Goal: Task Accomplishment & Management: Complete application form

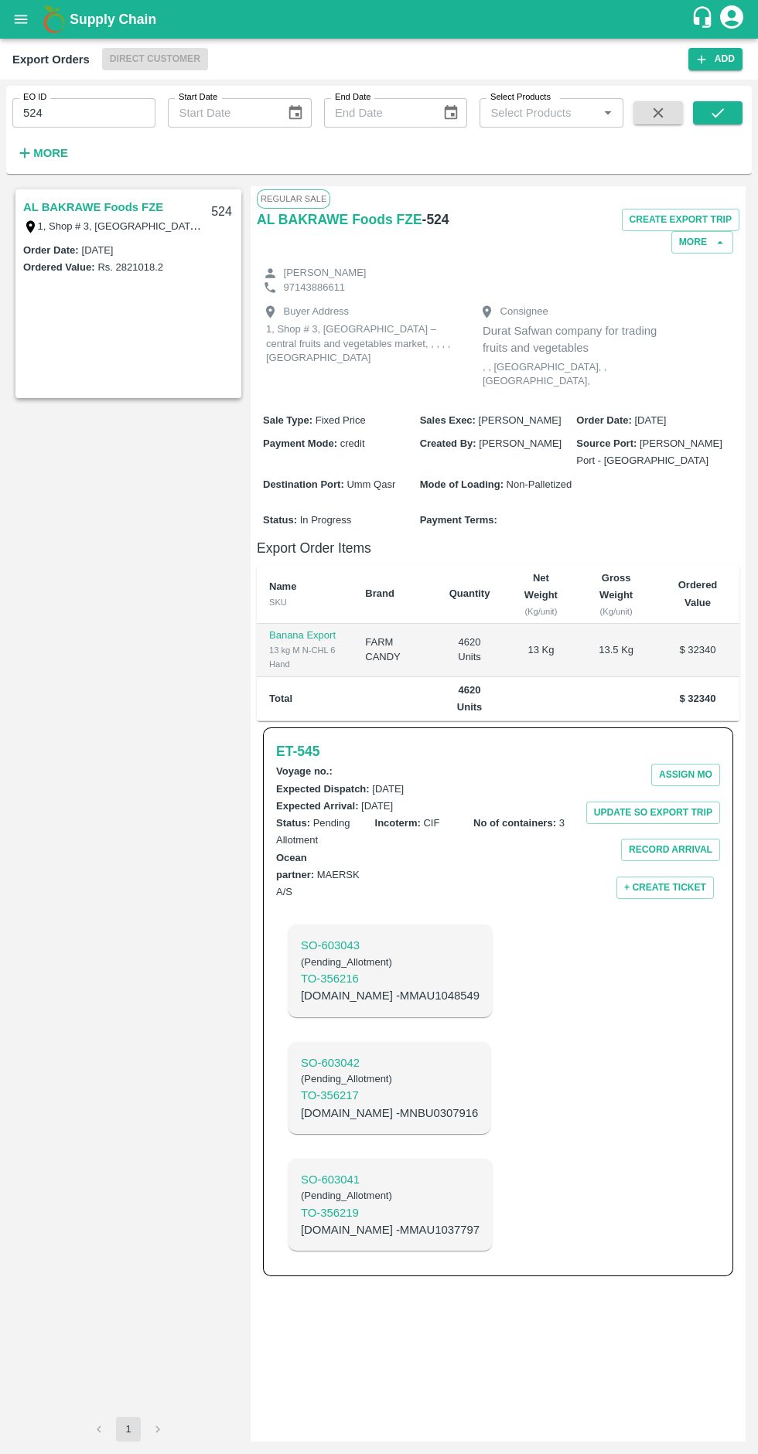
click at [21, 19] on icon "open drawer" at bounding box center [21, 19] width 13 height 9
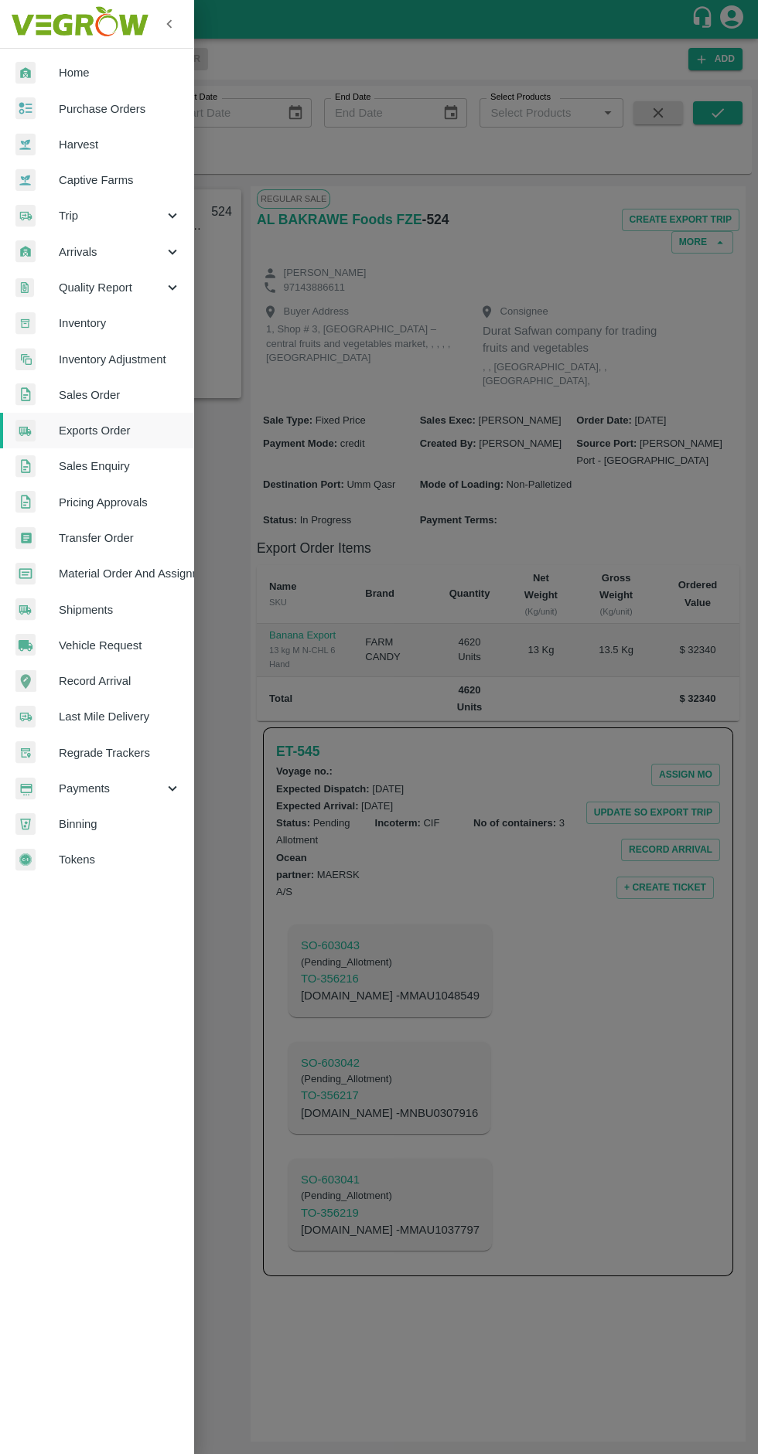
click at [110, 252] on span "Arrivals" at bounding box center [111, 252] width 105 height 17
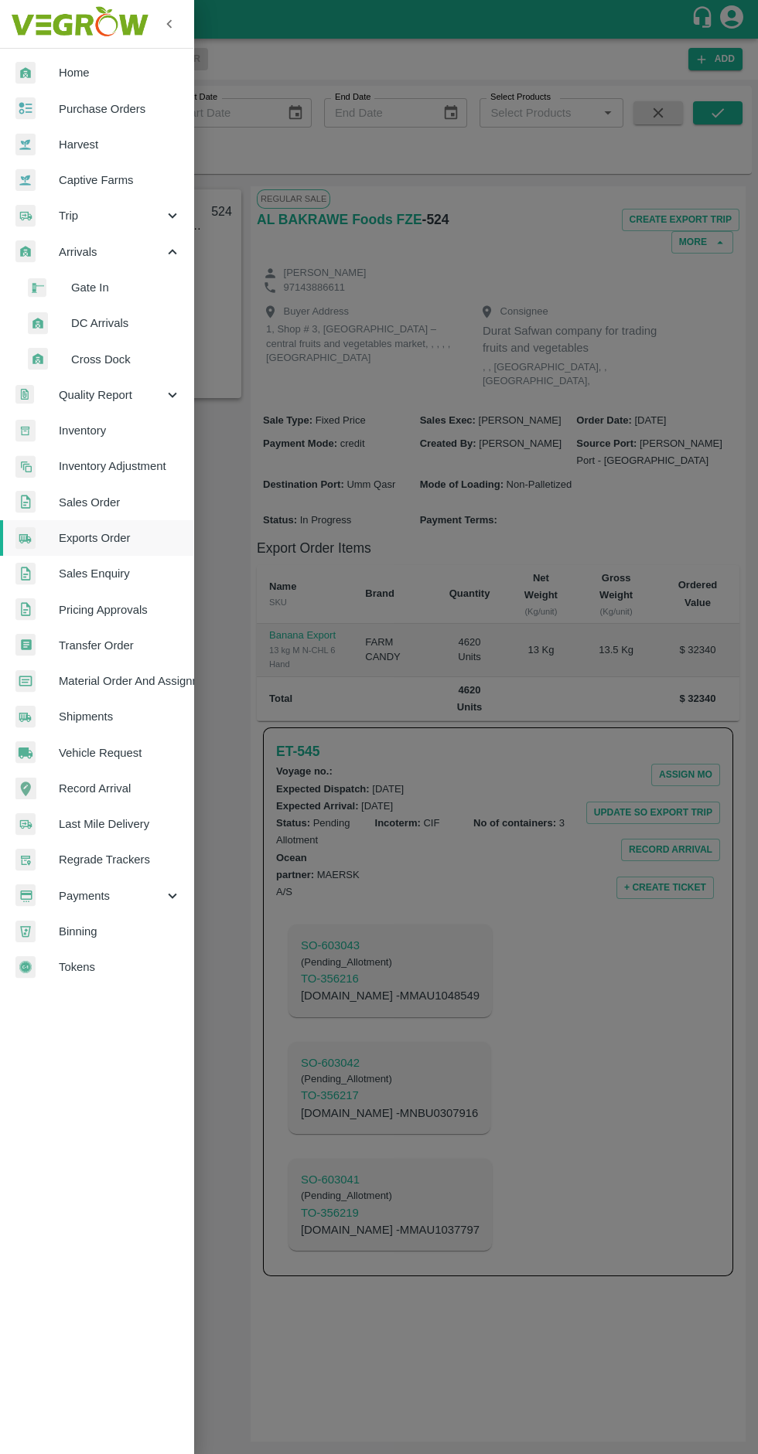
click at [131, 323] on span "DC Arrivals" at bounding box center [126, 323] width 110 height 17
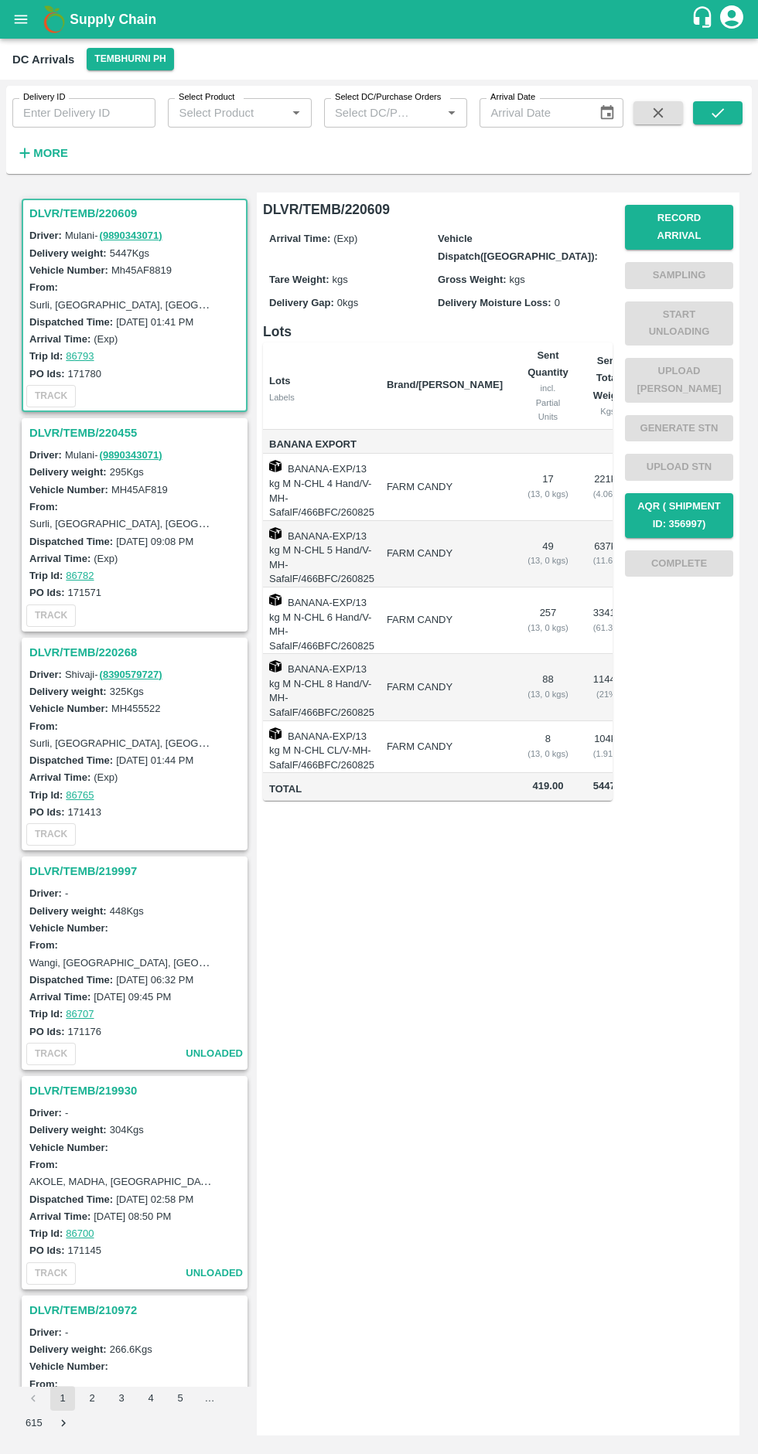
click at [131, 213] on h3 "DLVR/TEMB/220609" at bounding box center [136, 213] width 215 height 20
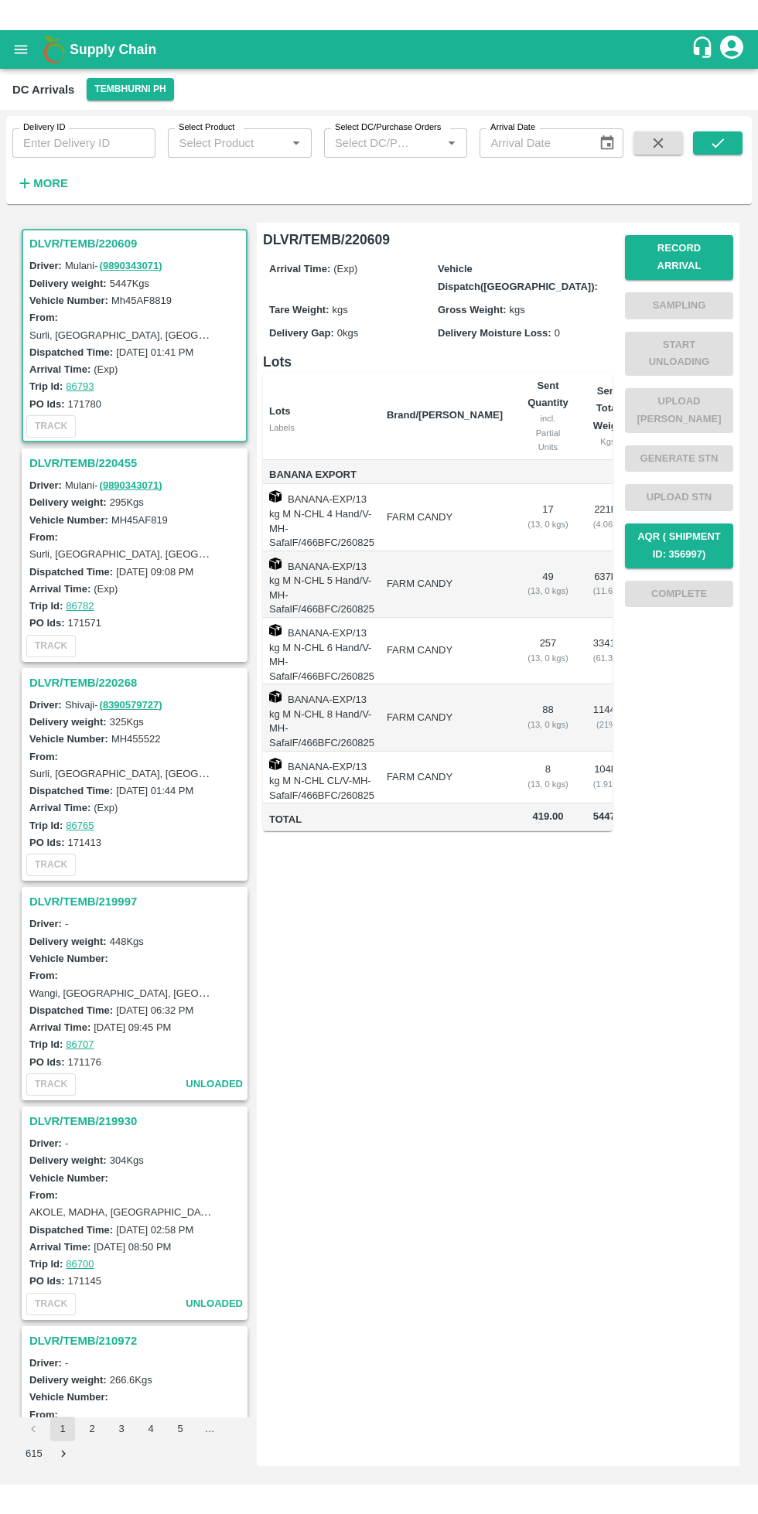
scroll to position [6, 0]
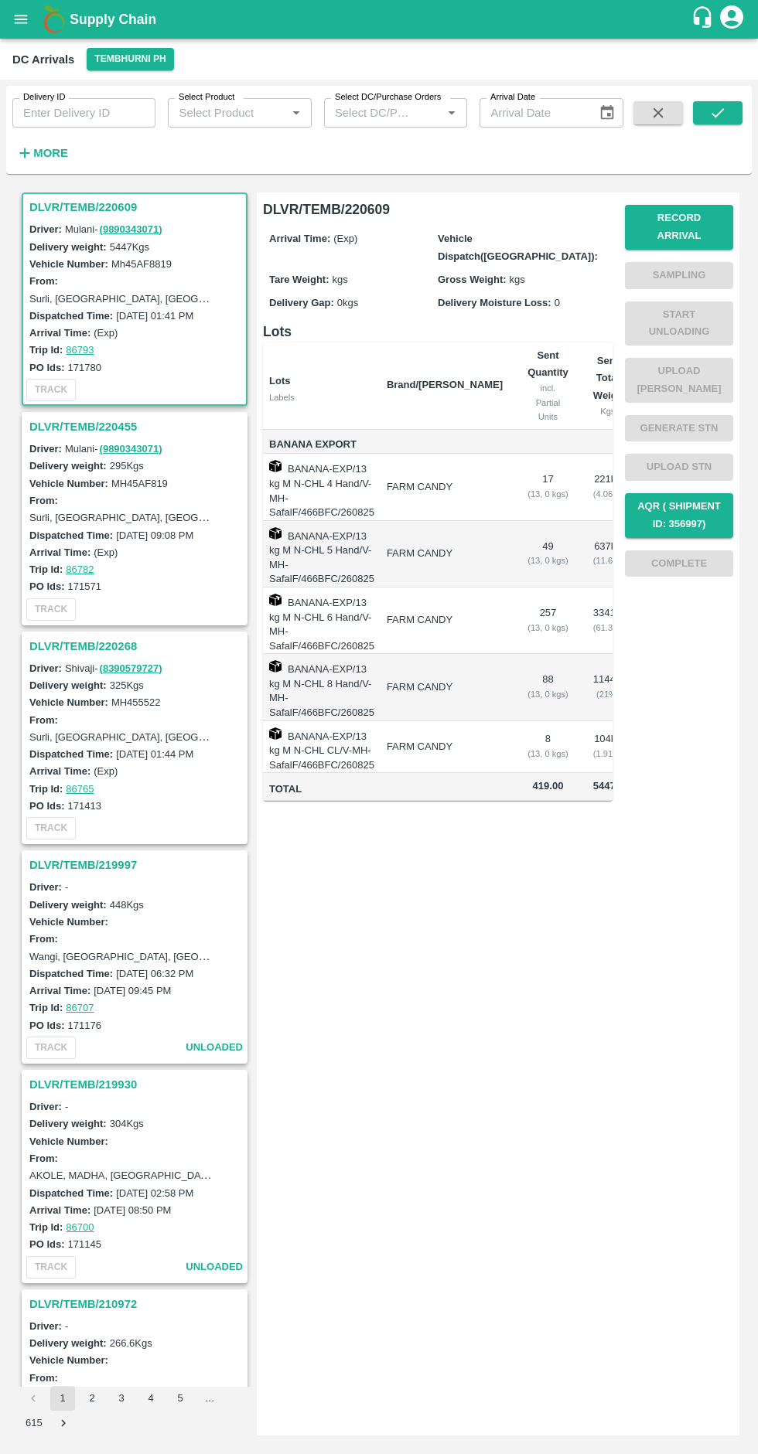
click at [676, 220] on button "Record Arrival" at bounding box center [679, 227] width 108 height 45
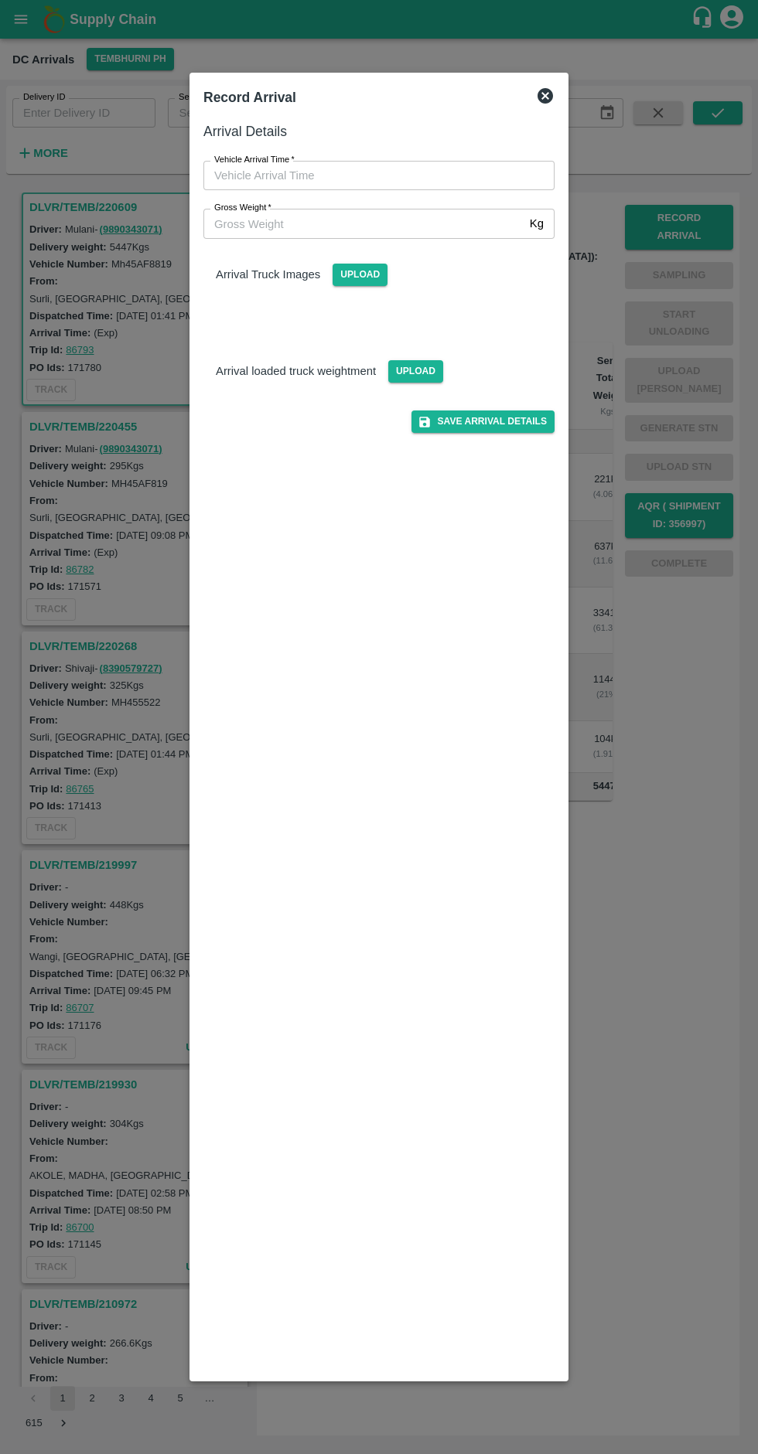
click at [343, 179] on input "Vehicle Arrival Time   *" at bounding box center [373, 175] width 340 height 29
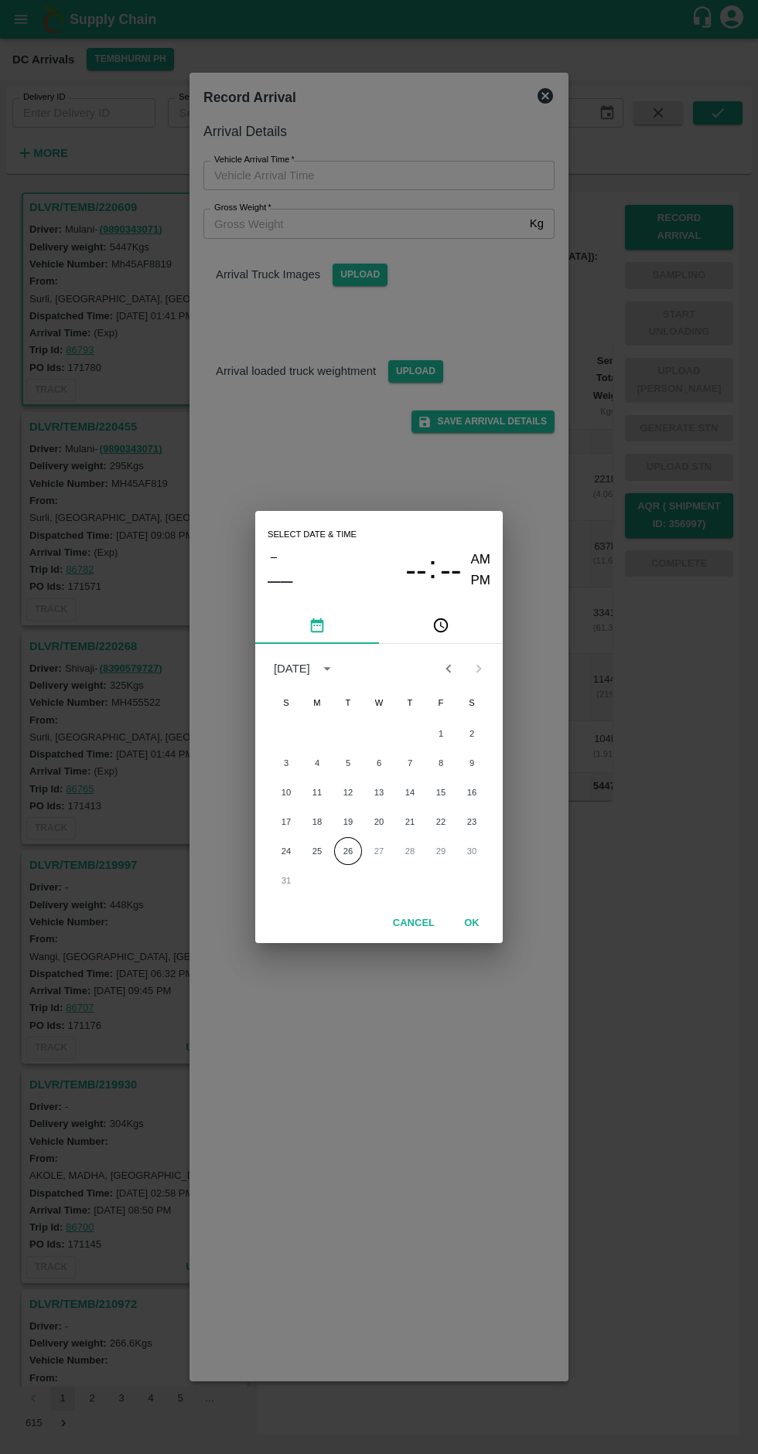
click at [472, 923] on button "OK" at bounding box center [471, 923] width 49 height 27
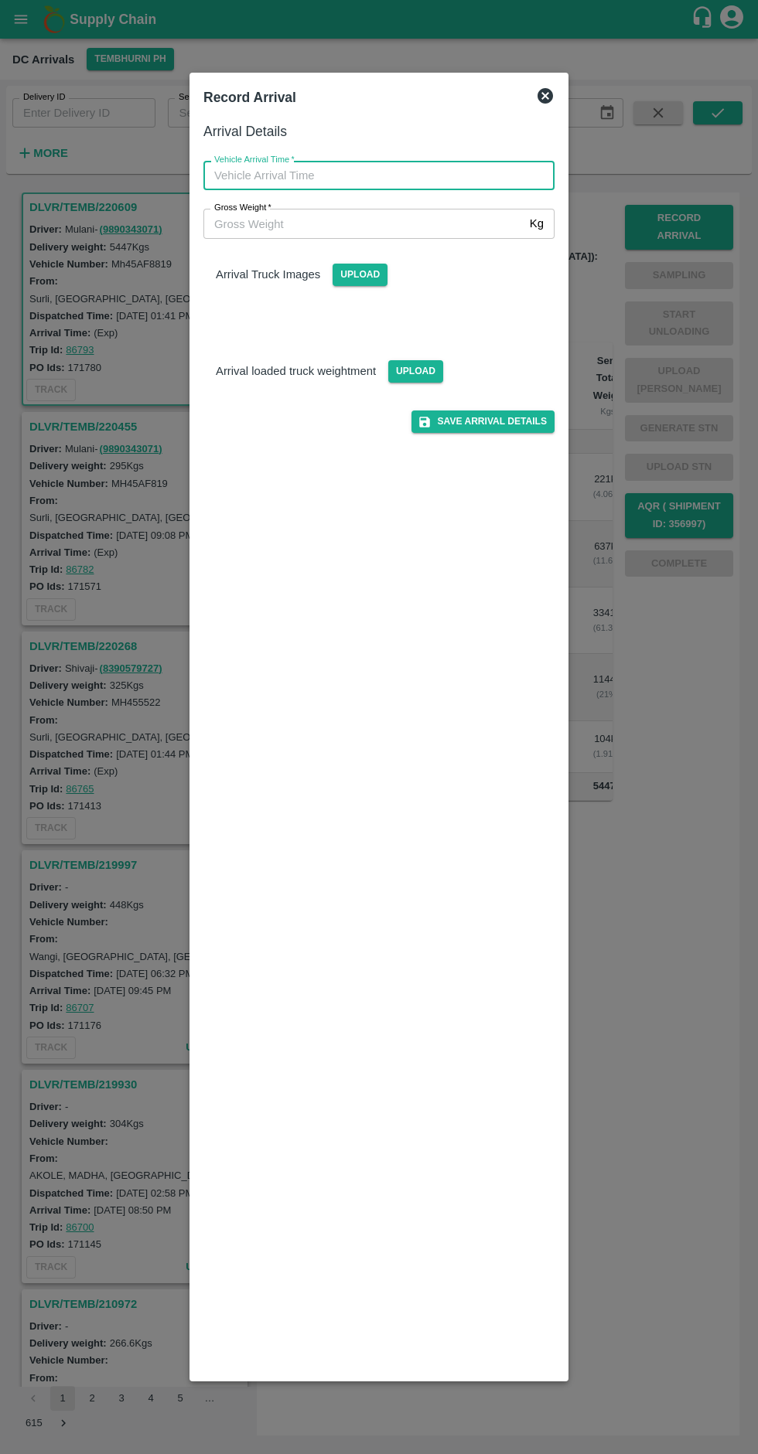
click at [343, 175] on input "Vehicle Arrival Time   *" at bounding box center [373, 175] width 340 height 29
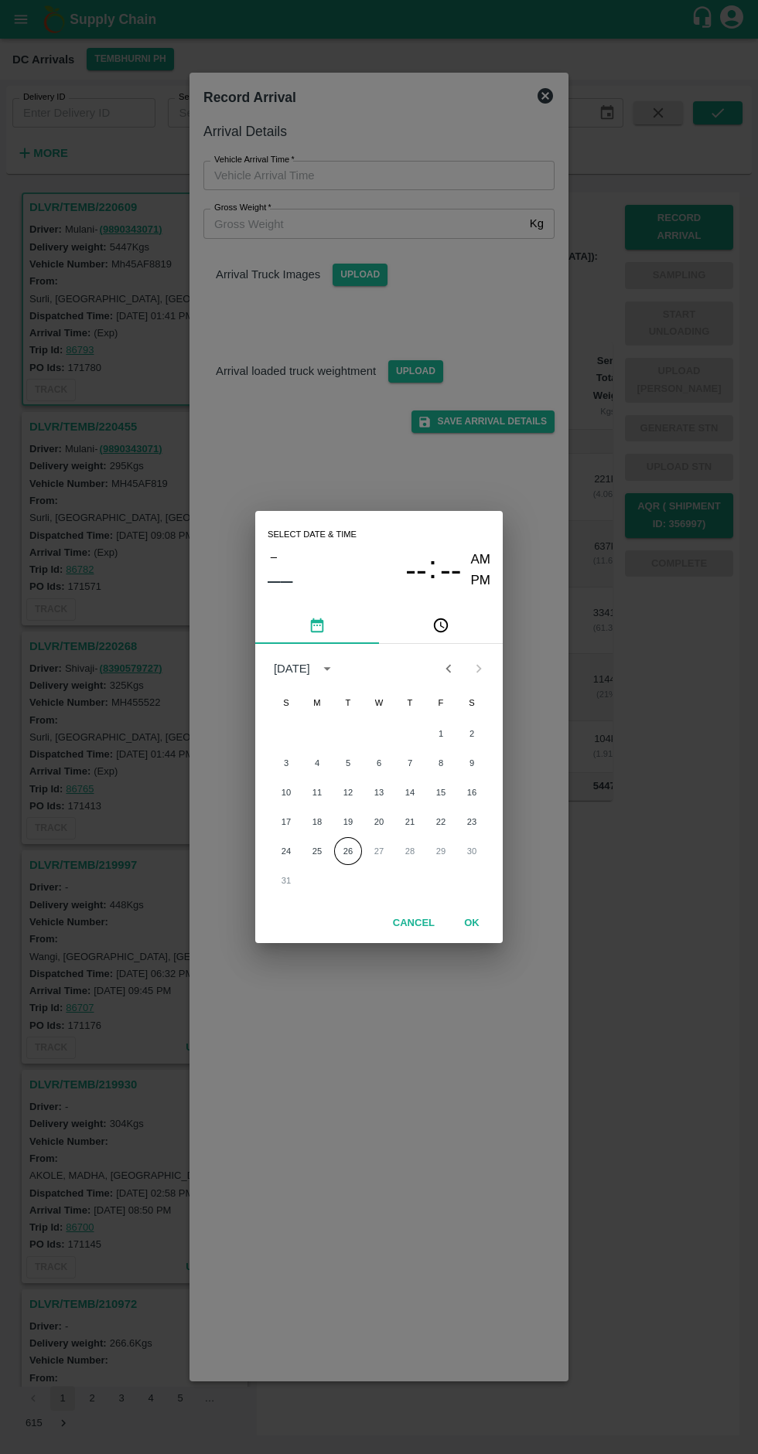
click at [494, 928] on button "OK" at bounding box center [471, 923] width 49 height 27
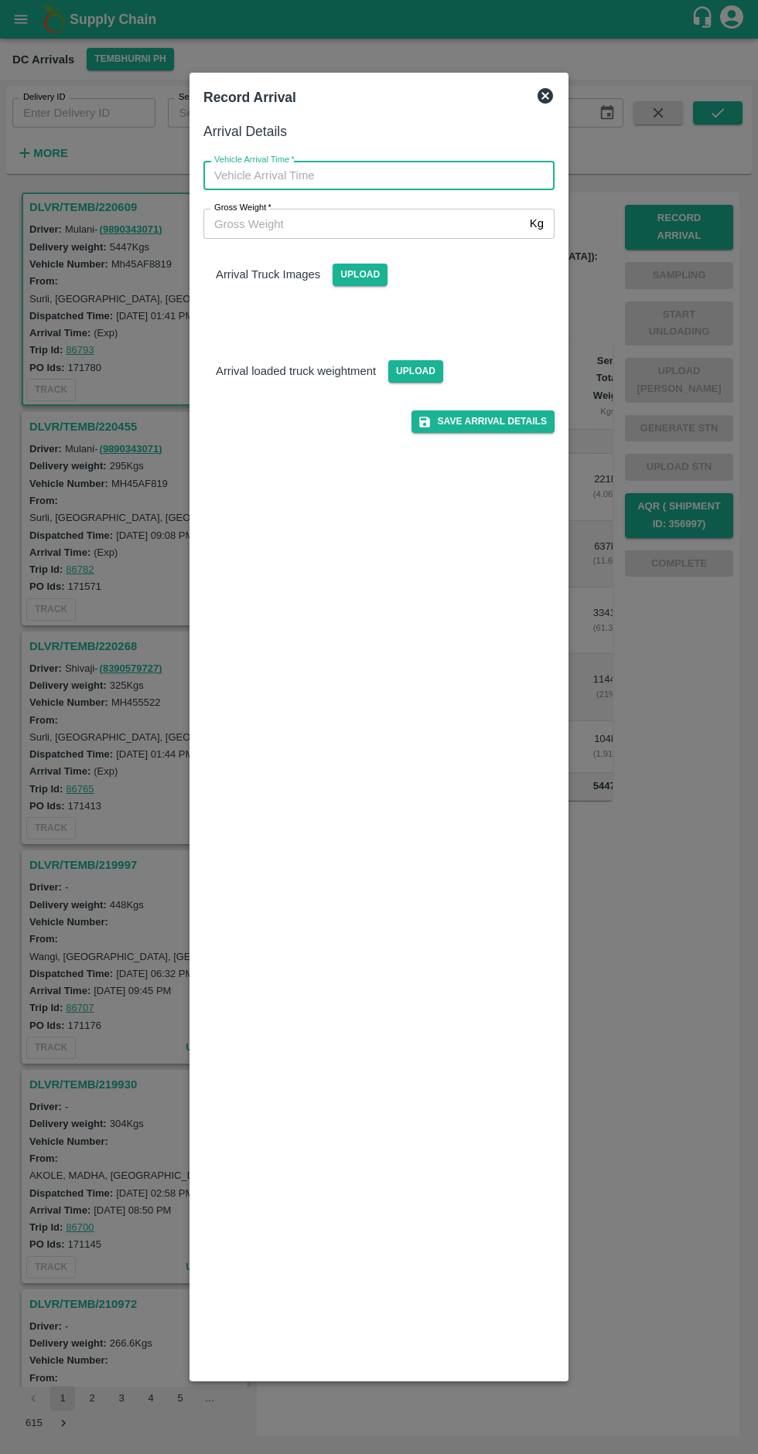
type input "DD/MM/YYYY hh:mm aa"
click at [334, 175] on input "DD/MM/YYYY hh:mm aa" at bounding box center [373, 175] width 340 height 29
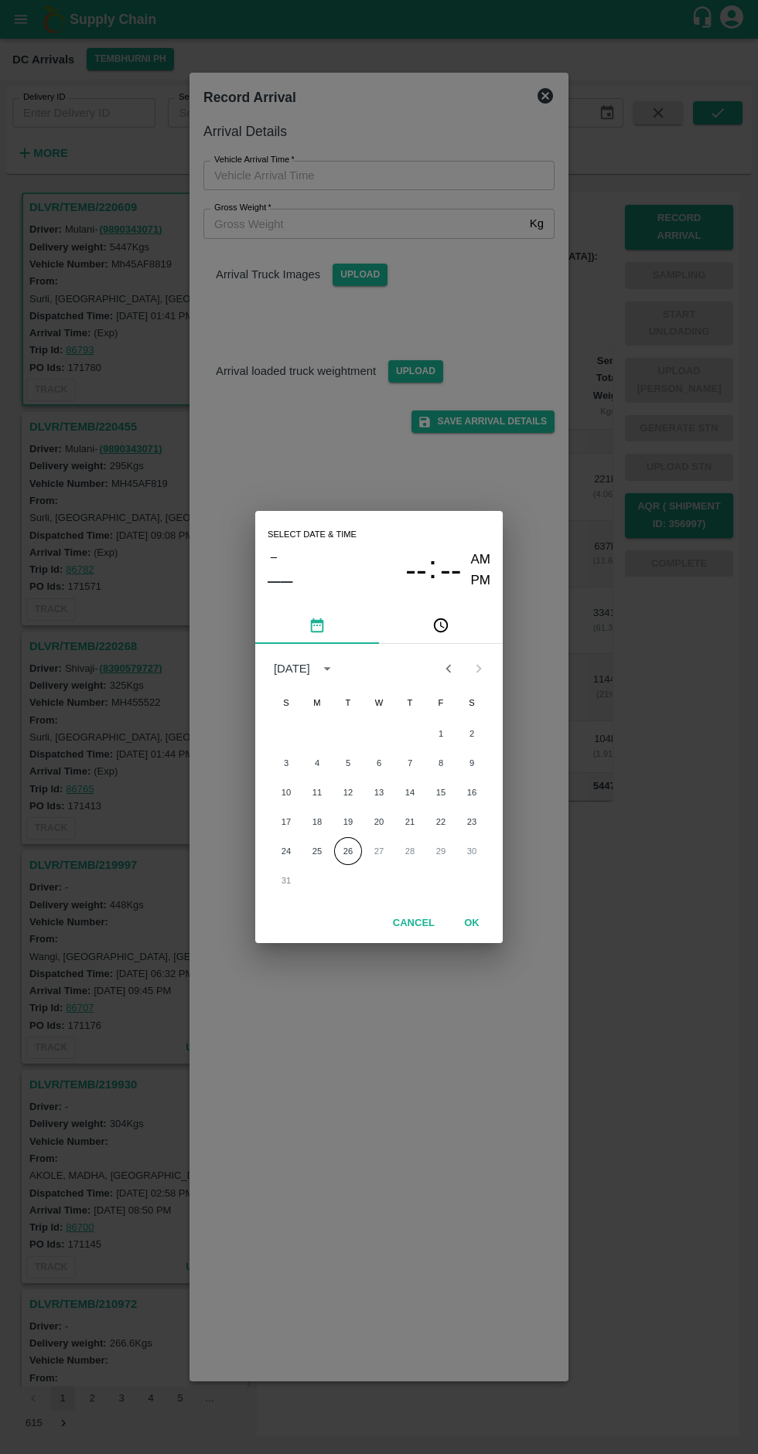
click at [348, 851] on button "26" at bounding box center [348, 851] width 28 height 28
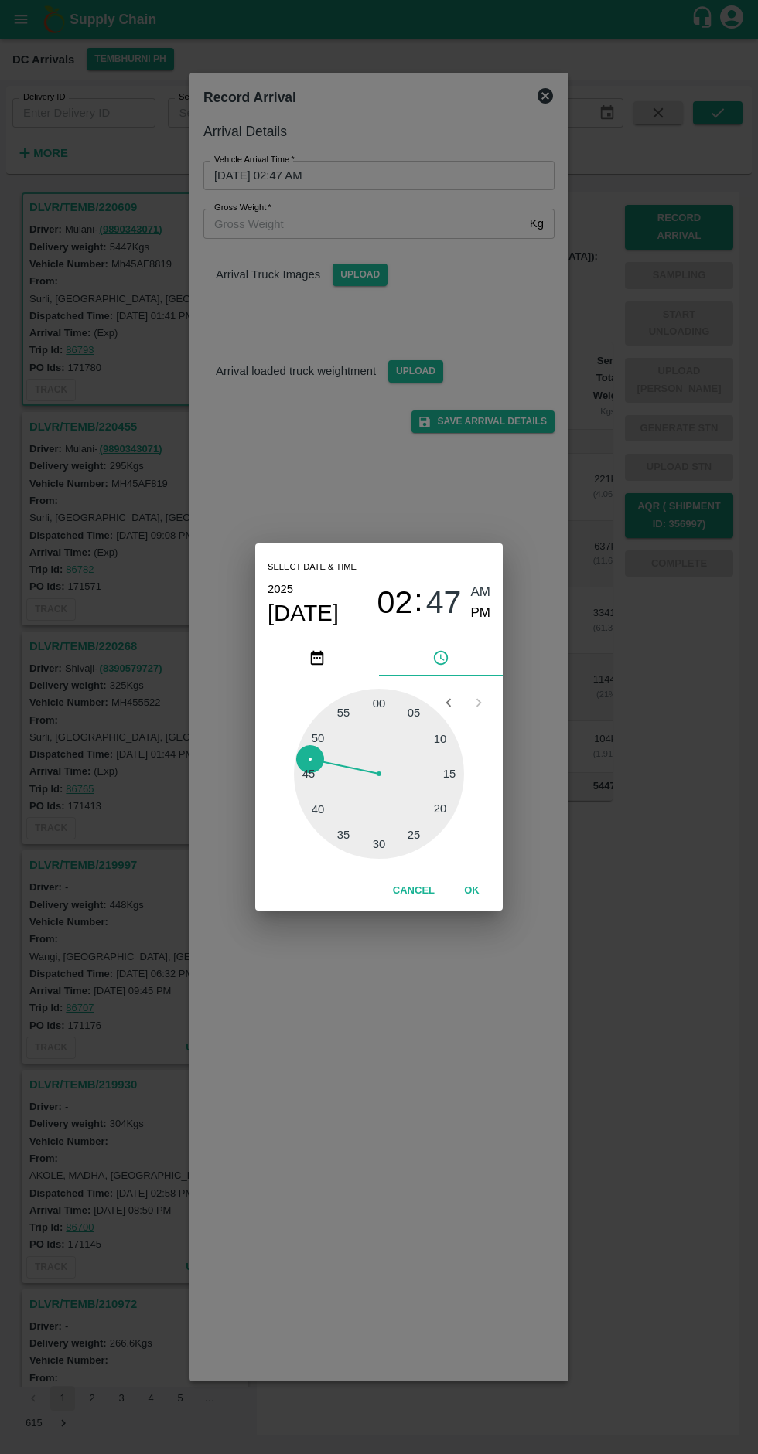
click at [495, 883] on button "OK" at bounding box center [471, 890] width 49 height 27
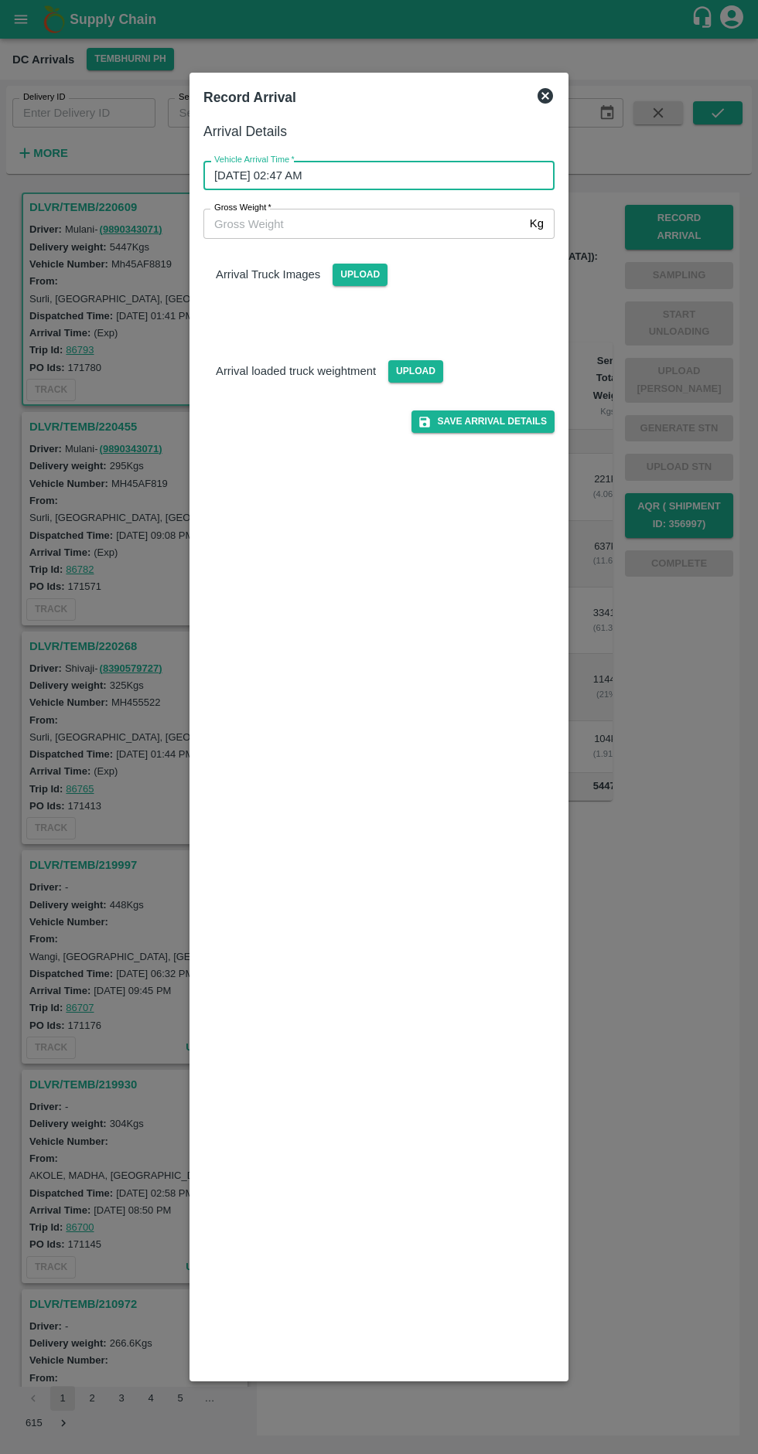
click at [370, 179] on input "[DATE] 02:47 AM" at bounding box center [373, 175] width 340 height 29
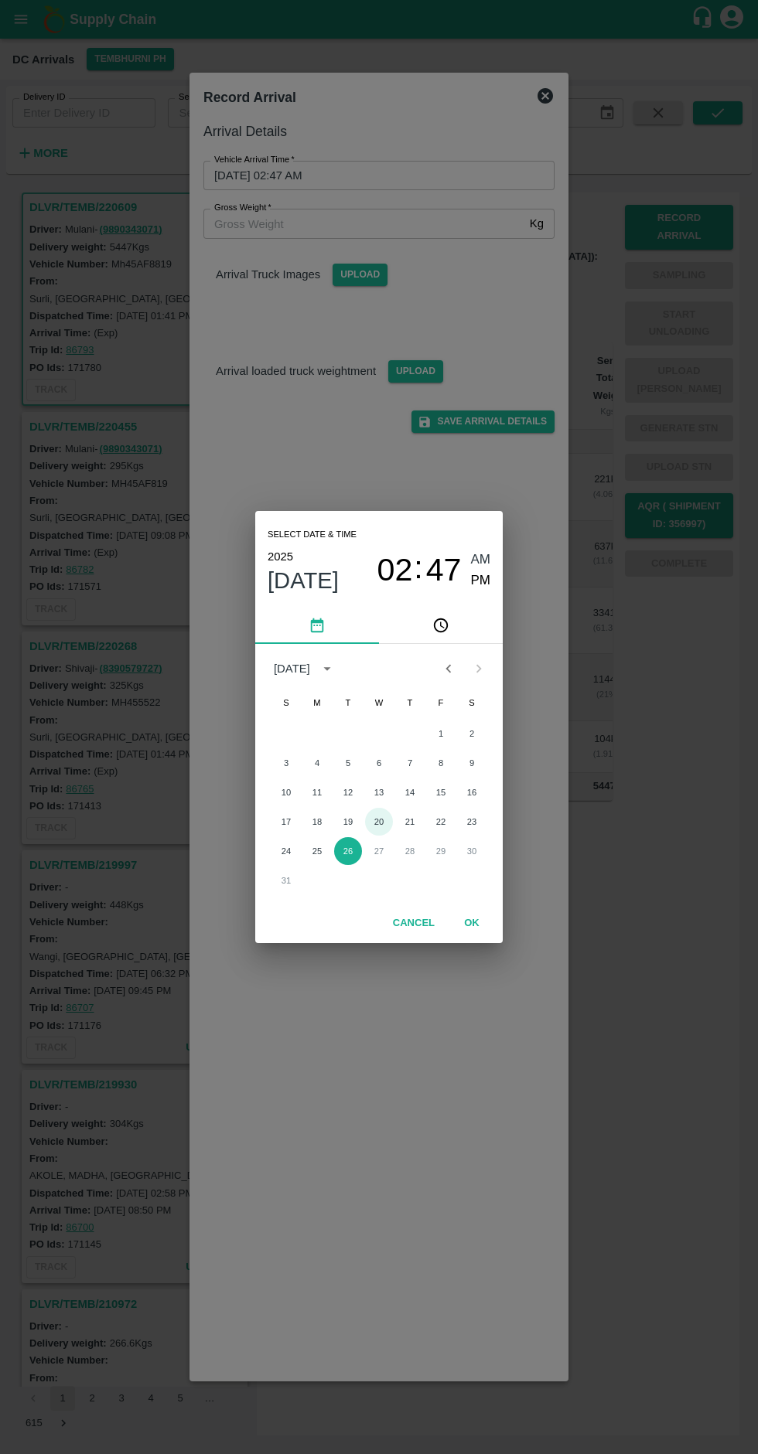
click at [379, 836] on button "20" at bounding box center [379, 822] width 28 height 28
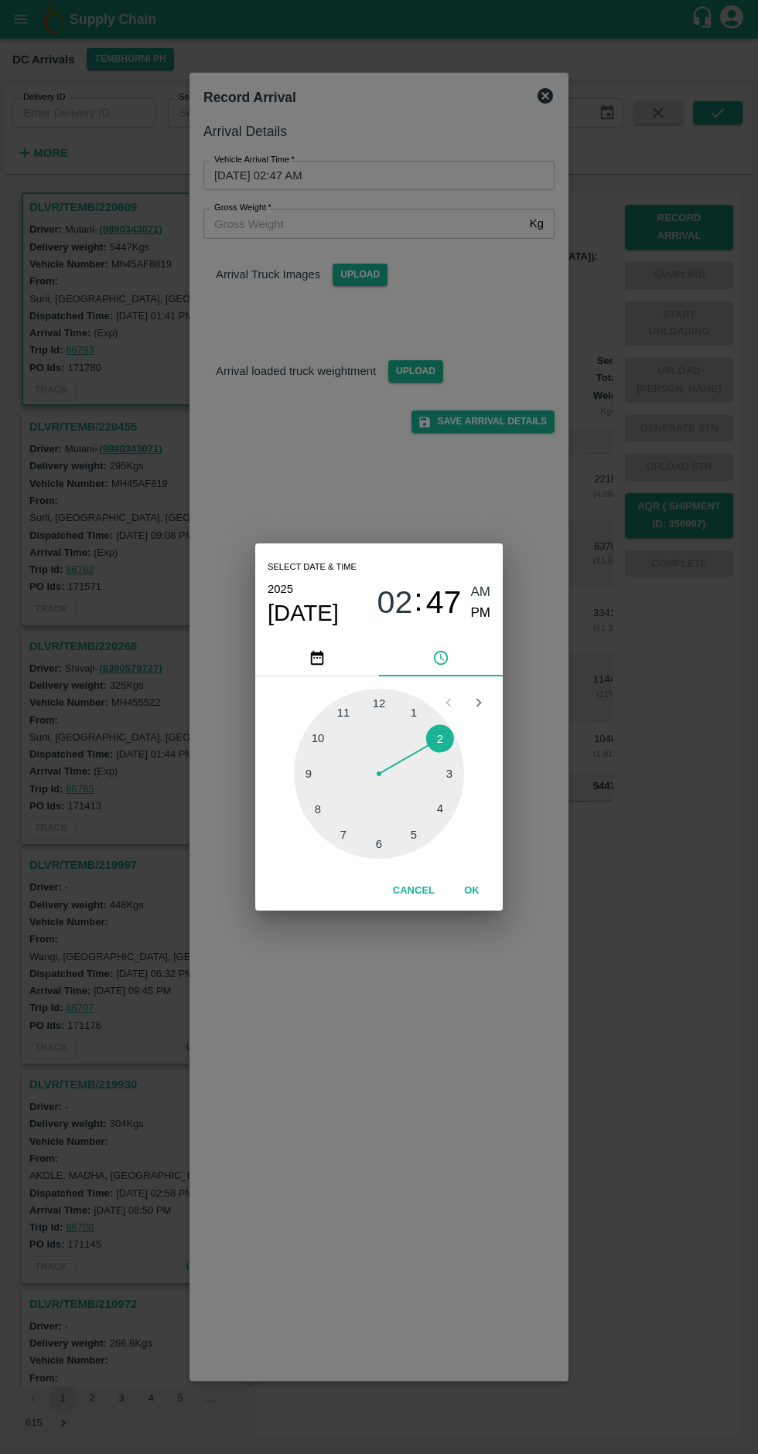
click at [478, 649] on button "pick time" at bounding box center [441, 657] width 124 height 37
click at [480, 593] on span "AM" at bounding box center [481, 592] width 20 height 21
click at [482, 615] on span "PM" at bounding box center [481, 613] width 20 height 21
type input "[DATE] 02:47 PM"
click at [489, 891] on button "OK" at bounding box center [471, 890] width 49 height 27
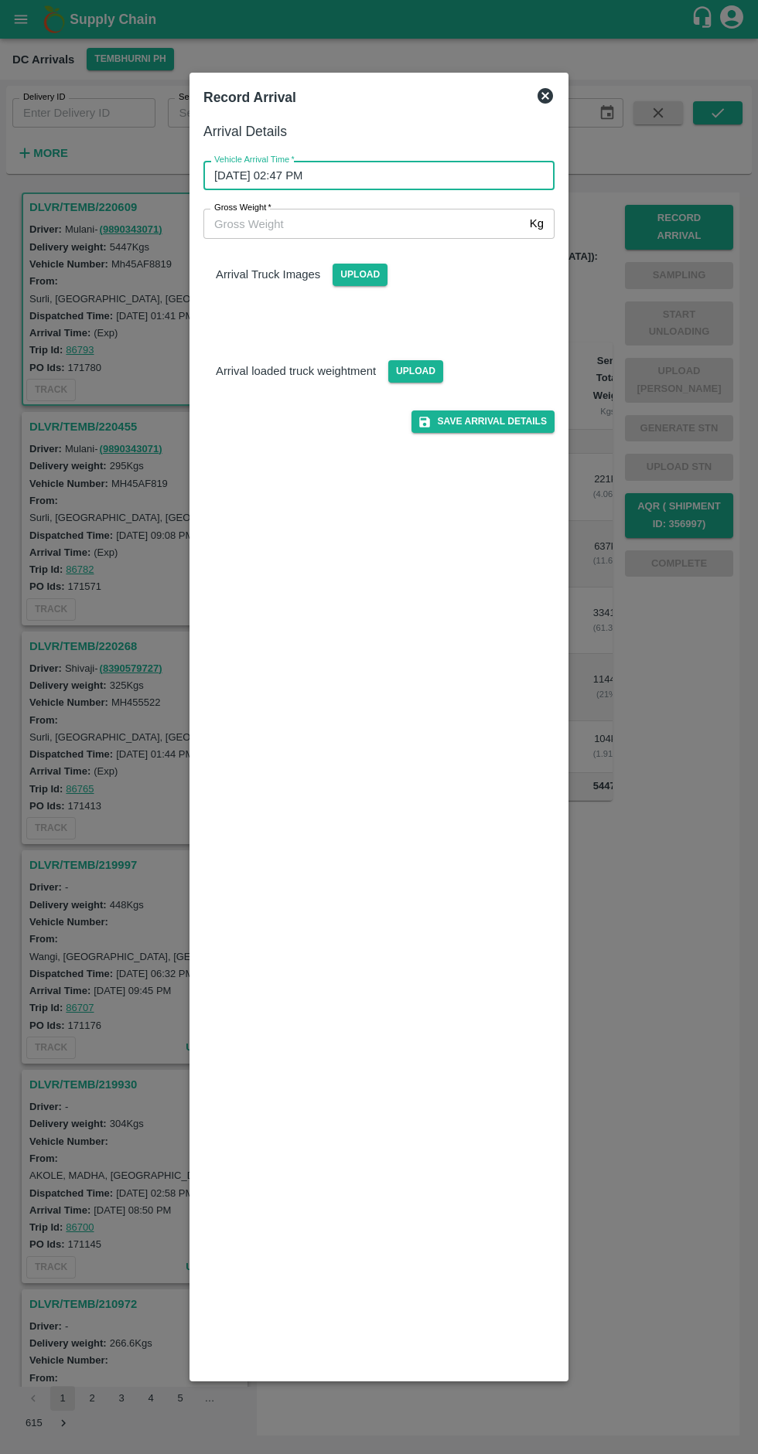
click at [260, 291] on div "Arrival Truck Images Upload" at bounding box center [372, 281] width 363 height 109
click at [345, 284] on span "Upload" at bounding box center [359, 275] width 55 height 22
click at [0, 0] on input "Upload" at bounding box center [0, 0] width 0 height 0
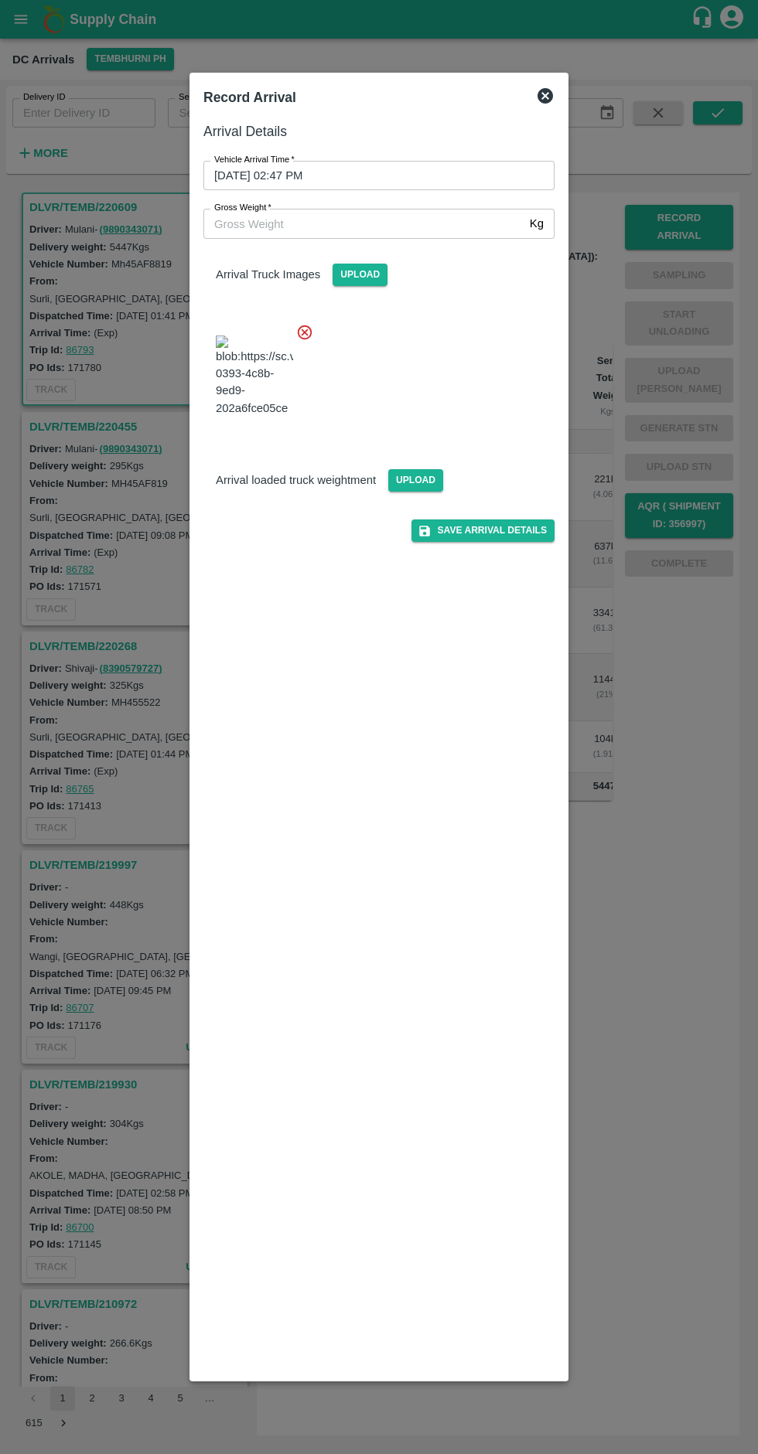
click at [319, 223] on input "Gross Weight   *" at bounding box center [363, 223] width 320 height 29
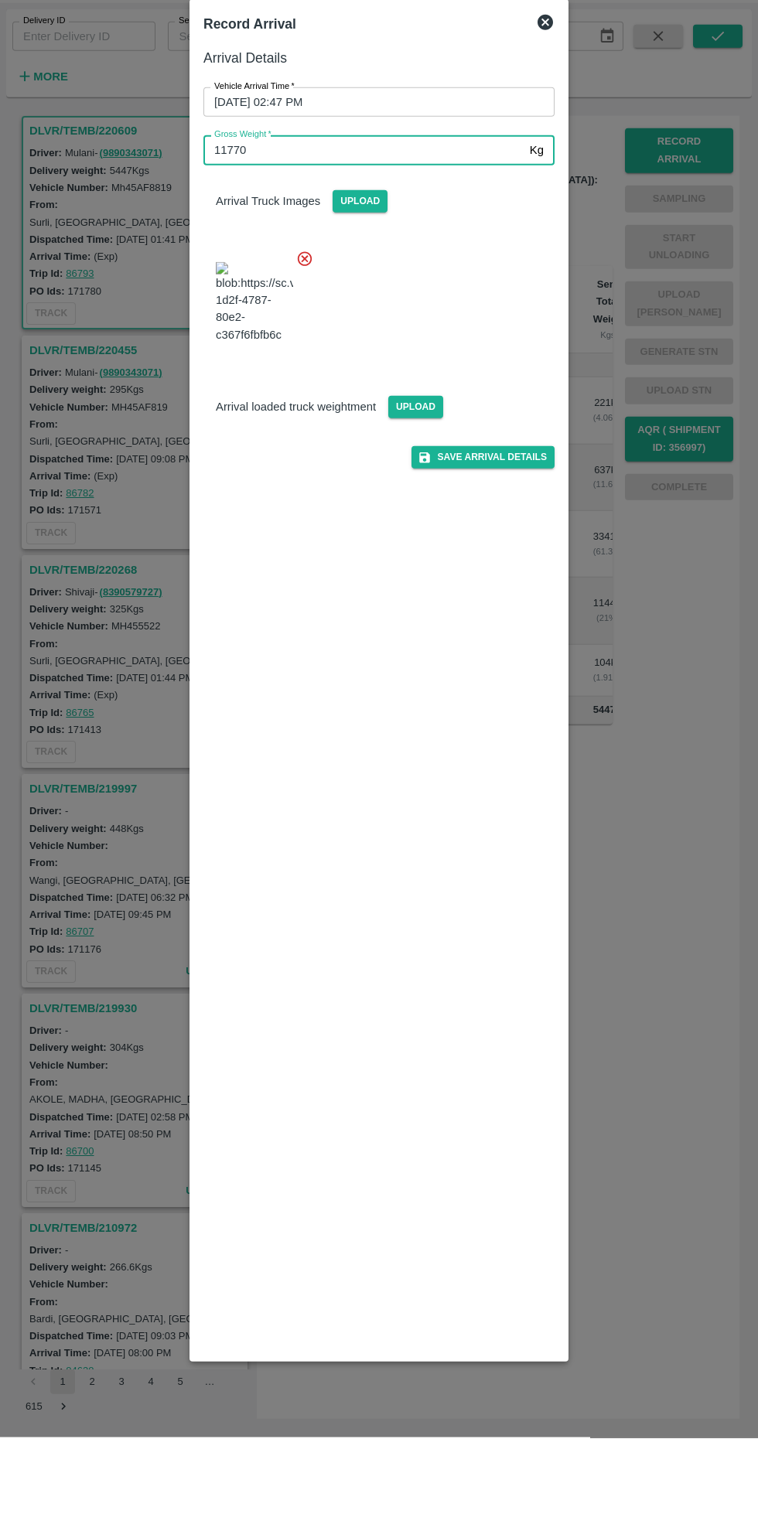
type input "11770"
click at [306, 335] on icon at bounding box center [304, 335] width 17 height 17
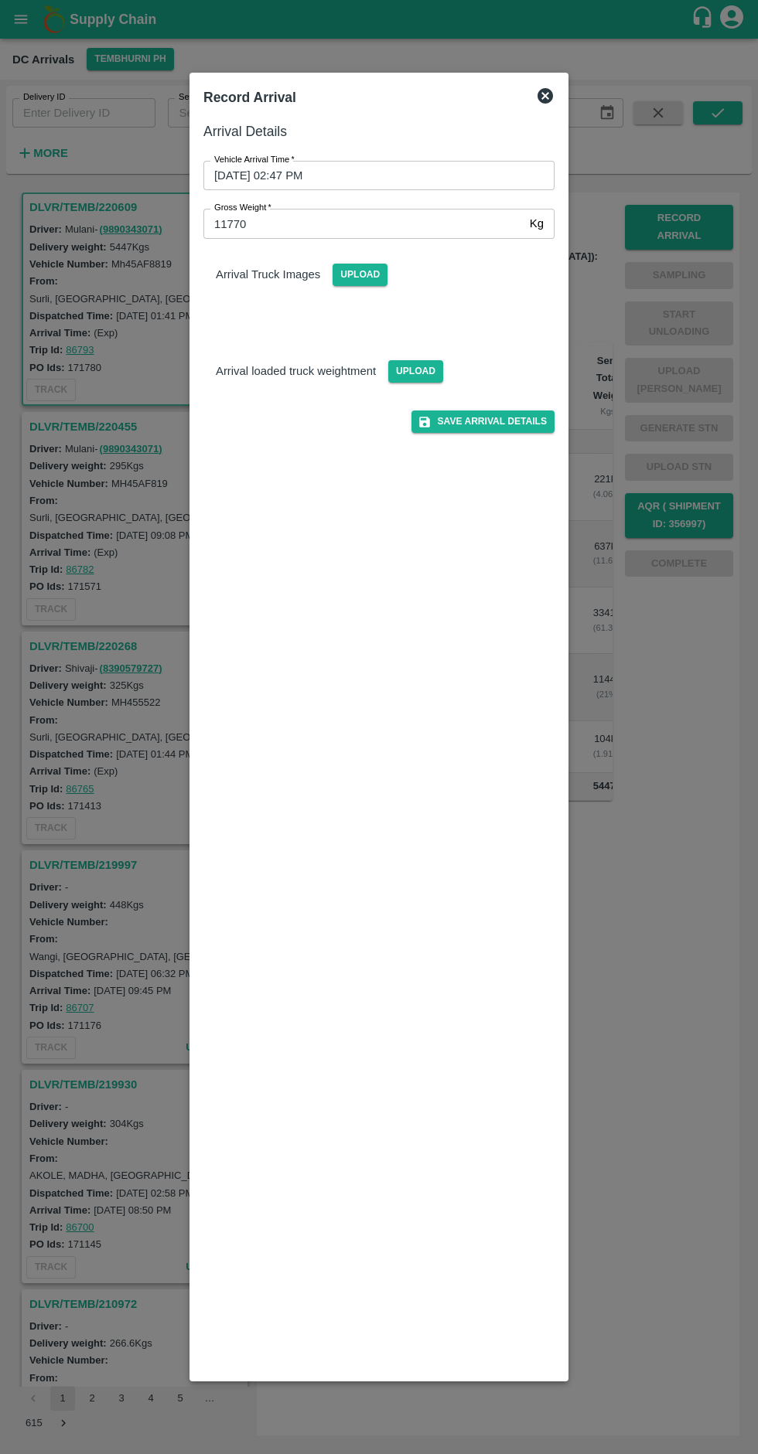
click at [306, 382] on div "Arrival loaded truck weightment Upload" at bounding box center [379, 358] width 376 height 47
click at [424, 373] on span "Upload" at bounding box center [415, 371] width 55 height 22
click at [0, 0] on input "Upload" at bounding box center [0, 0] width 0 height 0
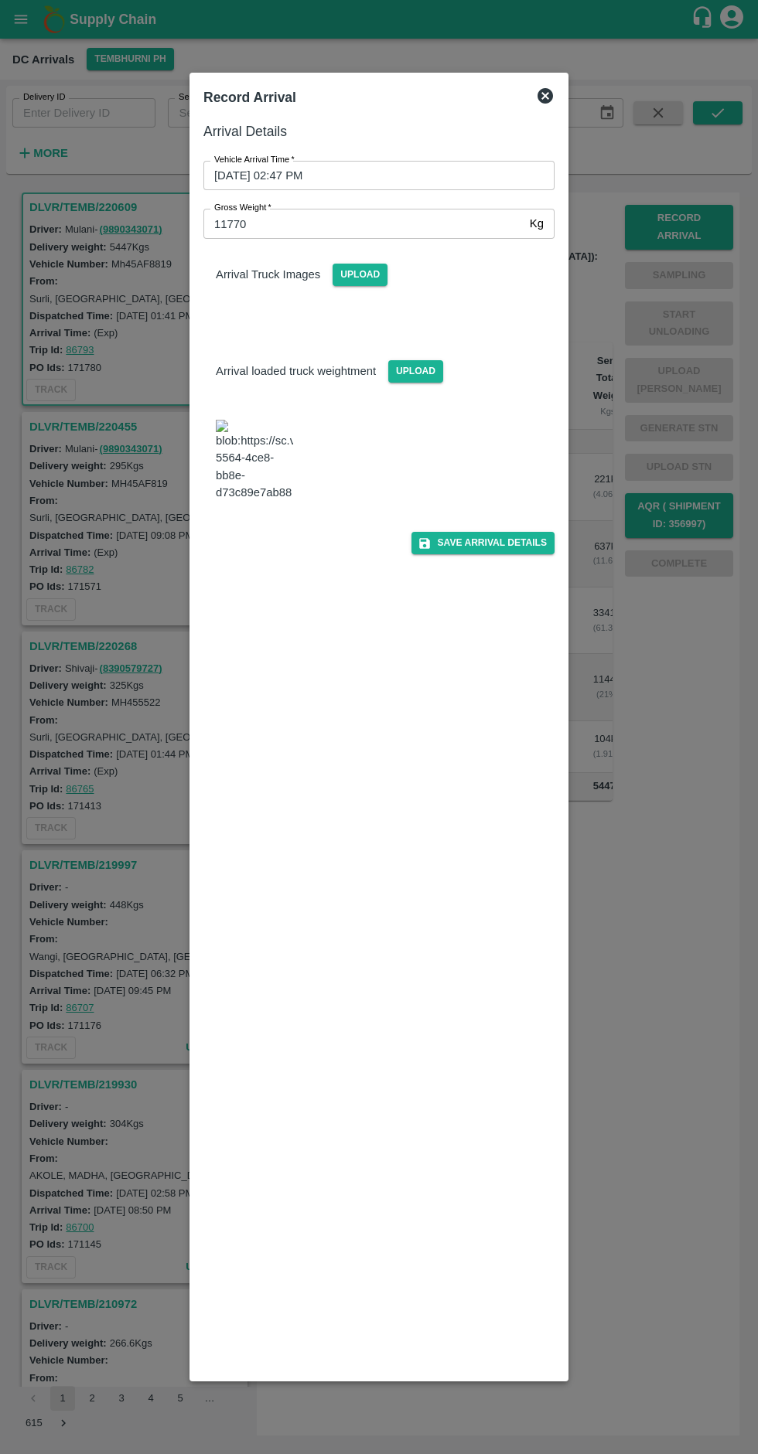
click at [358, 274] on span "Upload" at bounding box center [359, 275] width 55 height 22
click at [0, 0] on input "Upload" at bounding box center [0, 0] width 0 height 0
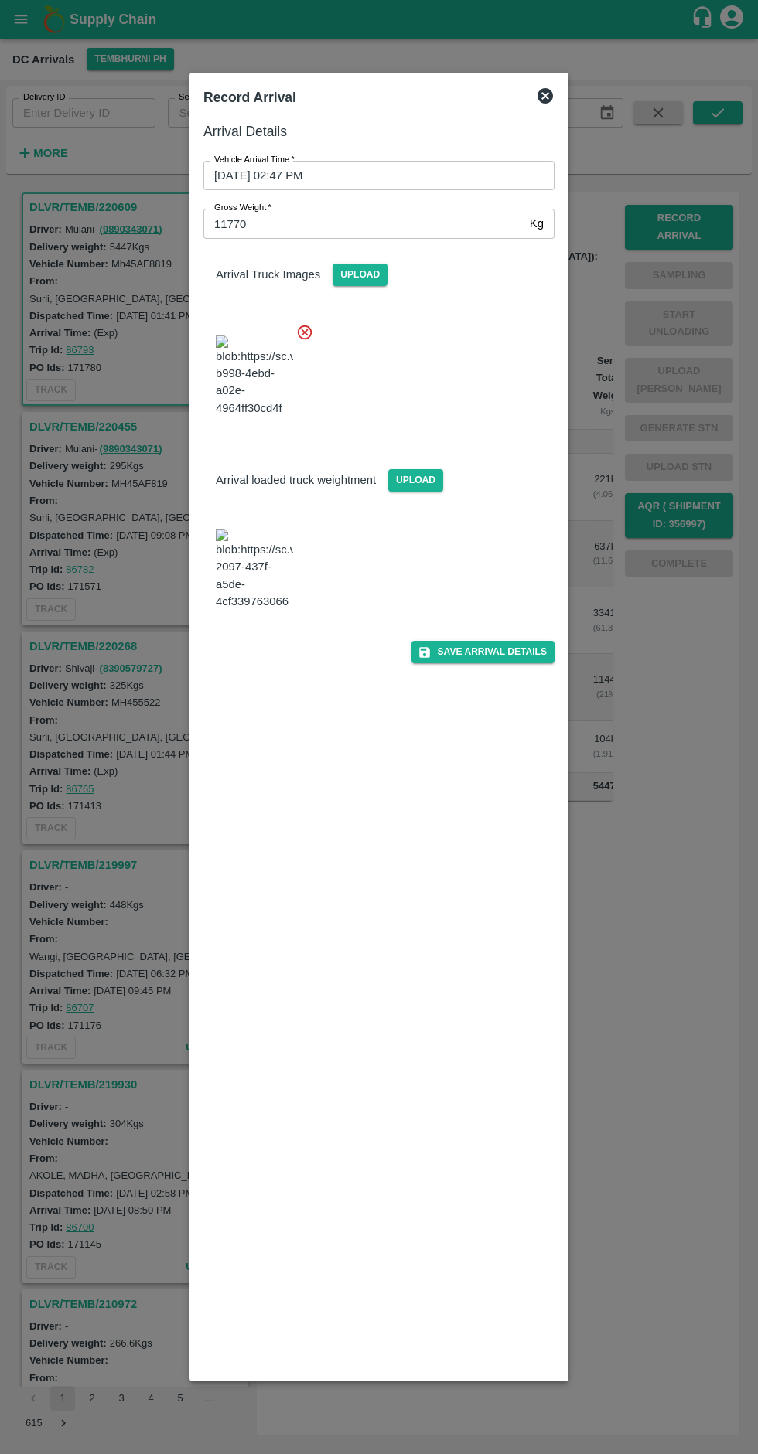
click at [441, 663] on button "Save Arrival Details" at bounding box center [482, 652] width 143 height 22
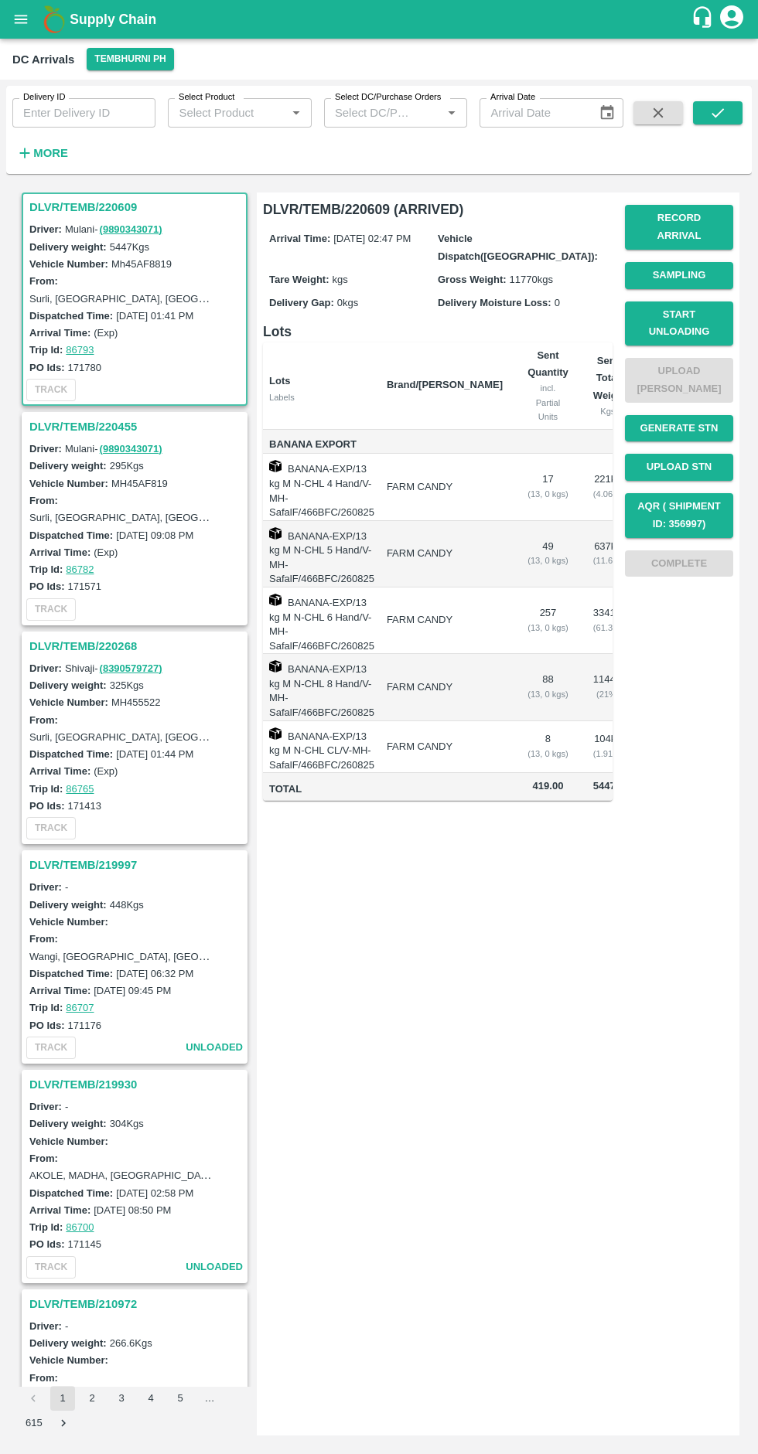
click at [720, 301] on button "Start Unloading" at bounding box center [679, 323] width 108 height 45
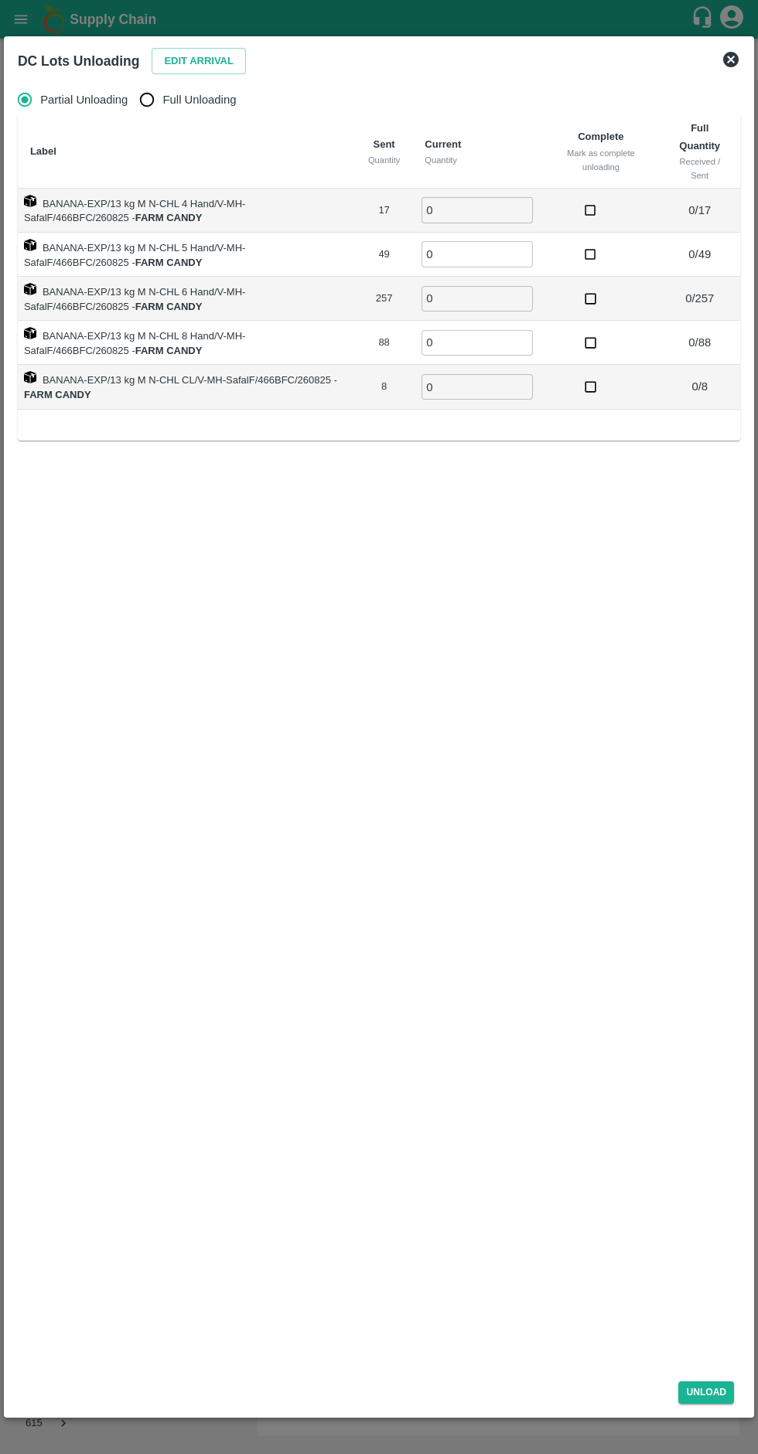
click at [192, 61] on button "Edit Arrival" at bounding box center [199, 61] width 94 height 27
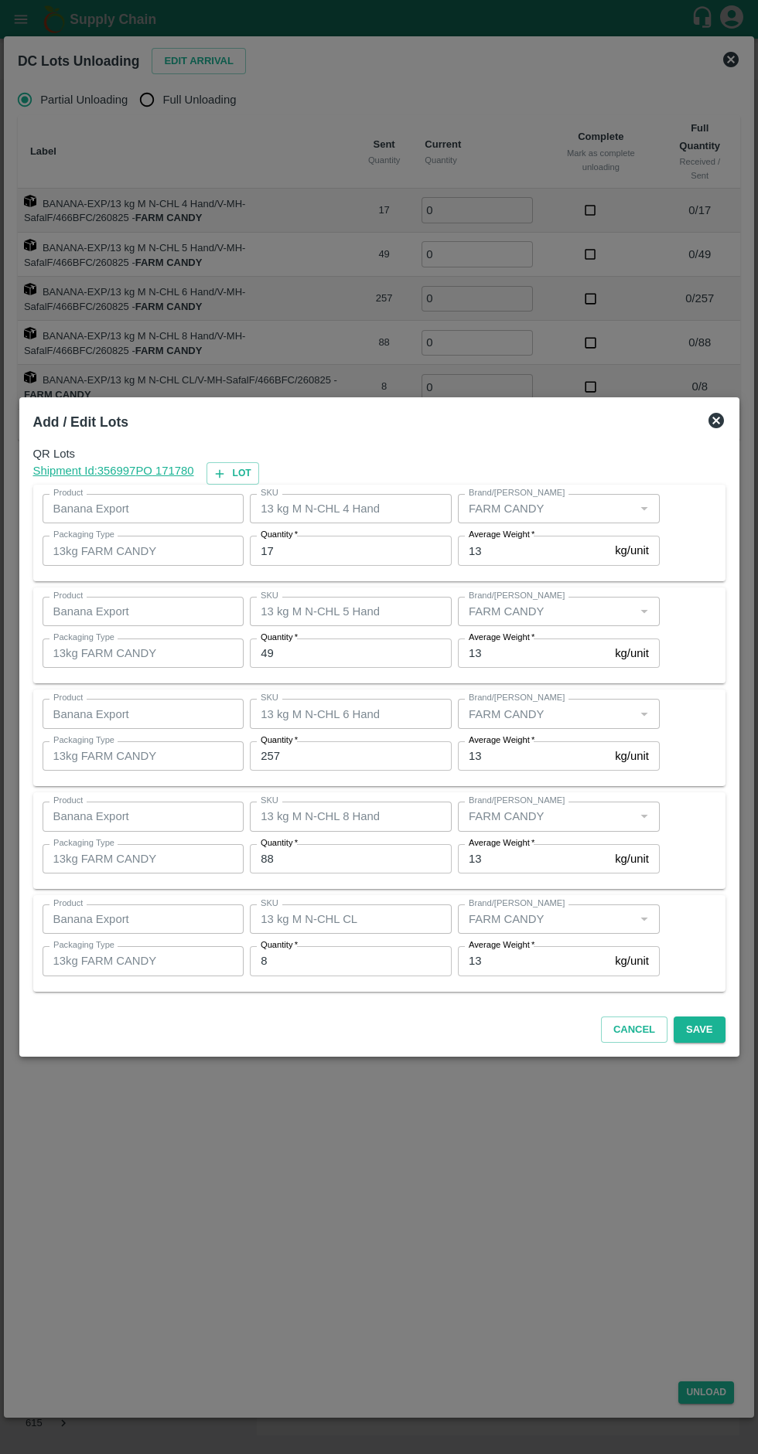
click at [340, 551] on input "17" at bounding box center [351, 550] width 202 height 29
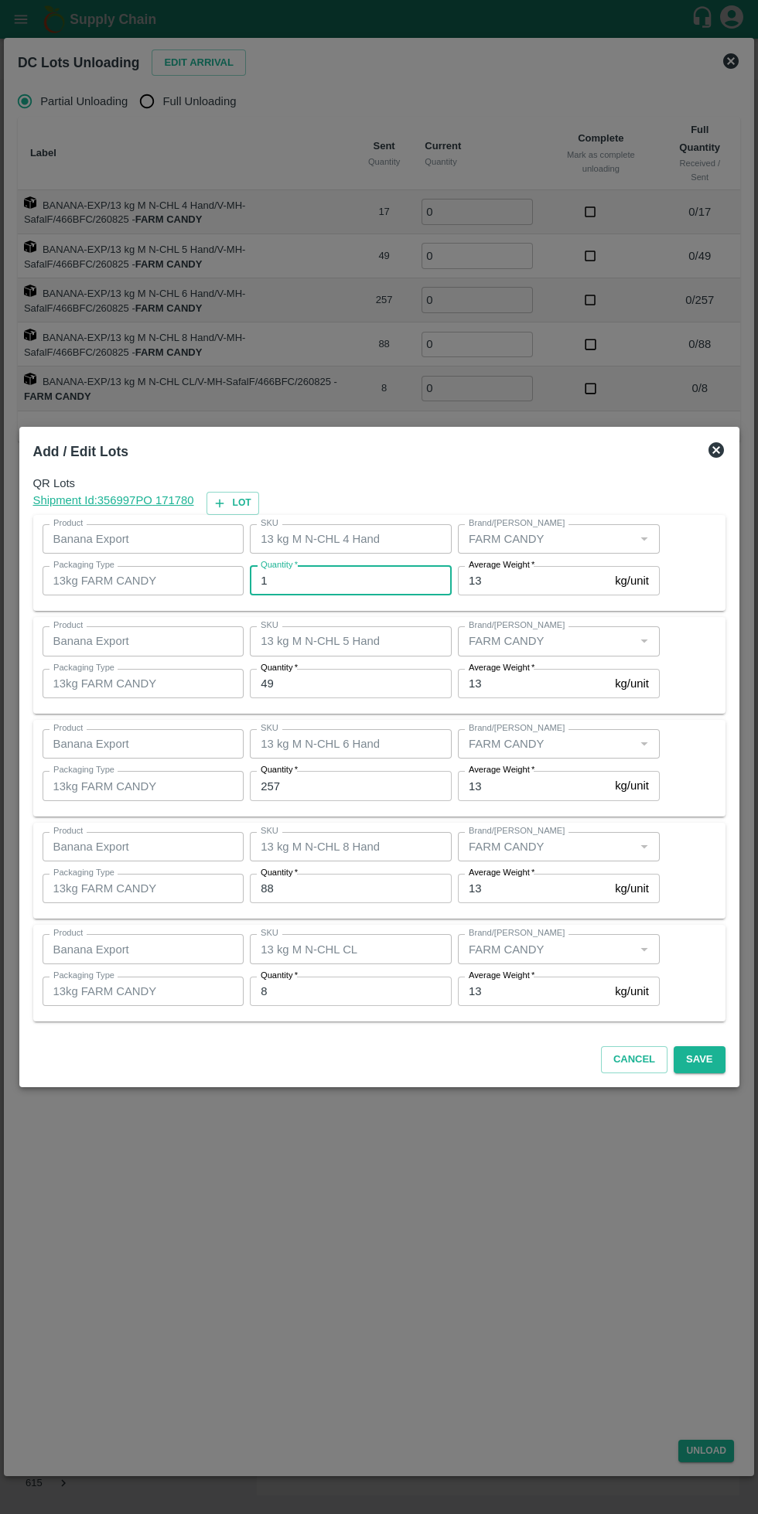
type input "17"
click at [345, 686] on input "49" at bounding box center [351, 683] width 202 height 29
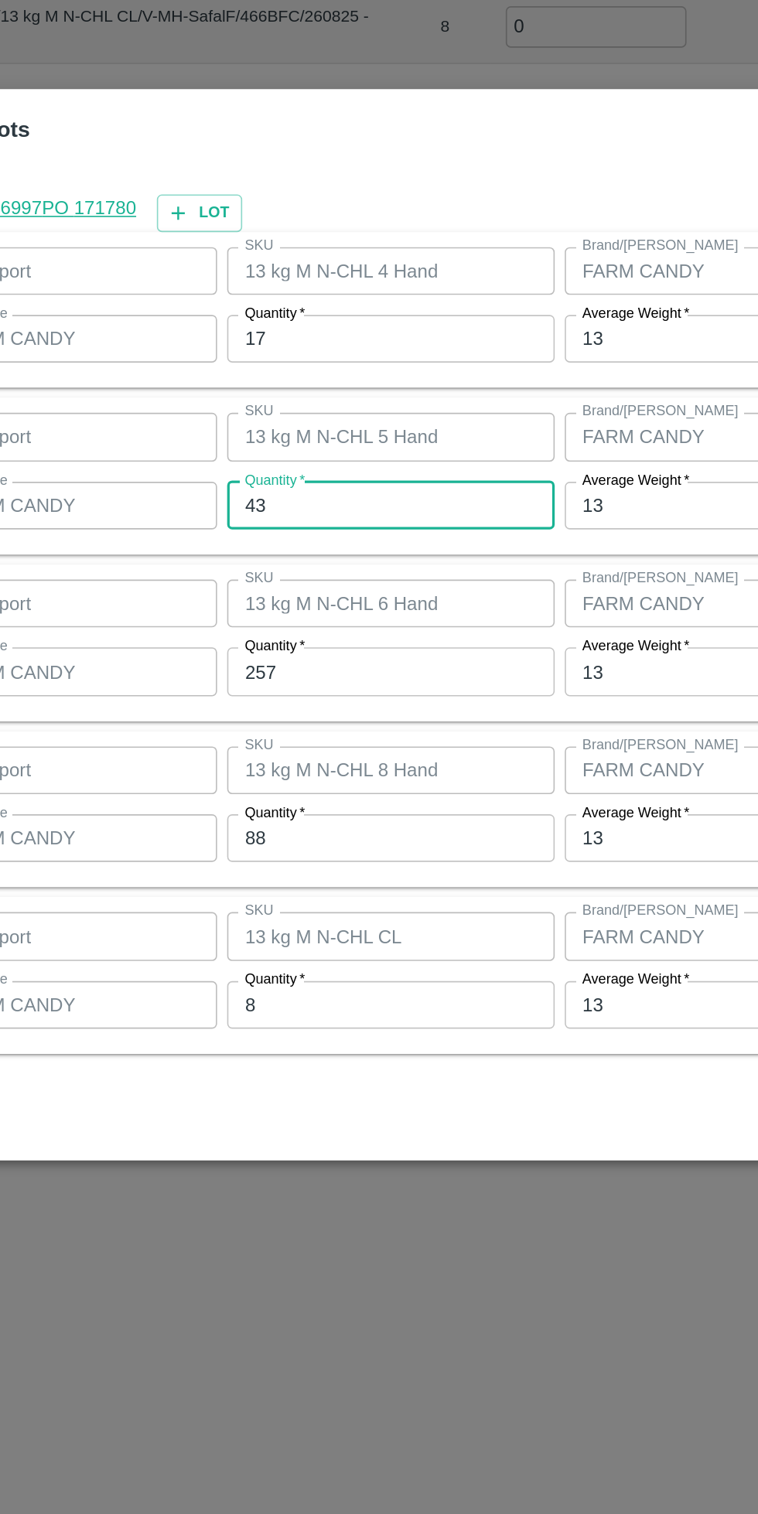
type input "43"
click at [308, 789] on input "257" at bounding box center [351, 785] width 202 height 29
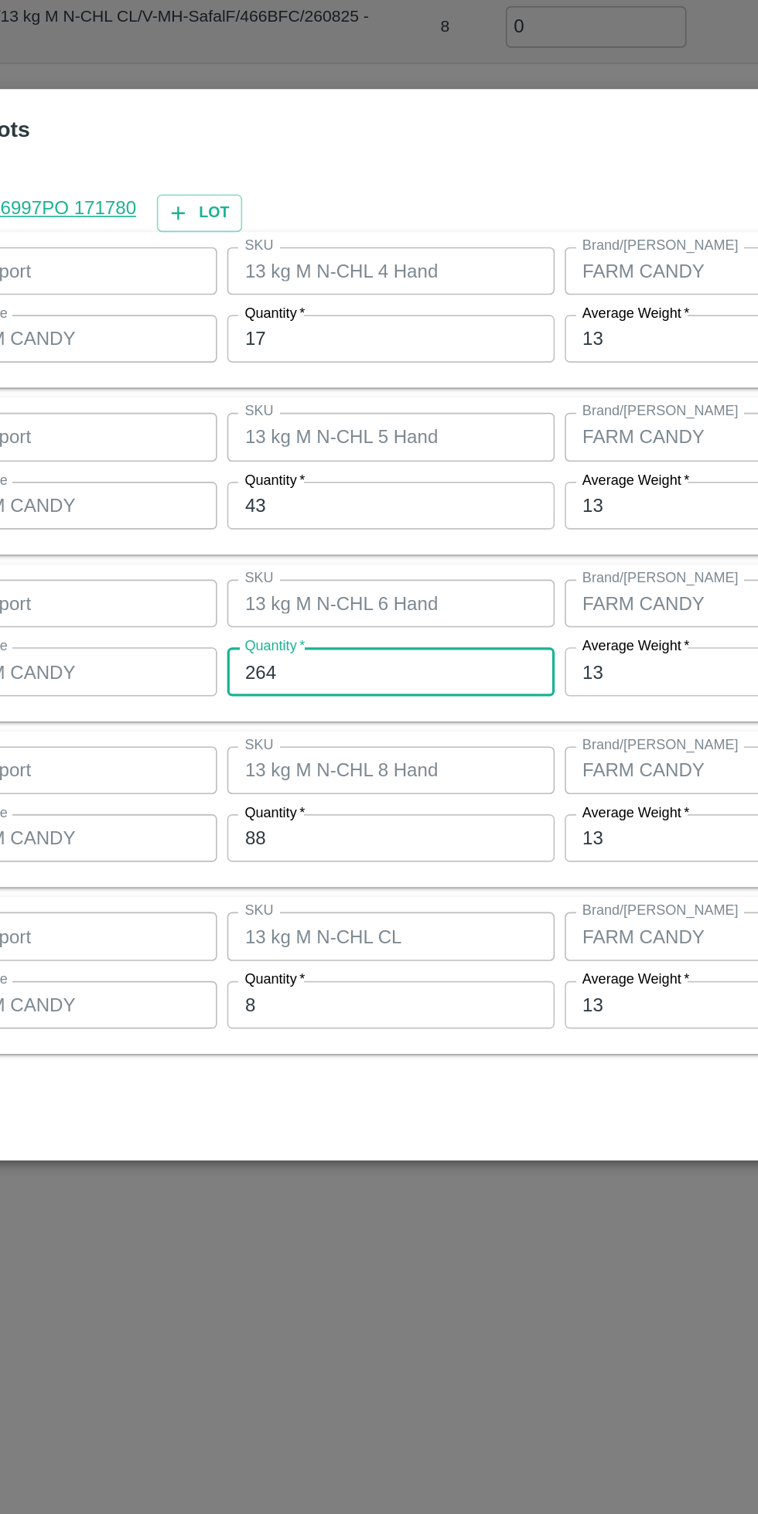
type input "264"
click at [308, 889] on input "88" at bounding box center [351, 888] width 202 height 29
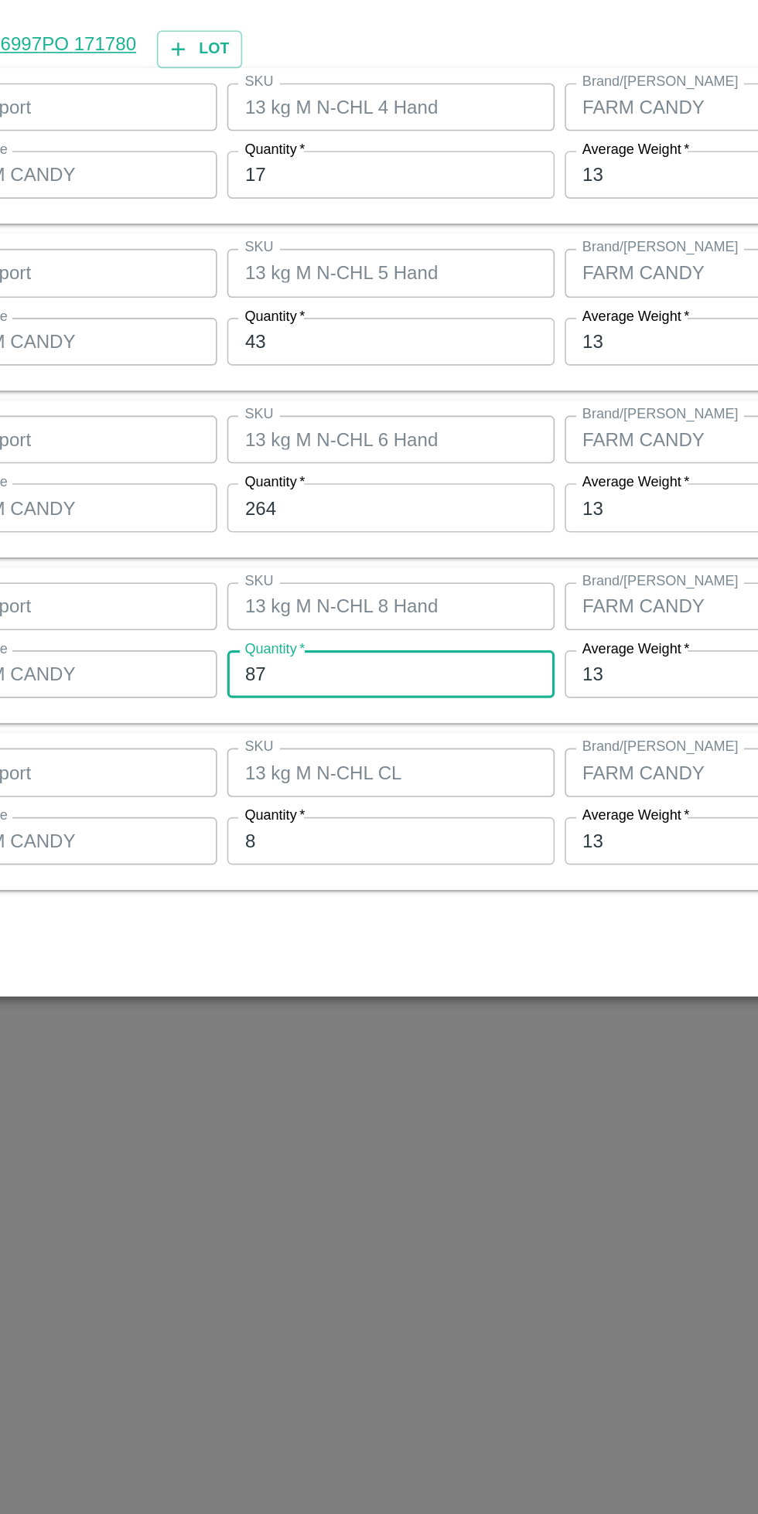
type input "87"
click at [305, 993] on input "8" at bounding box center [351, 990] width 202 height 29
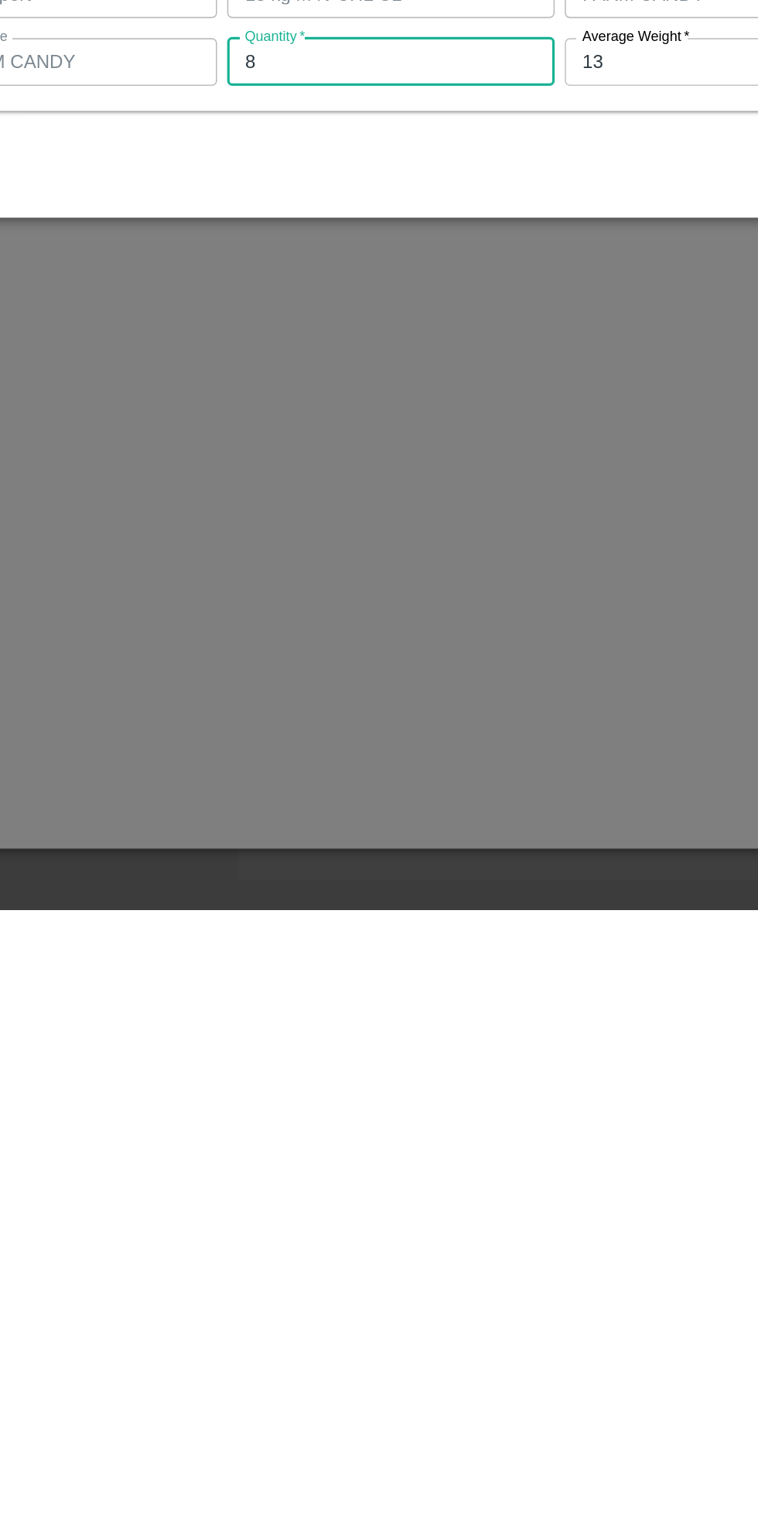
scroll to position [0, 0]
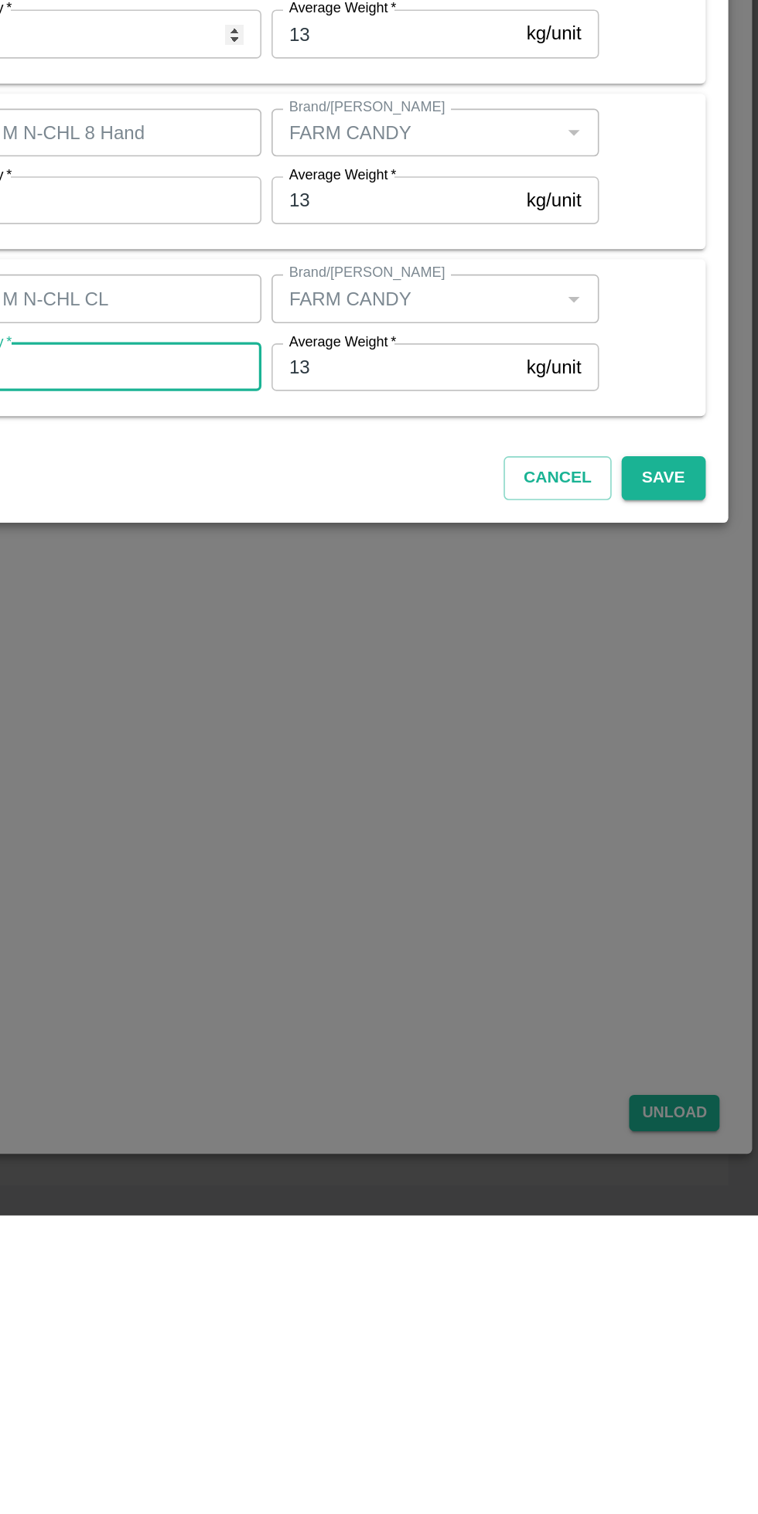
click at [721, 1054] on button "Save" at bounding box center [698, 1059] width 51 height 27
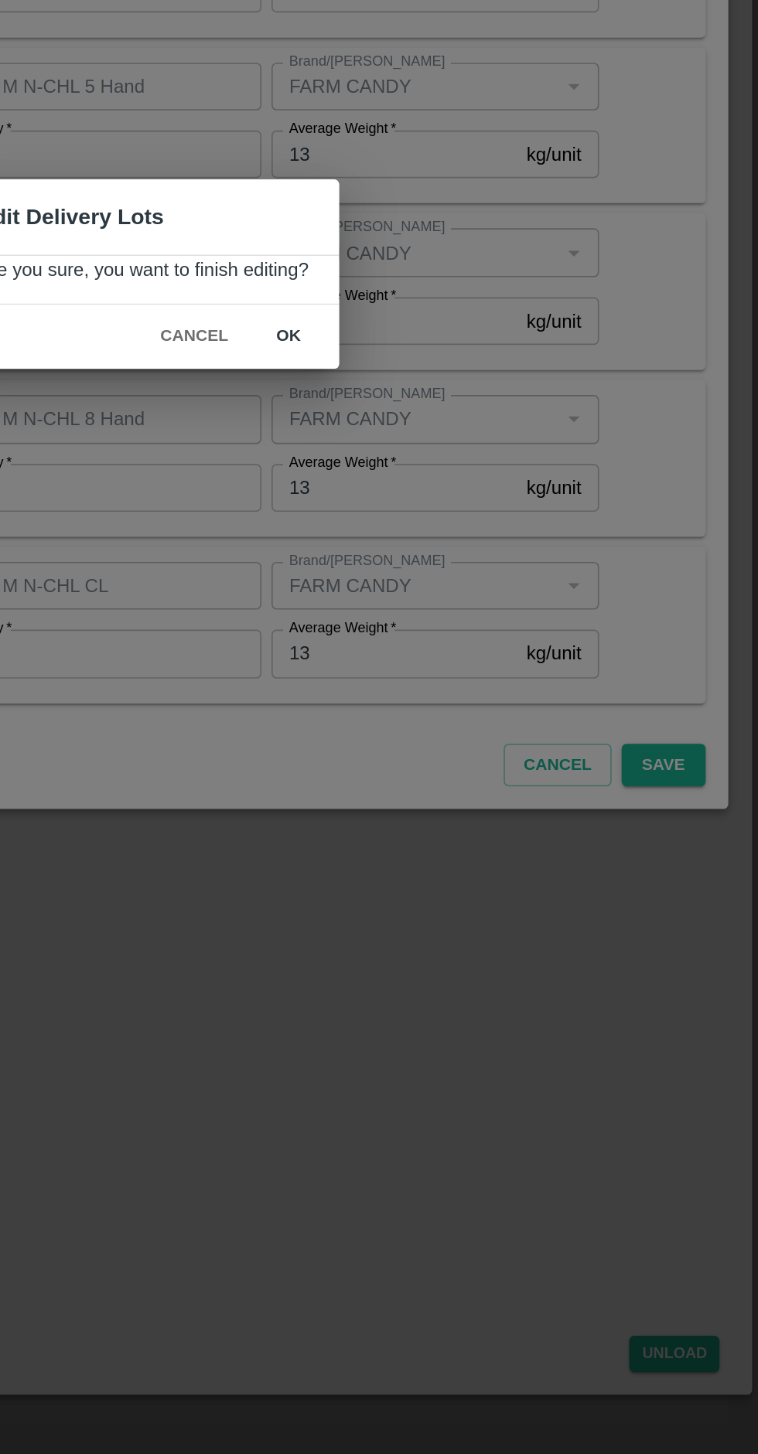
click at [475, 766] on button "ok" at bounding box center [468, 765] width 49 height 27
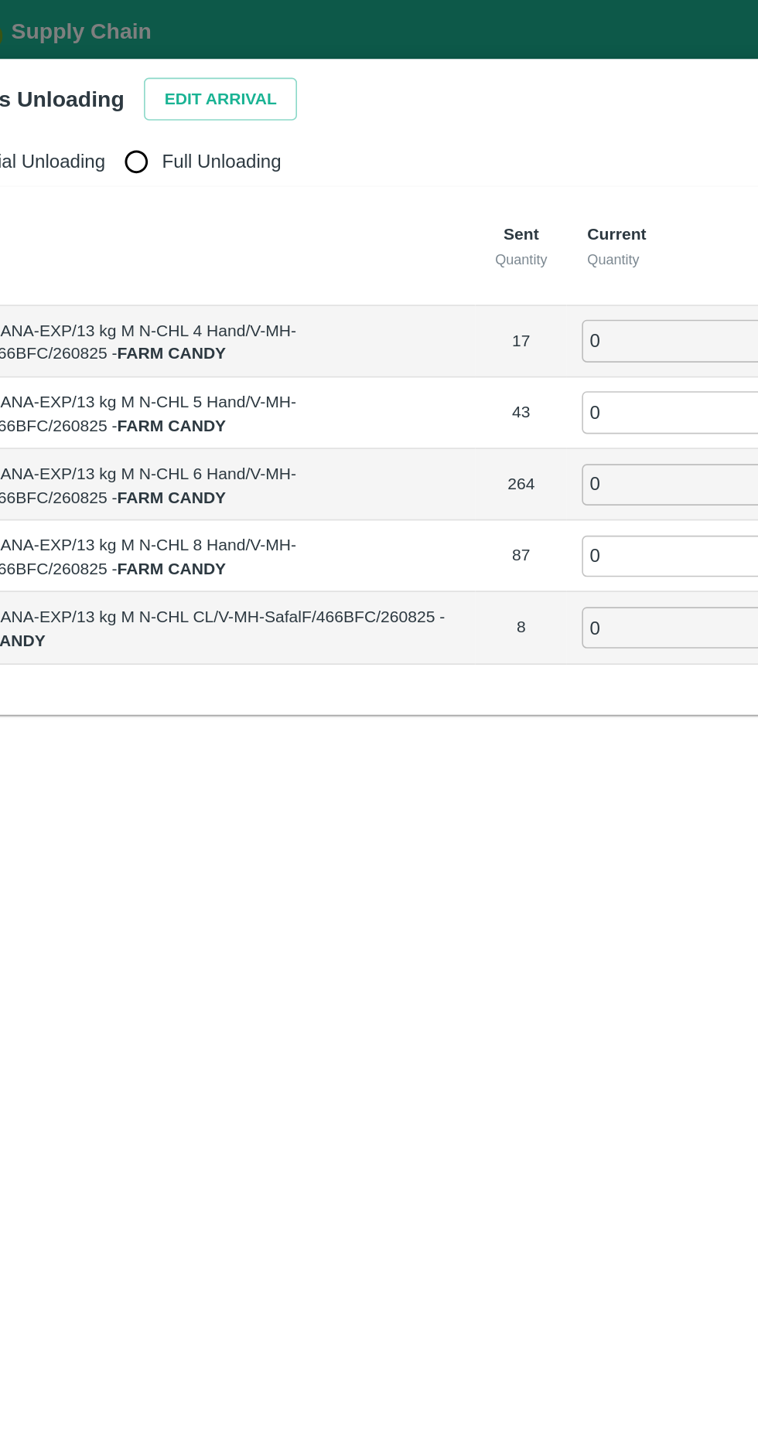
click at [158, 104] on input "Full Unloading" at bounding box center [146, 99] width 31 height 31
radio input "true"
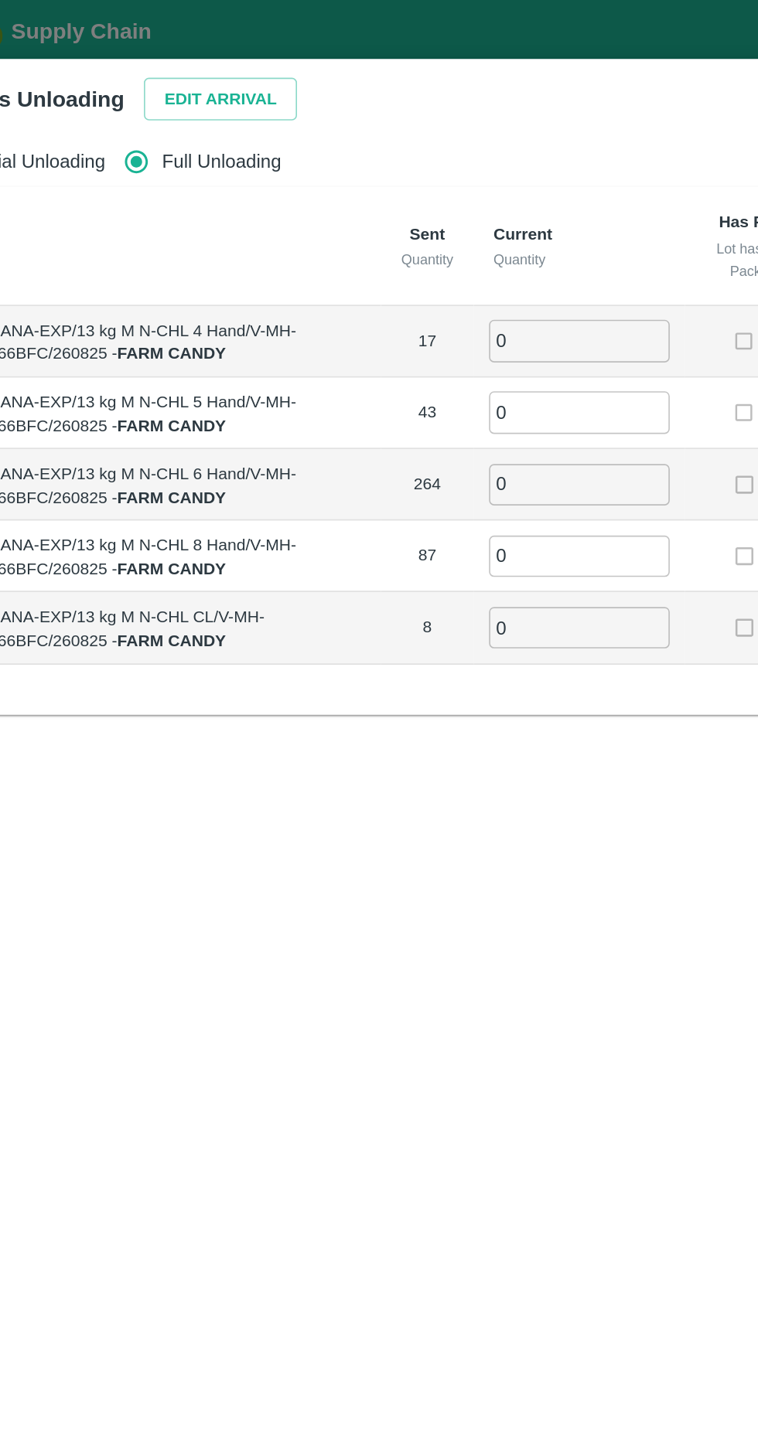
click at [413, 210] on input "0" at bounding box center [419, 210] width 111 height 26
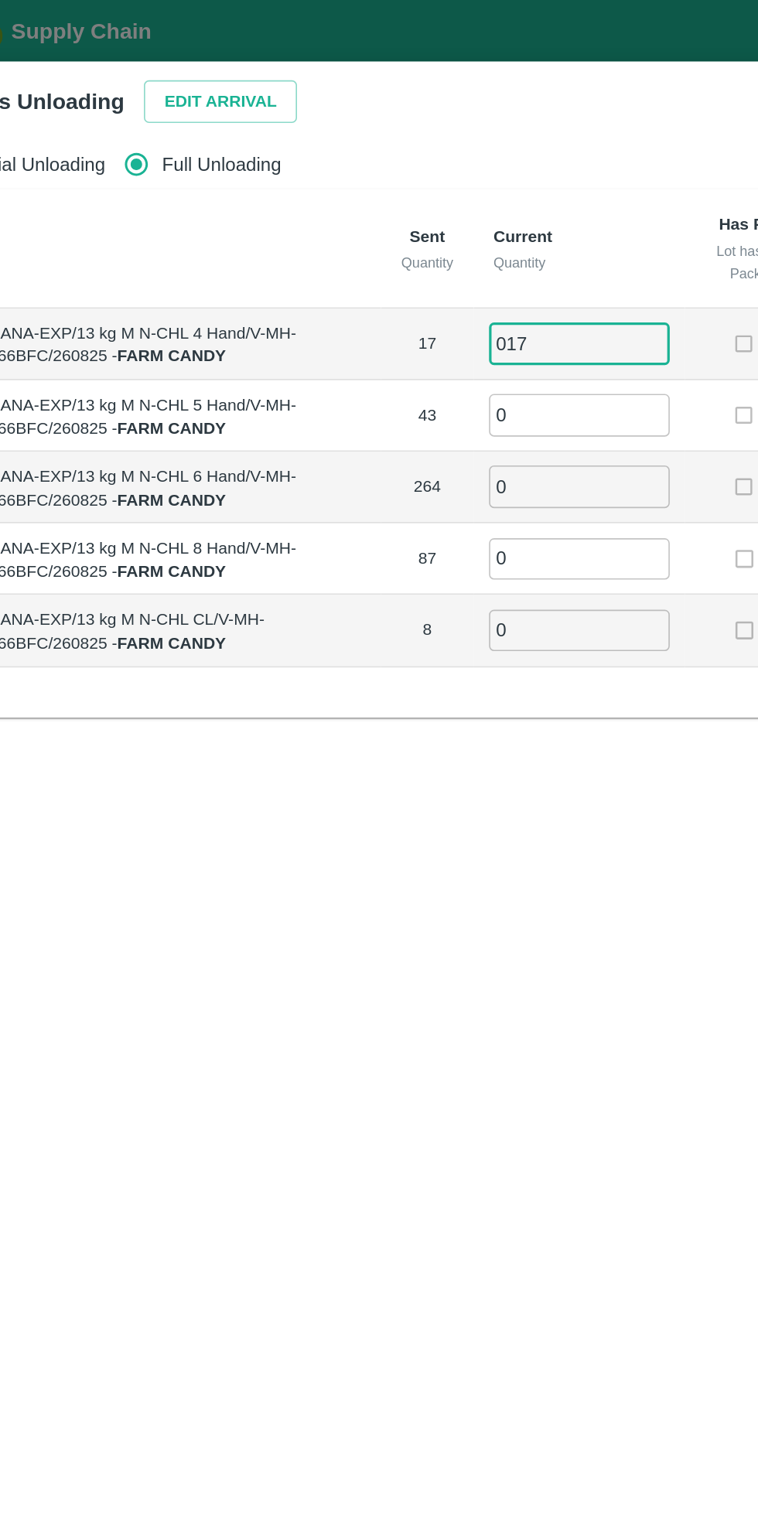
type input "017"
click at [414, 256] on input "0" at bounding box center [419, 256] width 111 height 26
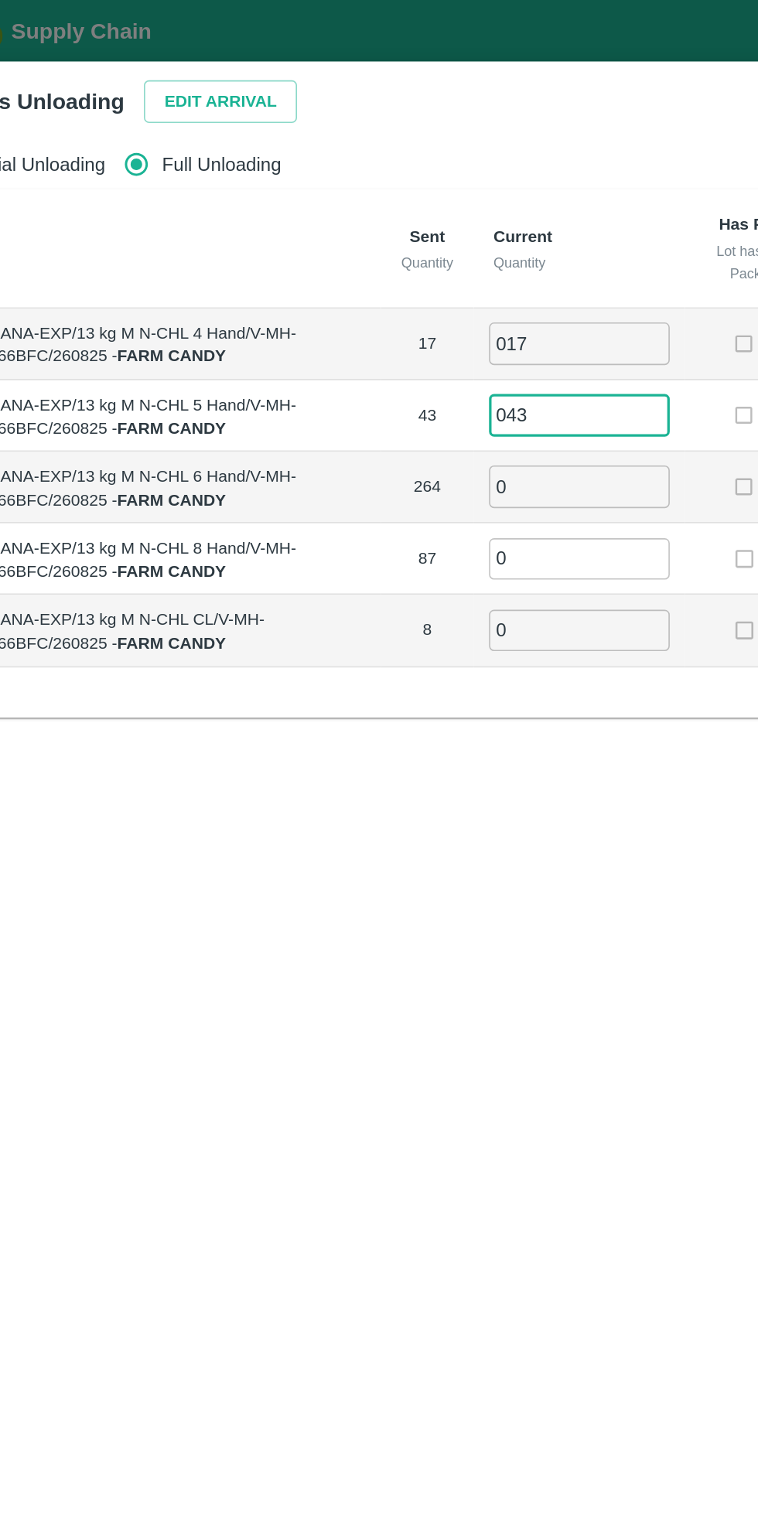
type input "043"
click at [426, 300] on input "0" at bounding box center [419, 300] width 111 height 26
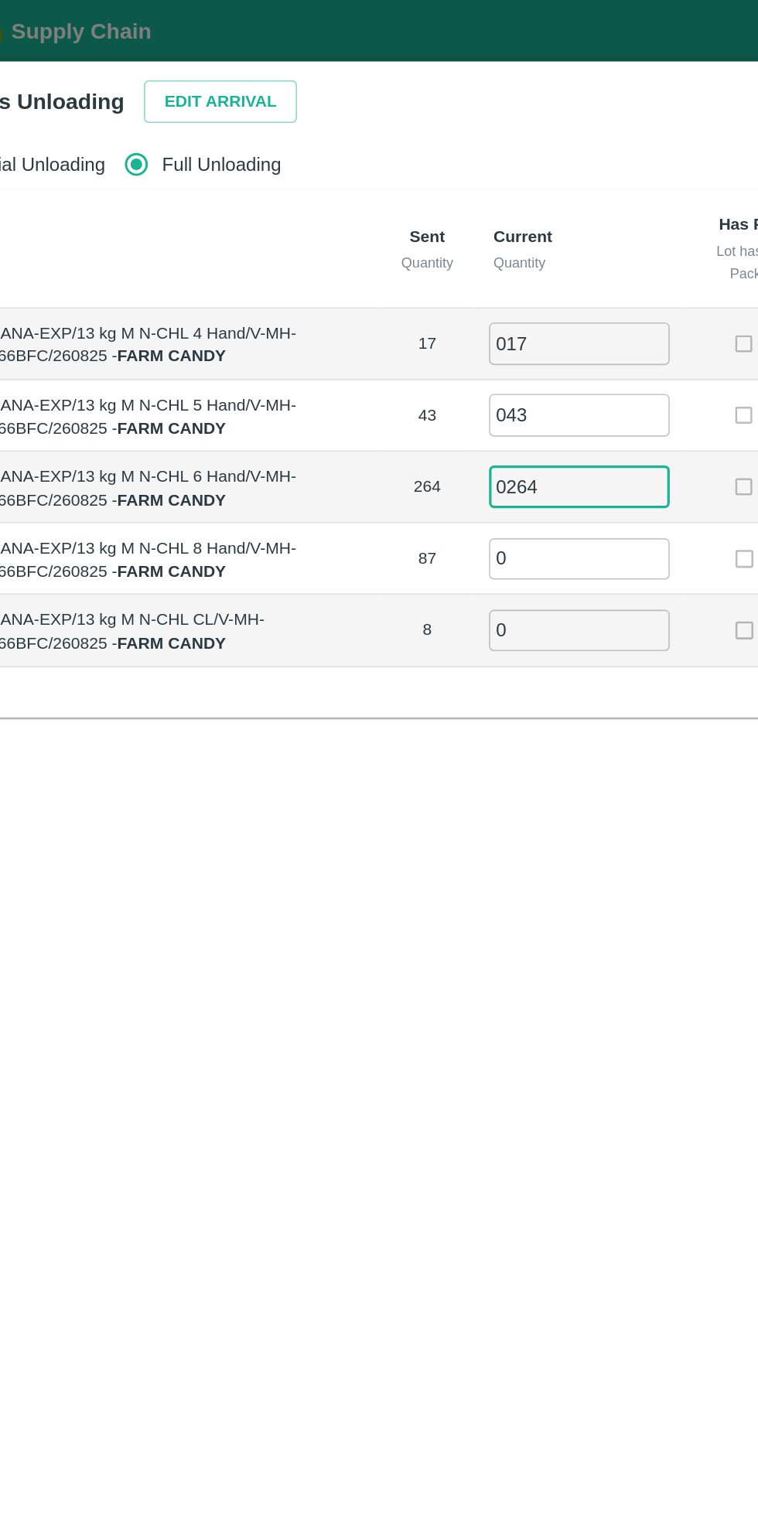
type input "0264"
click at [414, 343] on input "0" at bounding box center [419, 345] width 111 height 26
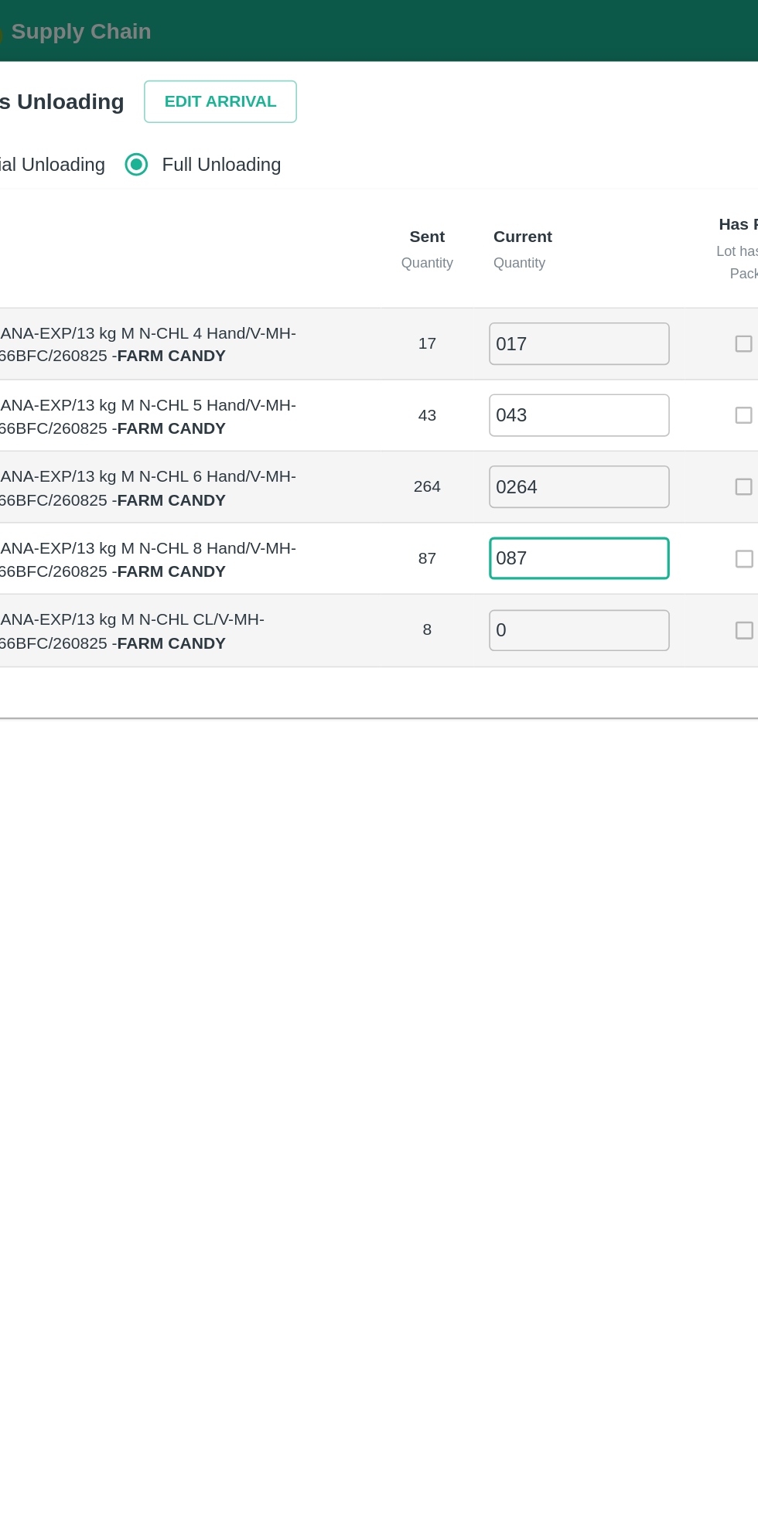
type input "087"
click at [414, 390] on input "0" at bounding box center [419, 389] width 111 height 26
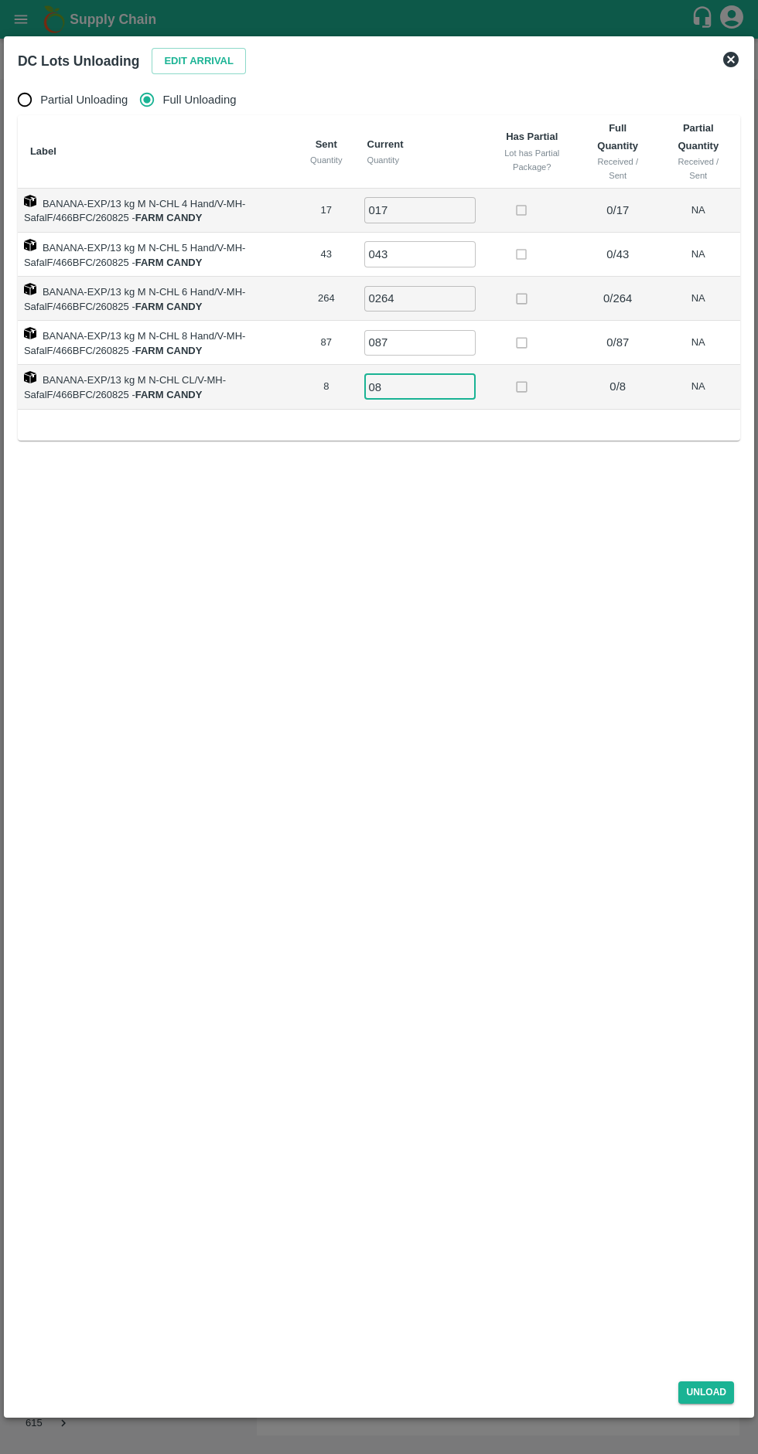
type input "08"
click at [717, 1393] on button "Unload" at bounding box center [706, 1392] width 56 height 22
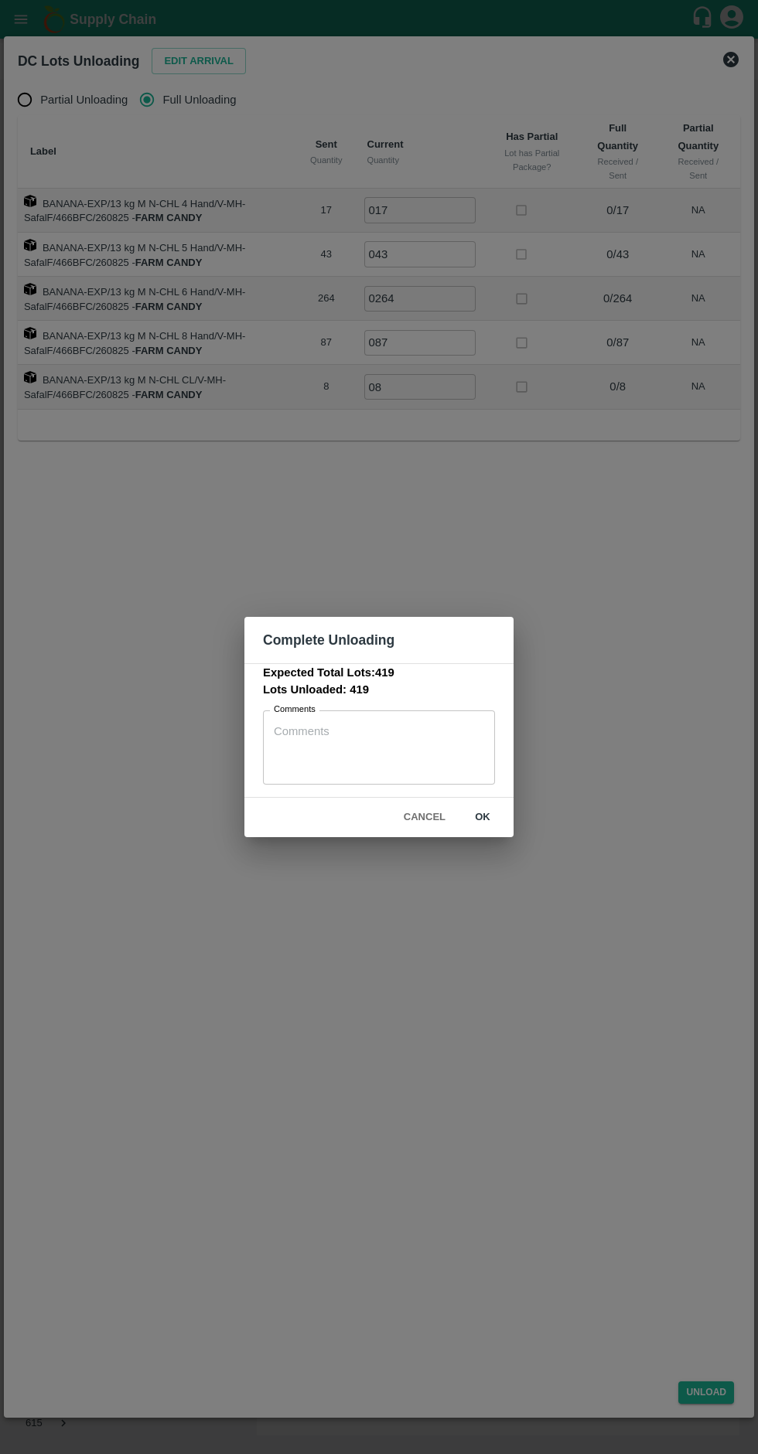
click at [502, 814] on button "ok" at bounding box center [482, 817] width 49 height 27
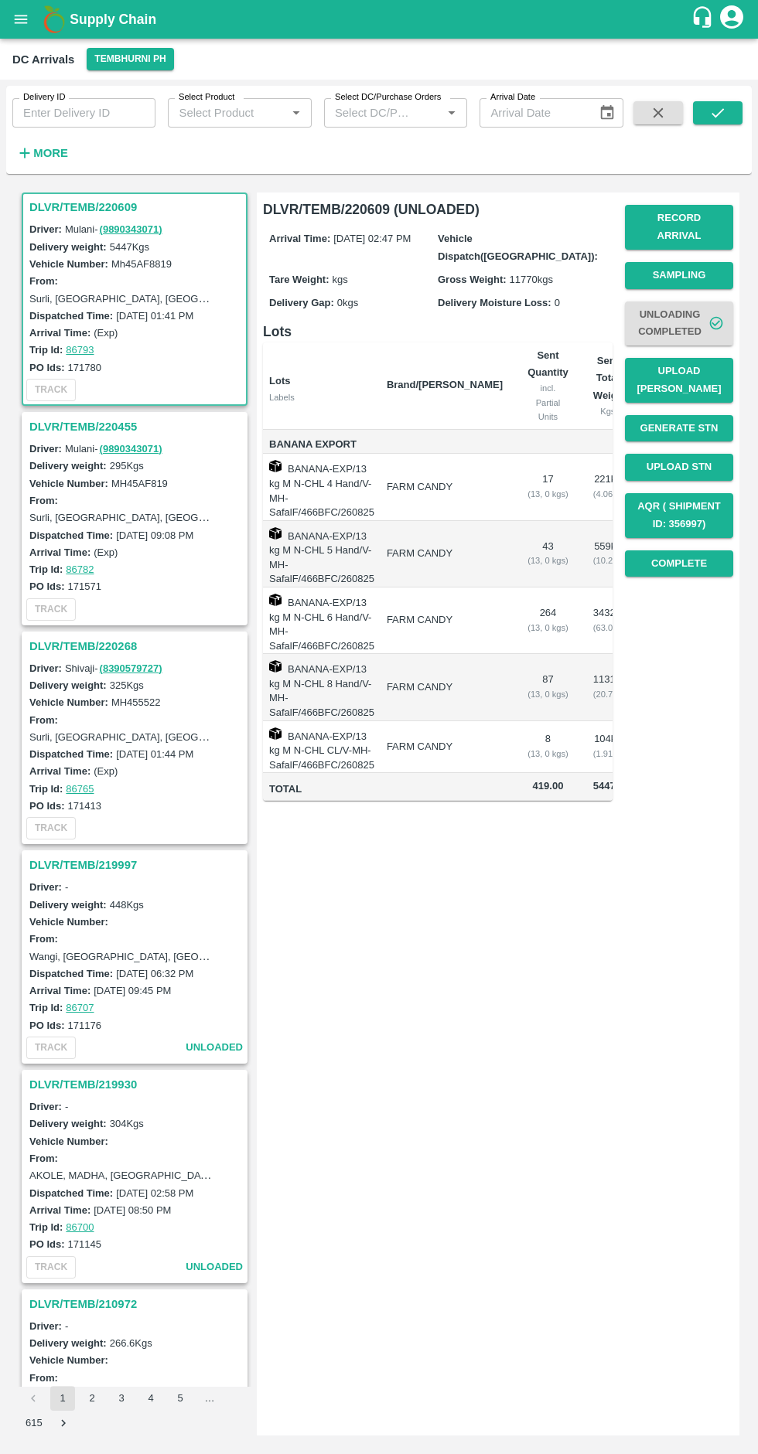
click at [683, 362] on button "Upload [PERSON_NAME]" at bounding box center [679, 380] width 108 height 45
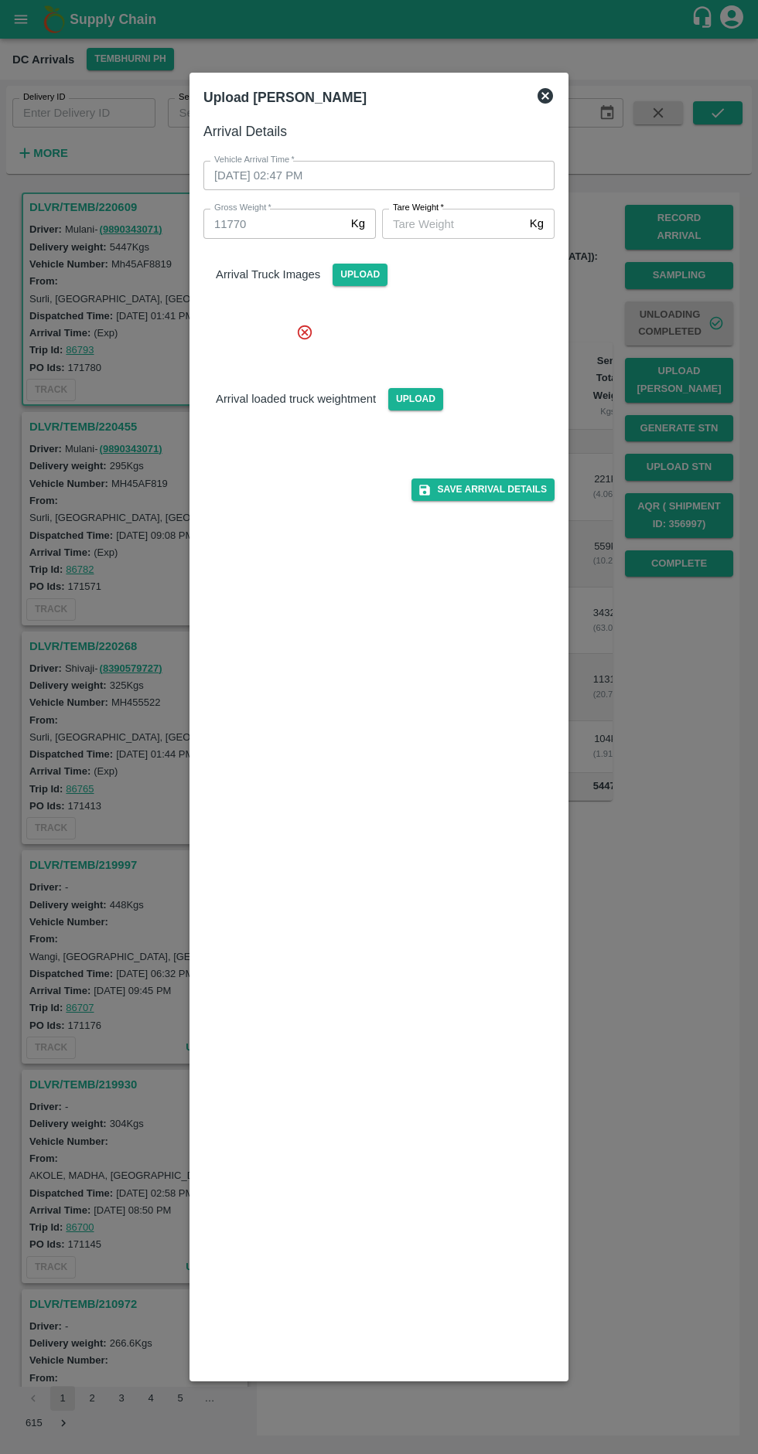
click at [457, 223] on input "[PERSON_NAME]   *" at bounding box center [452, 223] width 141 height 29
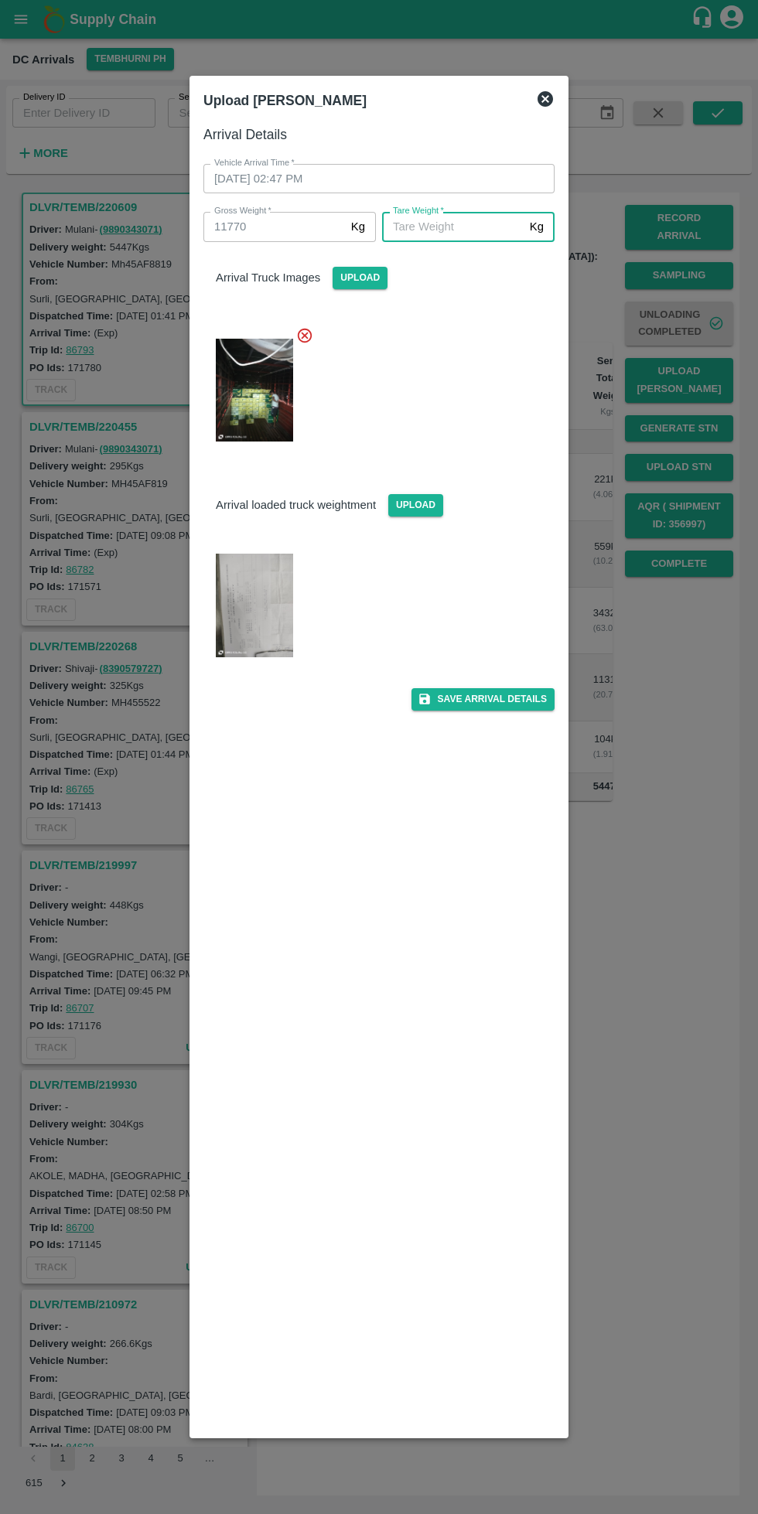
click at [322, 596] on div at bounding box center [372, 600] width 363 height 143
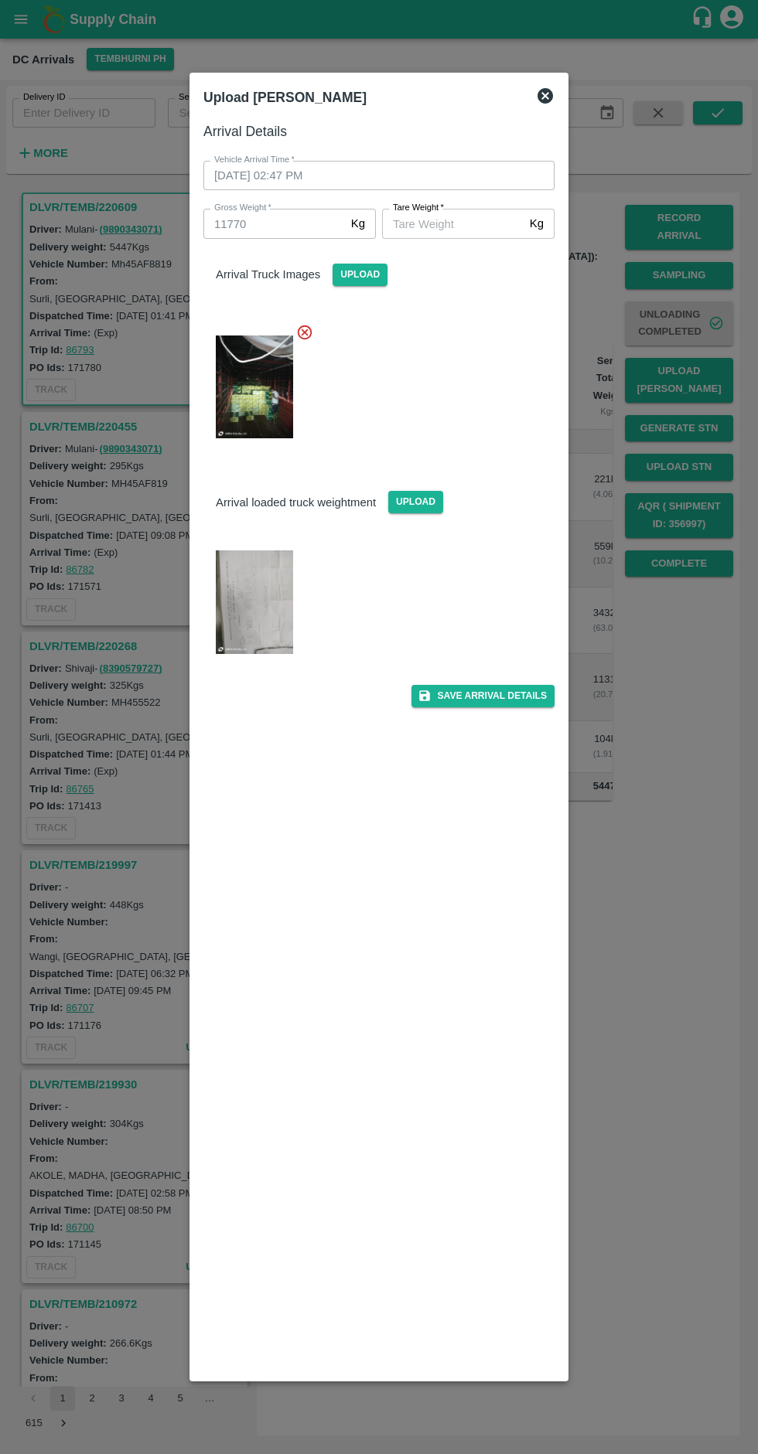
click at [283, 570] on img at bounding box center [254, 601] width 77 height 103
click at [458, 223] on input "[PERSON_NAME]   *" at bounding box center [452, 223] width 141 height 29
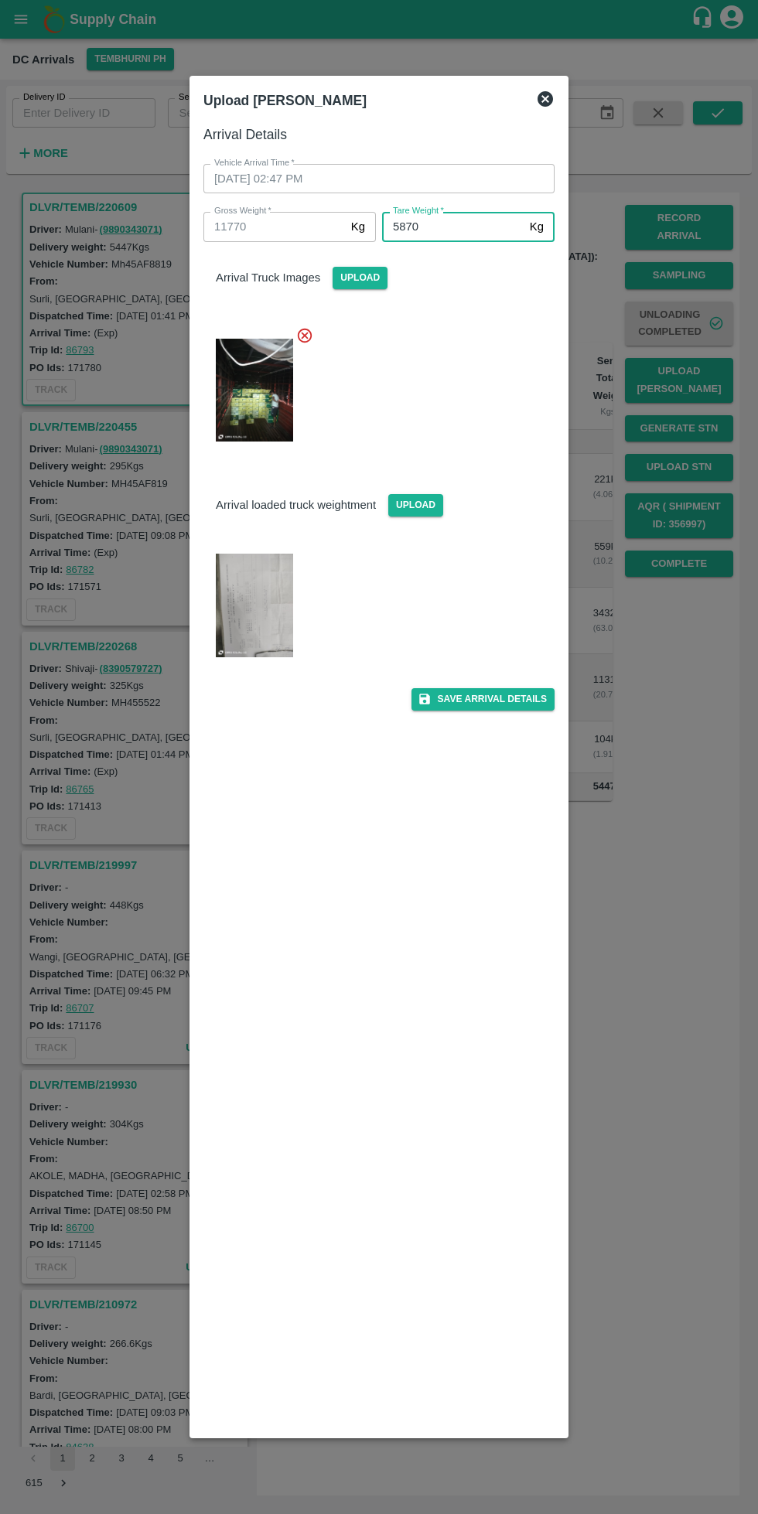
type input "5870"
click at [292, 610] on img at bounding box center [254, 604] width 77 height 103
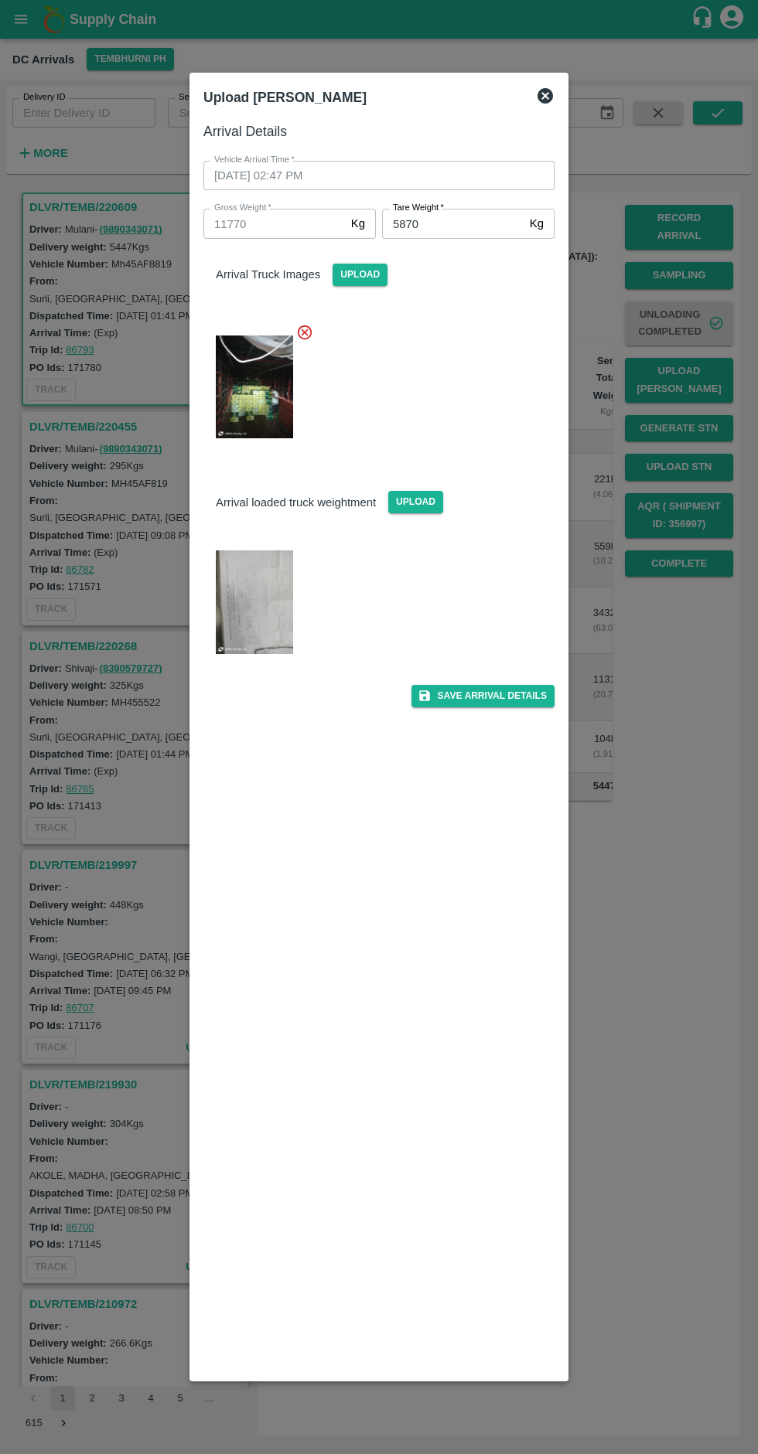
click at [497, 706] on button "Save Arrival Details" at bounding box center [482, 696] width 143 height 22
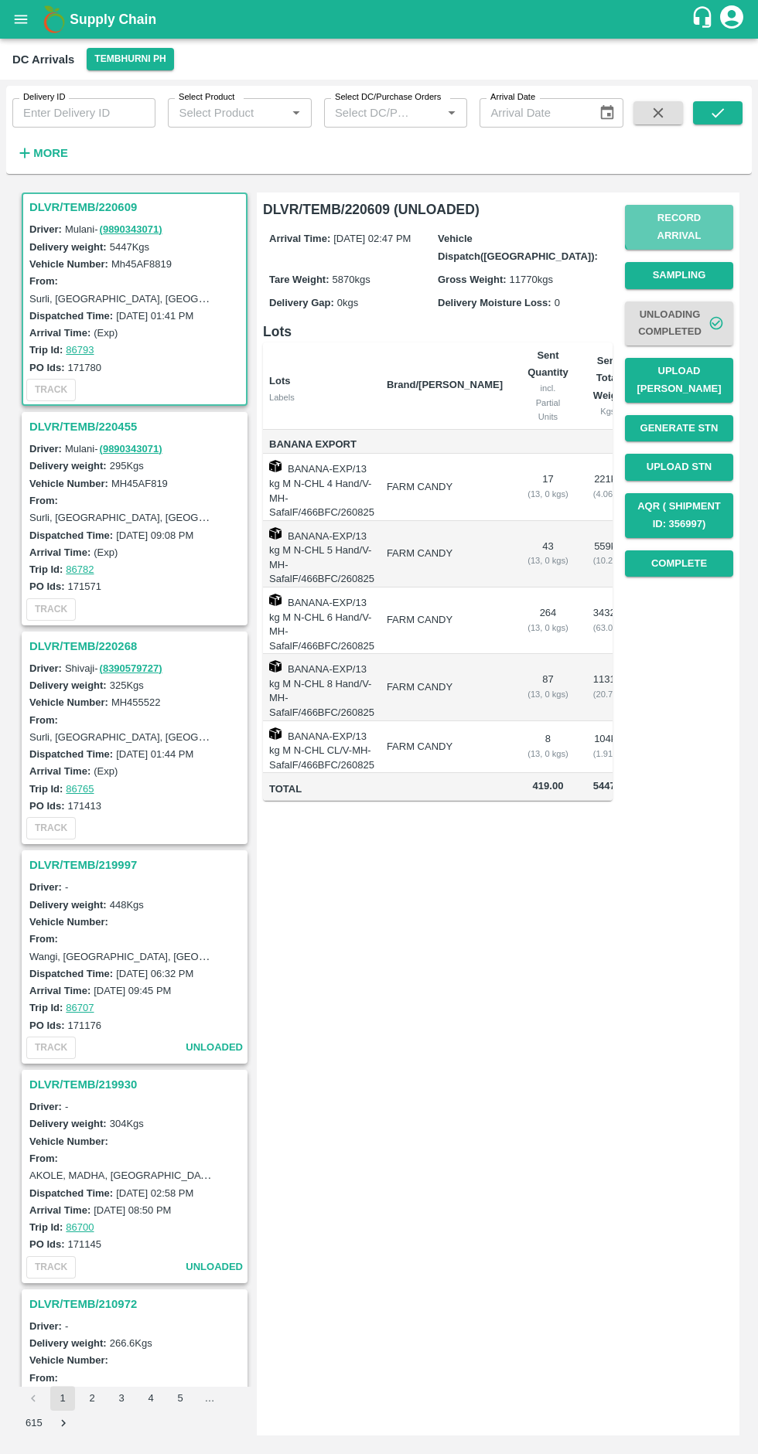
click at [679, 223] on button "Record Arrival" at bounding box center [679, 227] width 108 height 45
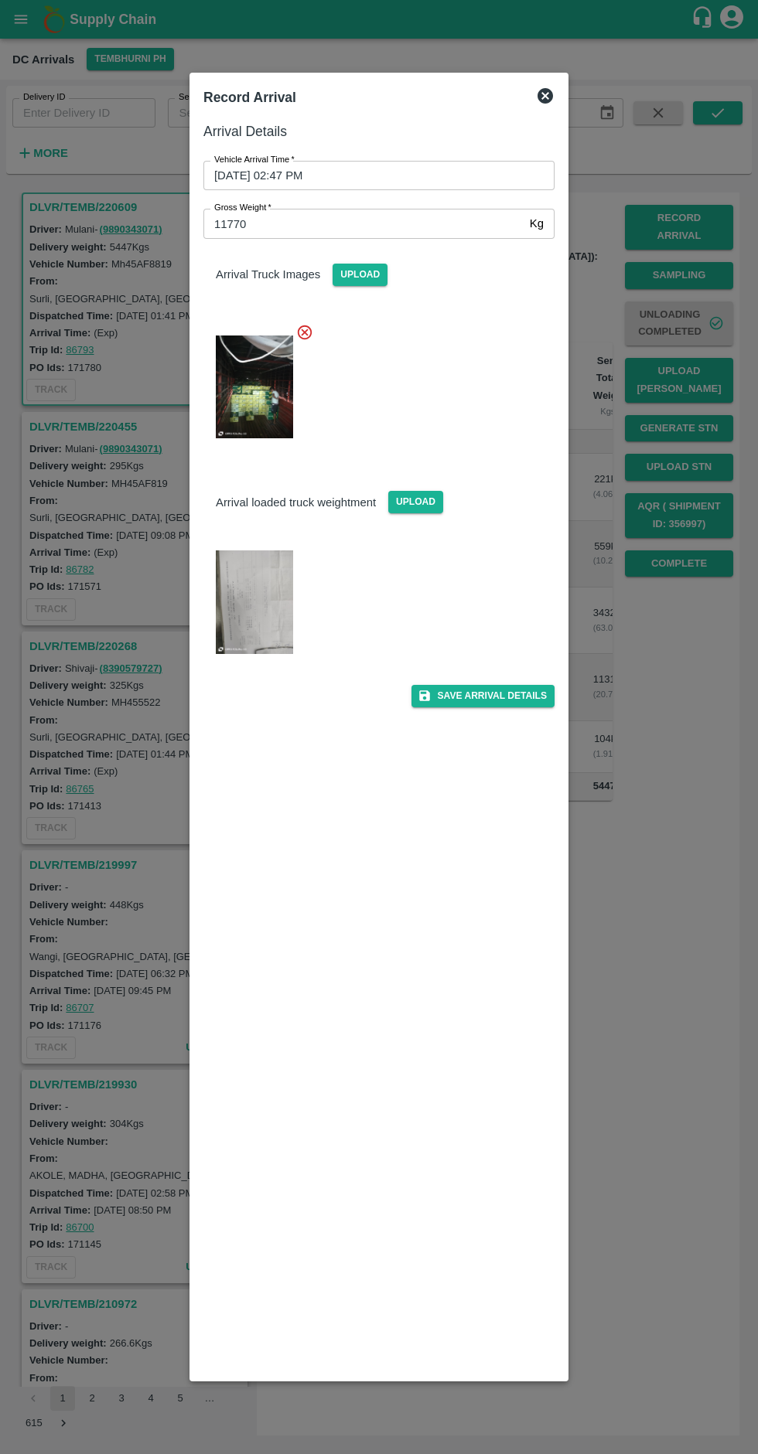
click at [239, 175] on input "[DATE] 02:47 PM" at bounding box center [373, 175] width 340 height 29
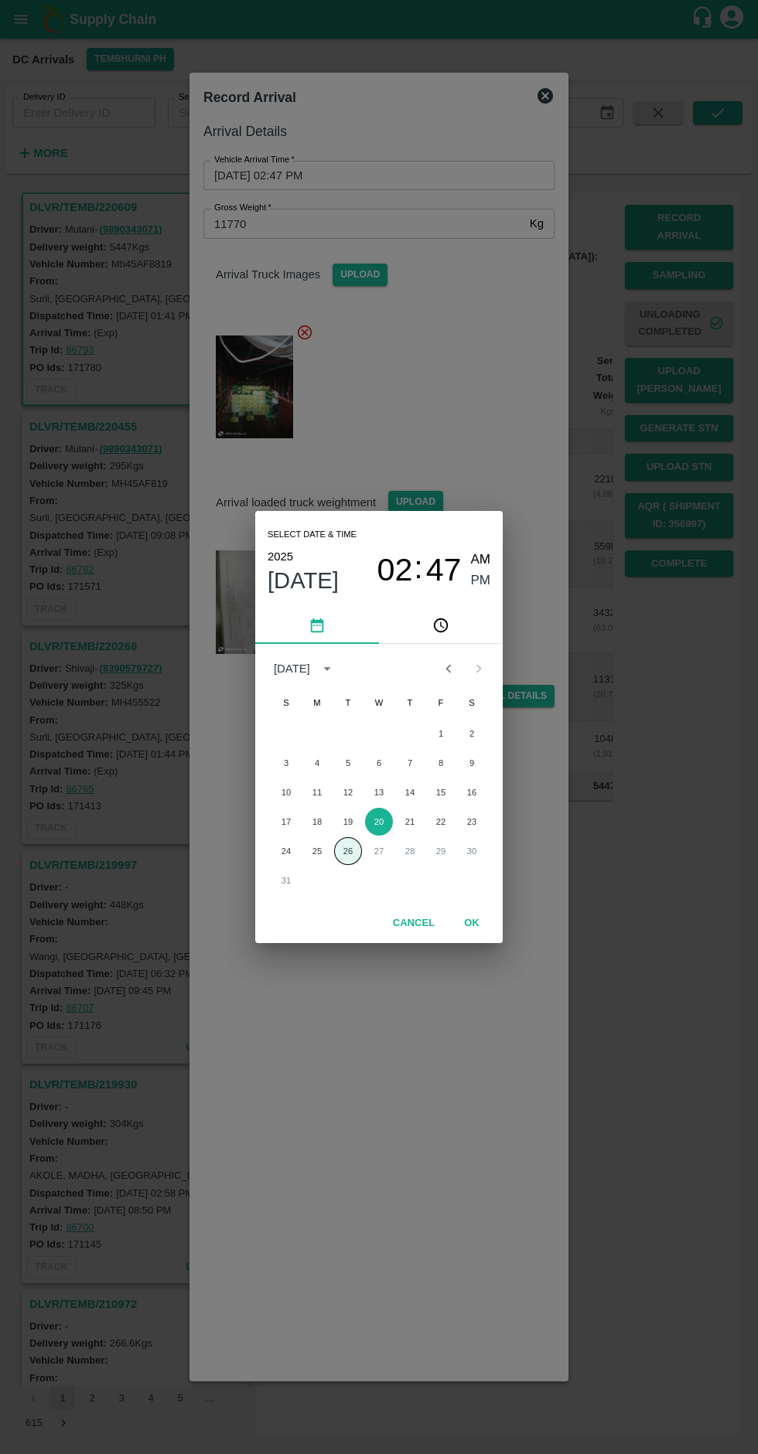
click at [352, 857] on button "26" at bounding box center [348, 851] width 28 height 28
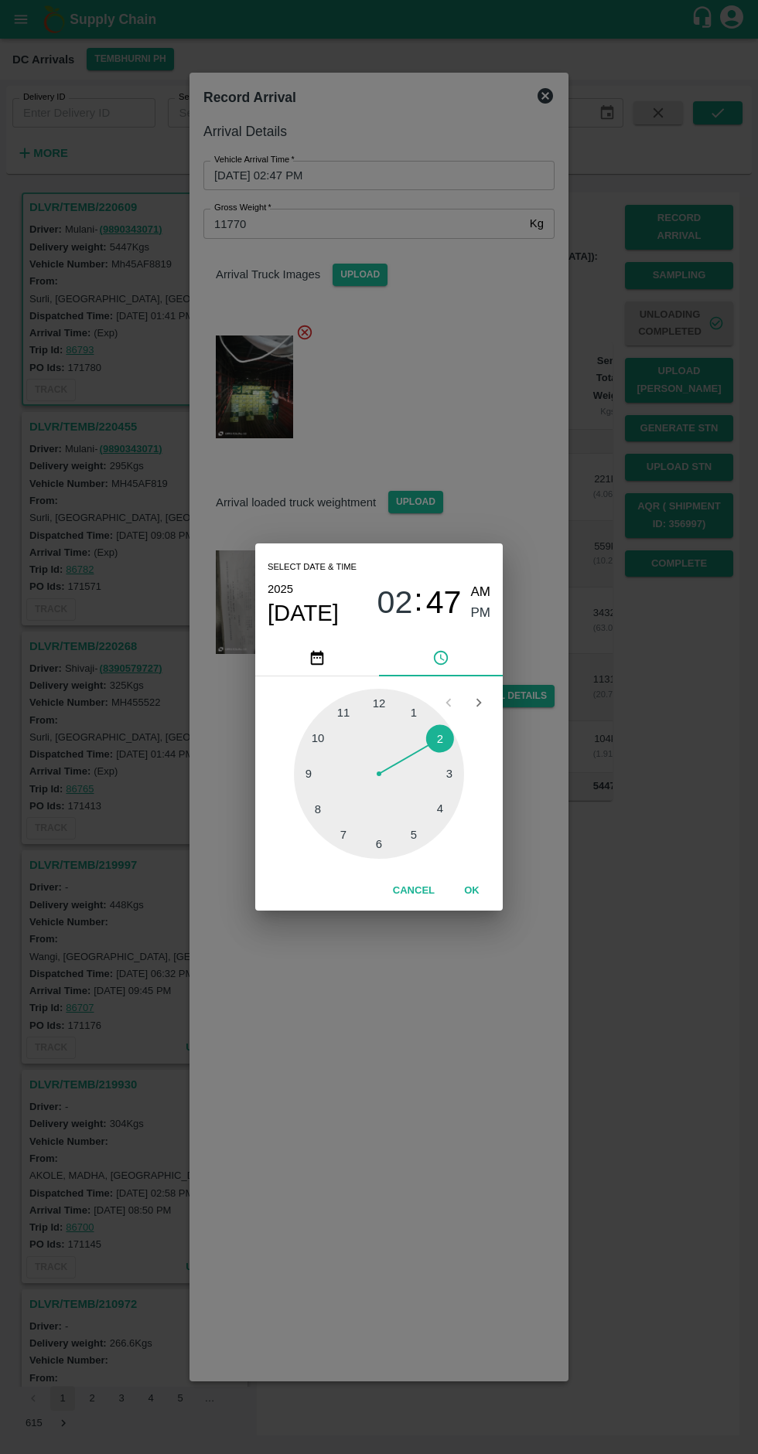
type input "[DATE] 02:47 PM"
click at [489, 898] on button "OK" at bounding box center [471, 890] width 49 height 27
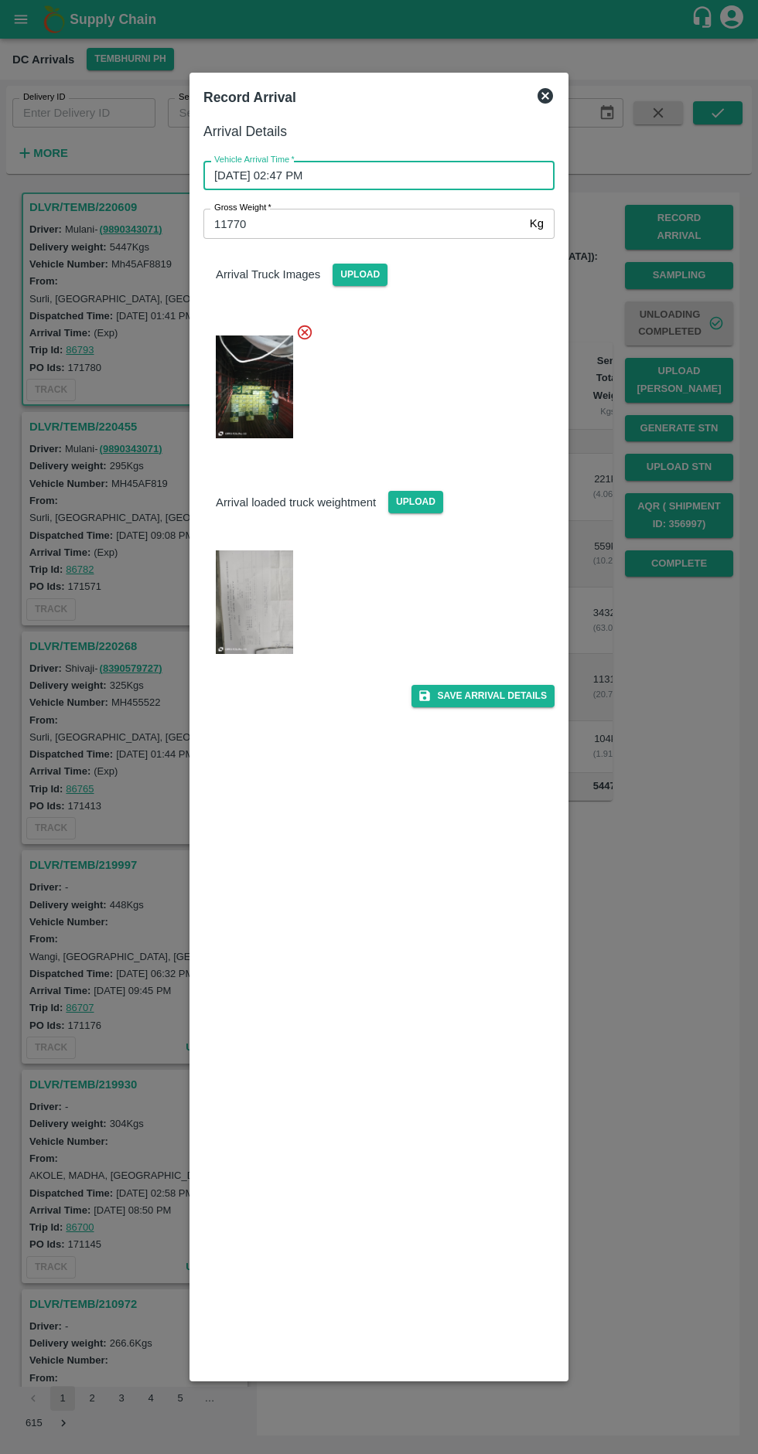
click at [483, 696] on button "Save Arrival Details" at bounding box center [482, 696] width 143 height 22
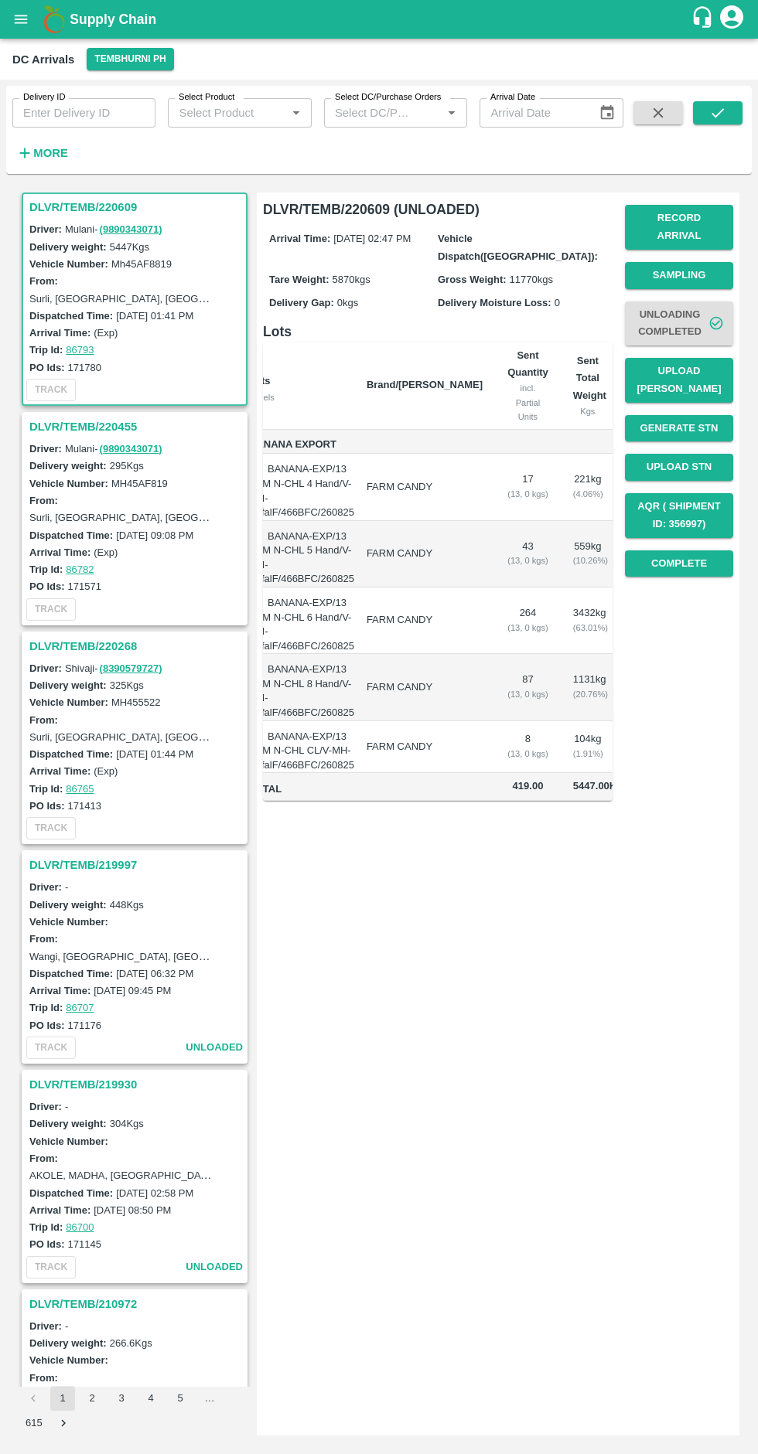
scroll to position [0, 22]
click at [679, 550] on button "Complete" at bounding box center [679, 563] width 108 height 27
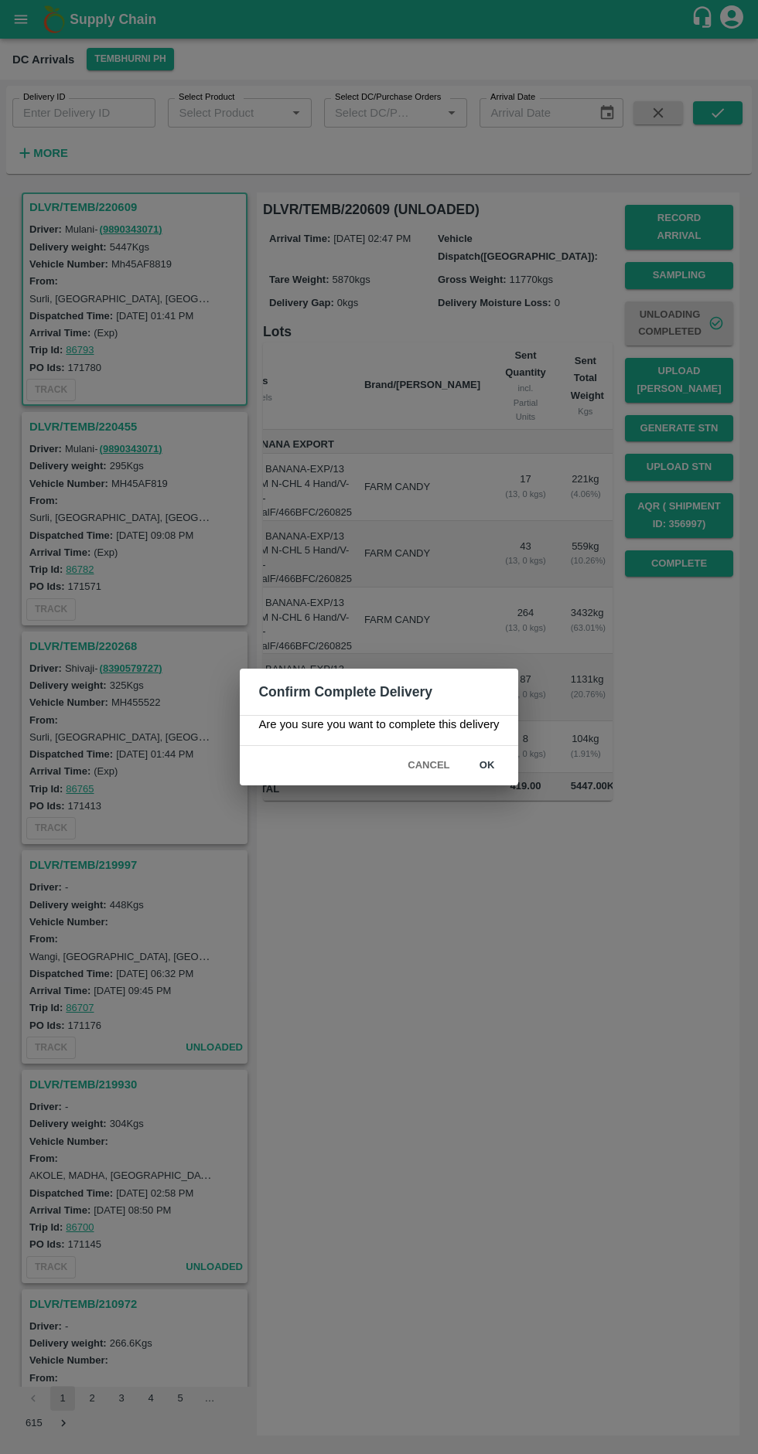
click at [486, 766] on button "ok" at bounding box center [486, 765] width 49 height 27
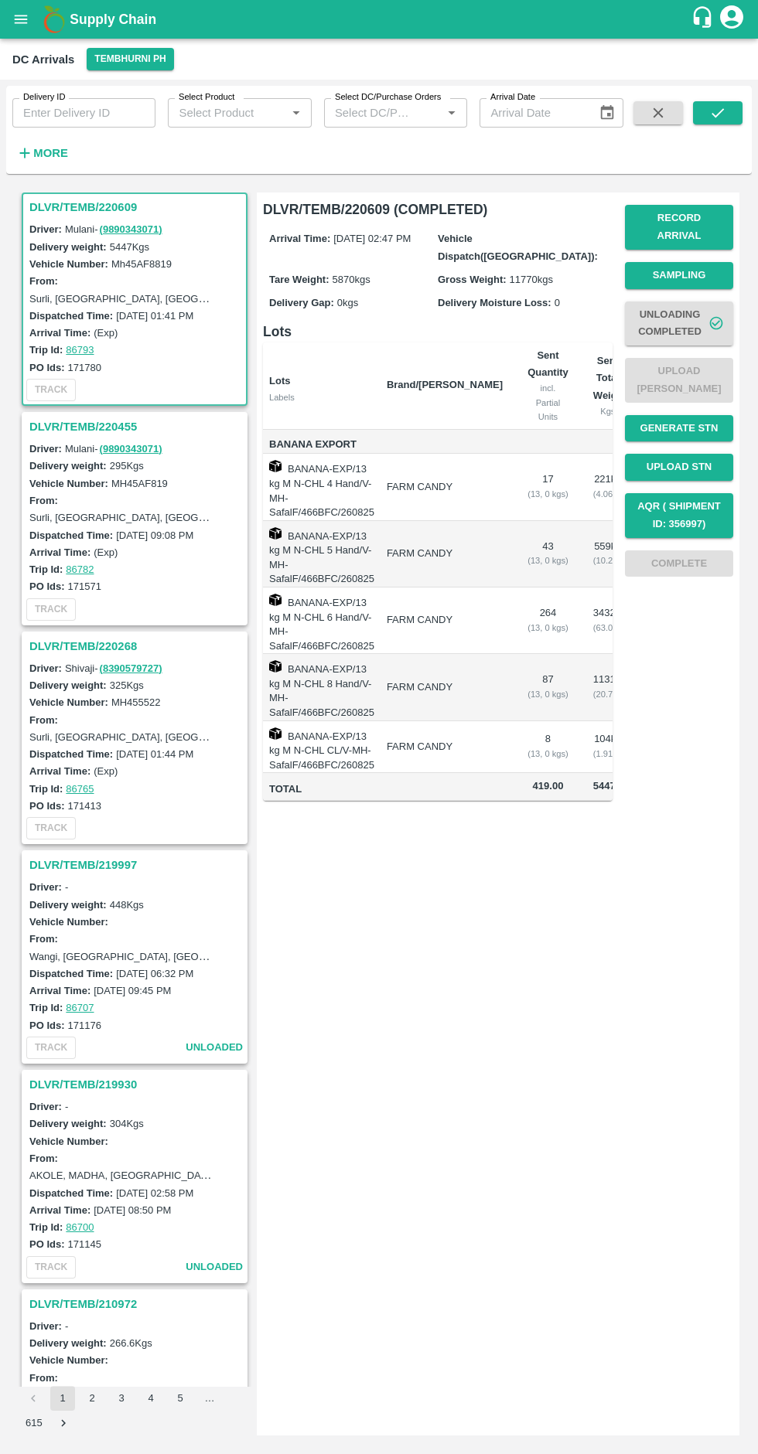
scroll to position [0, 0]
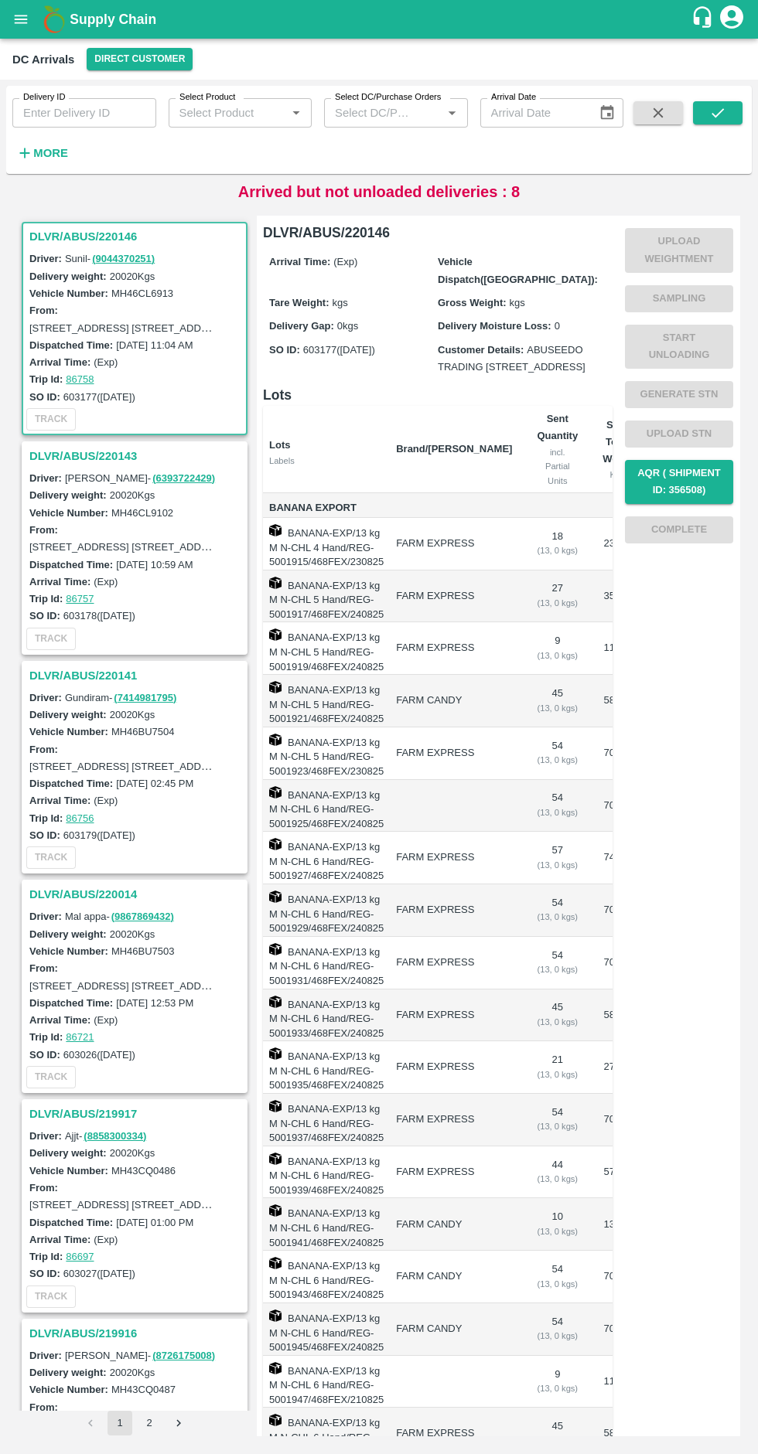
click at [123, 55] on button "Direct Customer" at bounding box center [140, 59] width 106 height 22
click at [148, 84] on li "Tembhurni PH" at bounding box center [131, 90] width 107 height 26
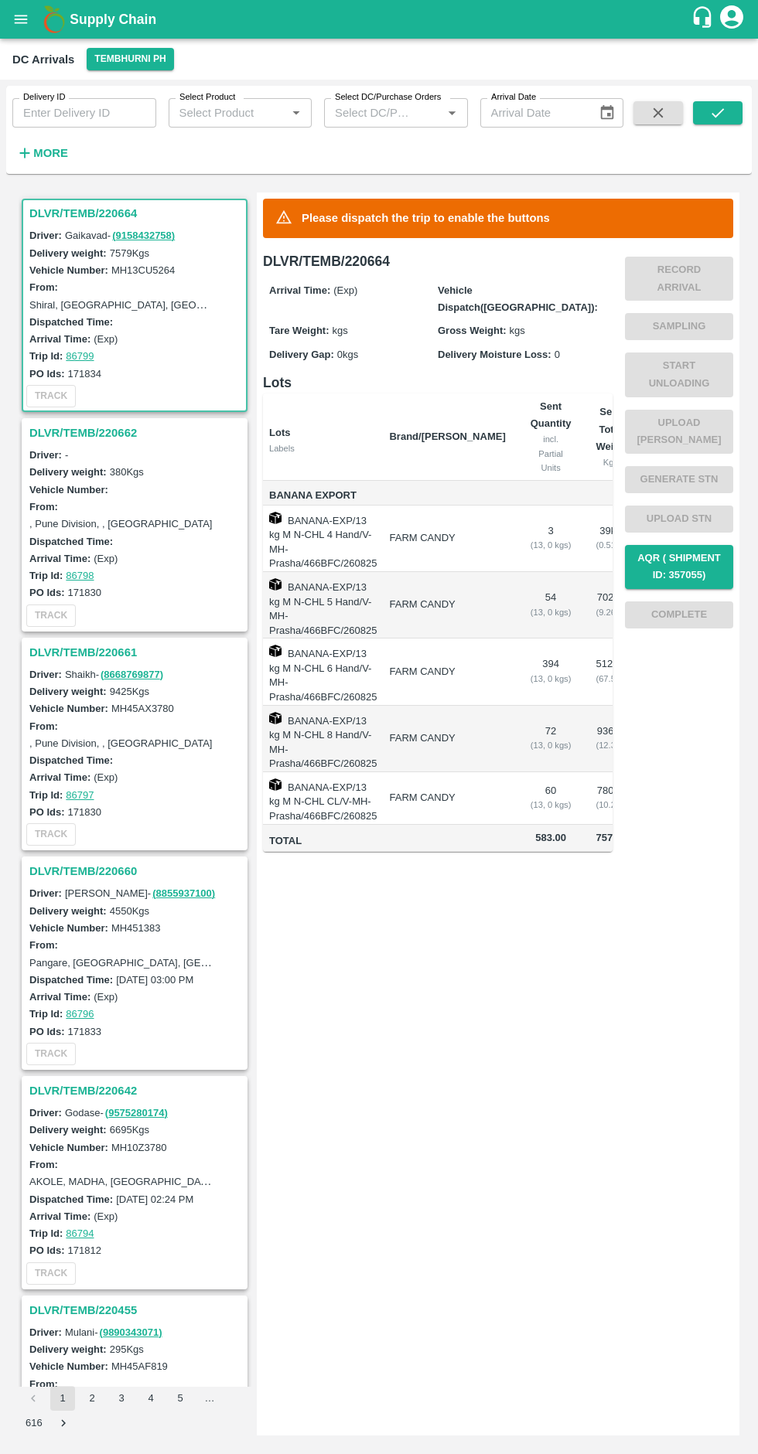
click at [84, 649] on h3 "DLVR/TEMB/220661" at bounding box center [136, 652] width 215 height 20
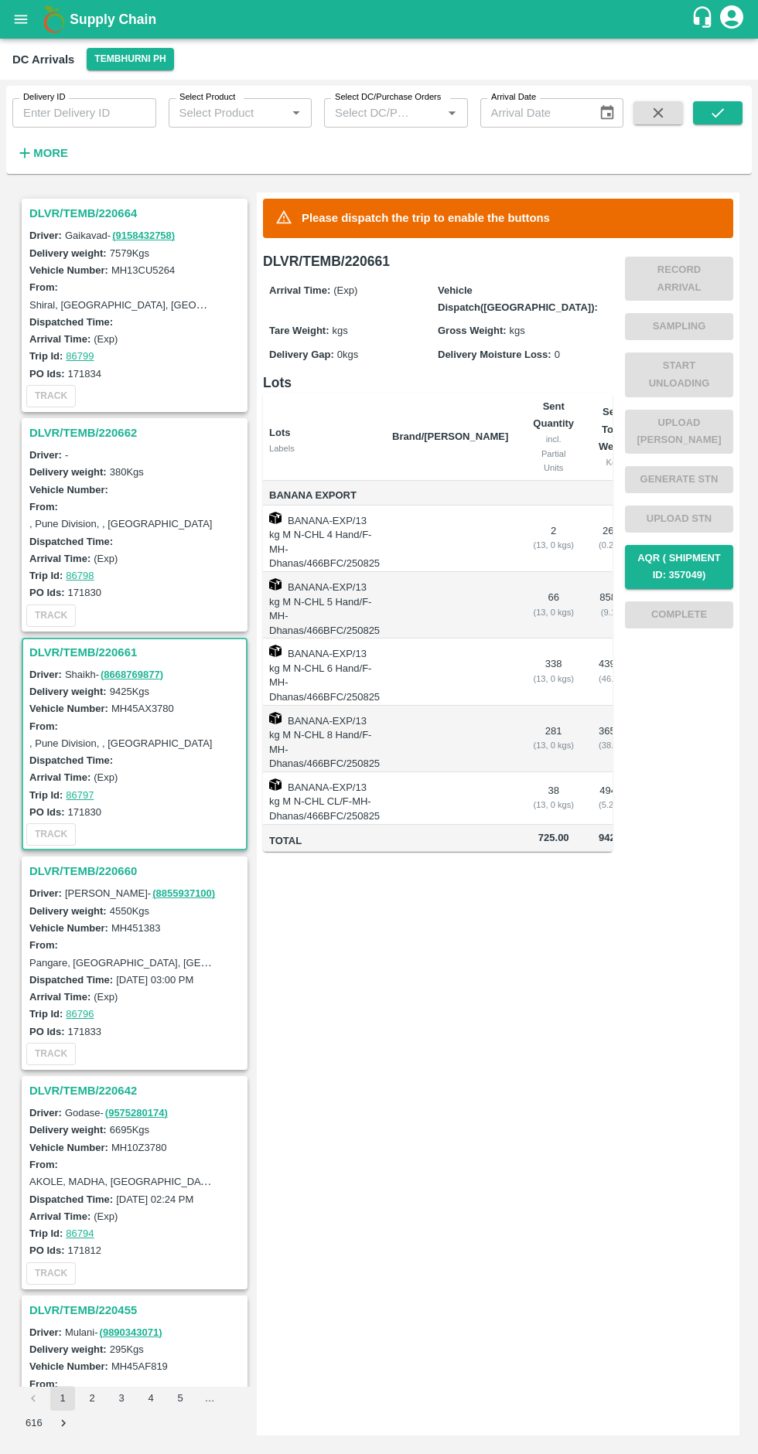
click at [56, 162] on h6 "More" at bounding box center [50, 153] width 35 height 20
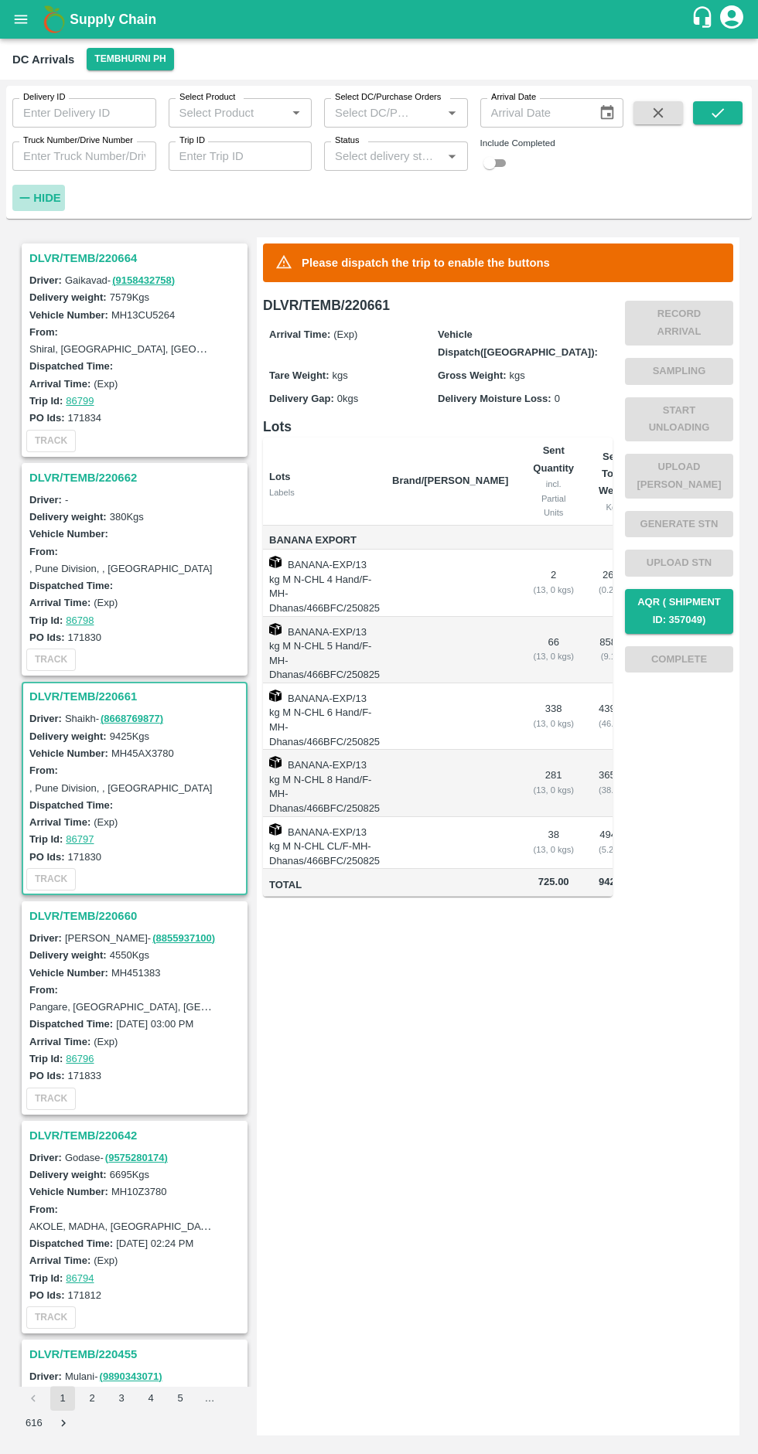
click at [55, 199] on strong "Hide" at bounding box center [46, 198] width 27 height 12
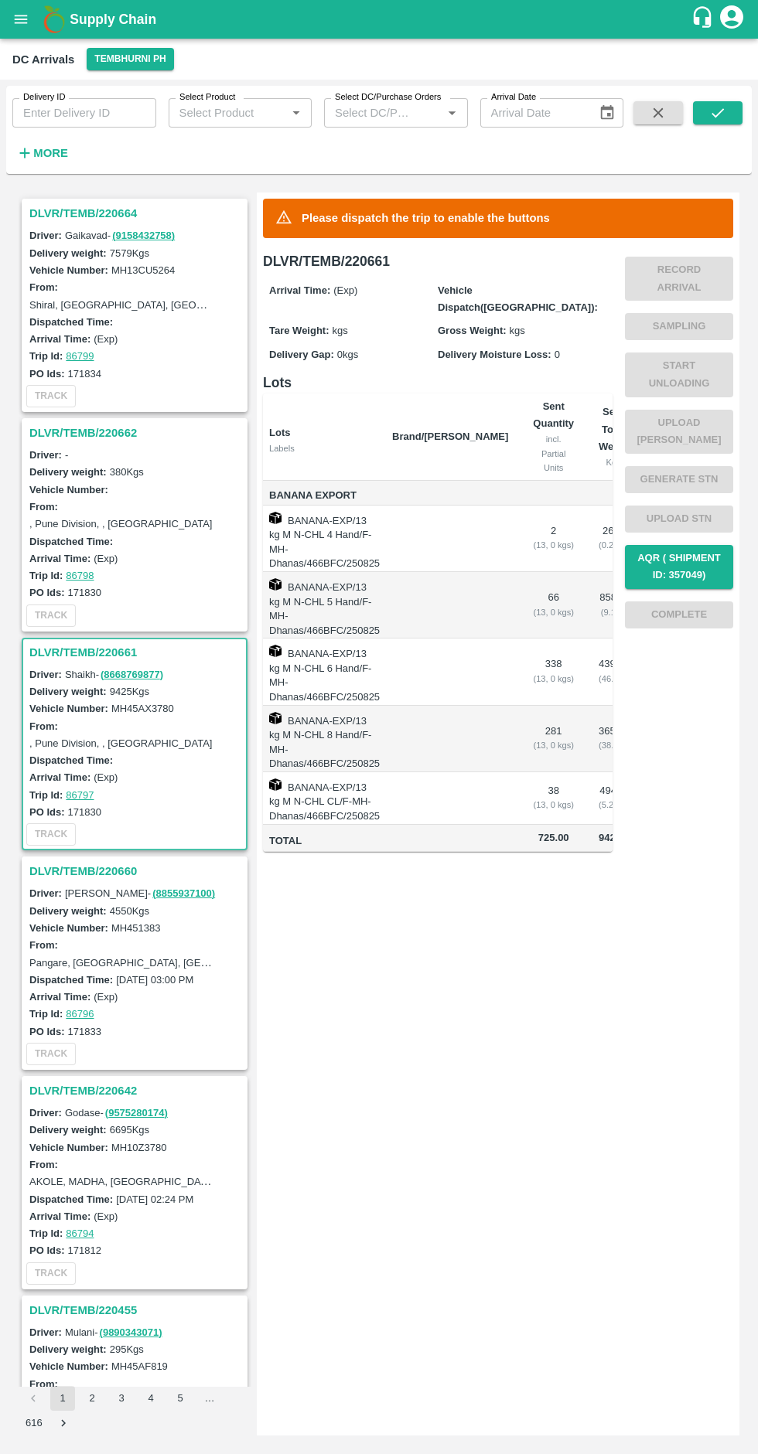
click at [37, 161] on h6 "More" at bounding box center [50, 153] width 35 height 20
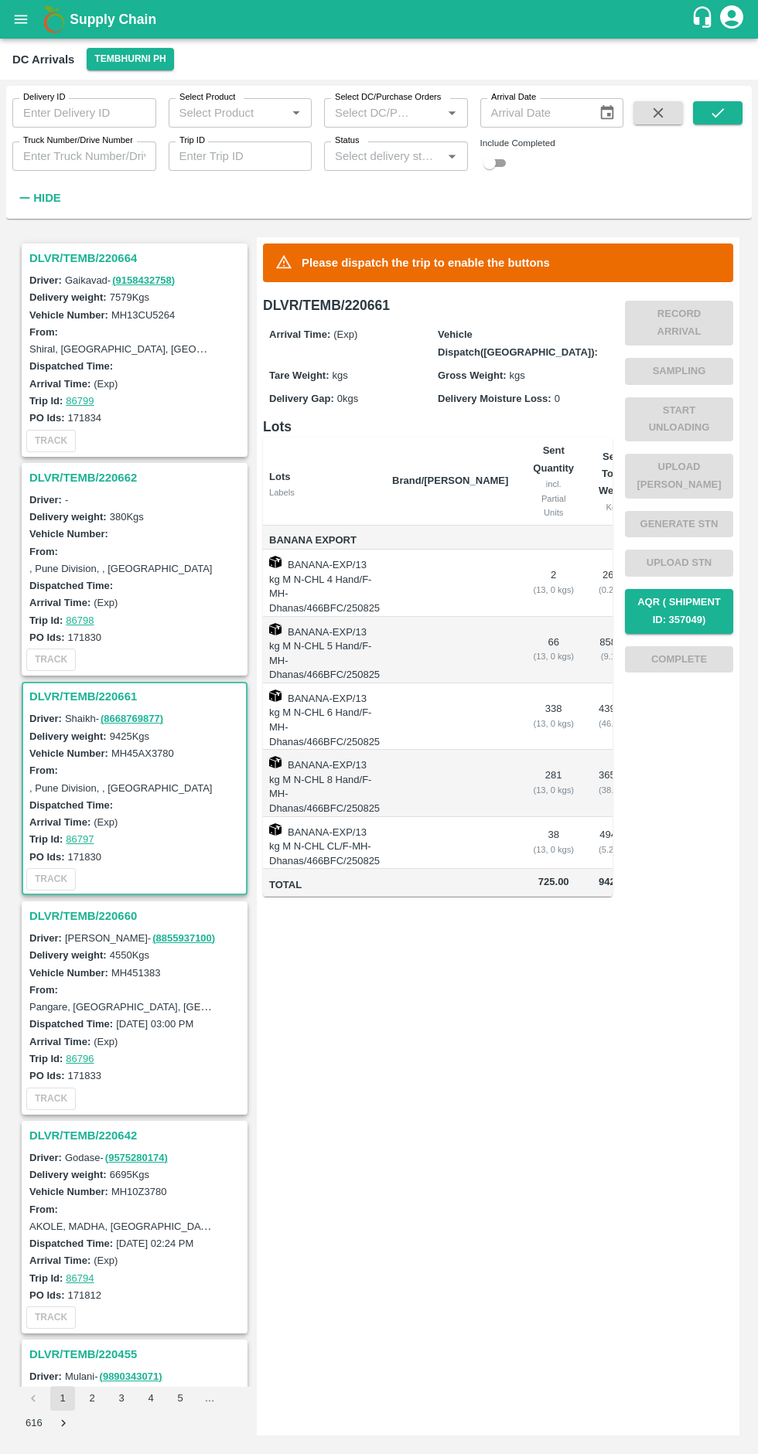
click at [405, 160] on input "Status" at bounding box center [383, 156] width 109 height 20
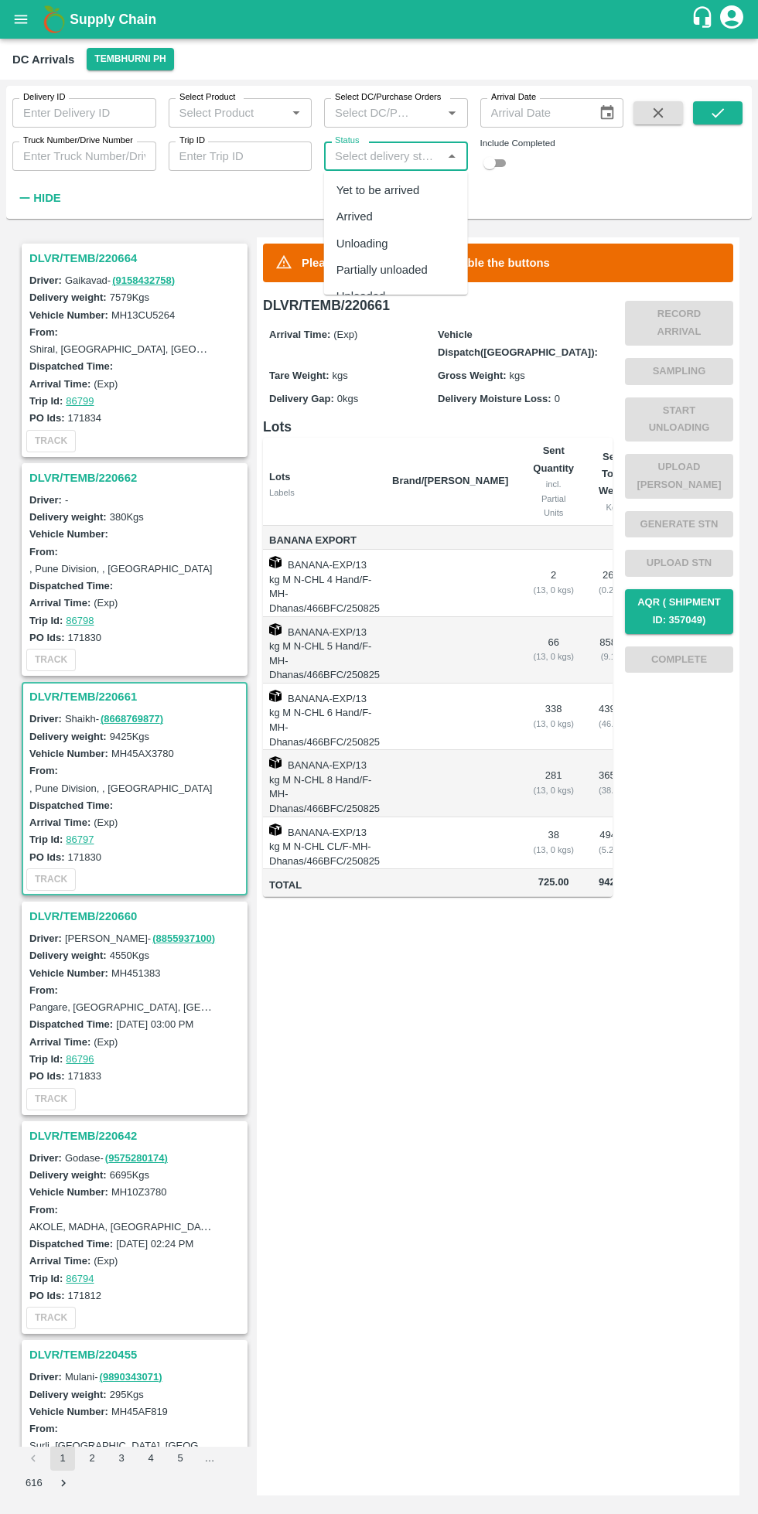
scroll to position [47, 0]
click at [393, 278] on div "Completed" at bounding box center [396, 276] width 144 height 26
type input "Completed"
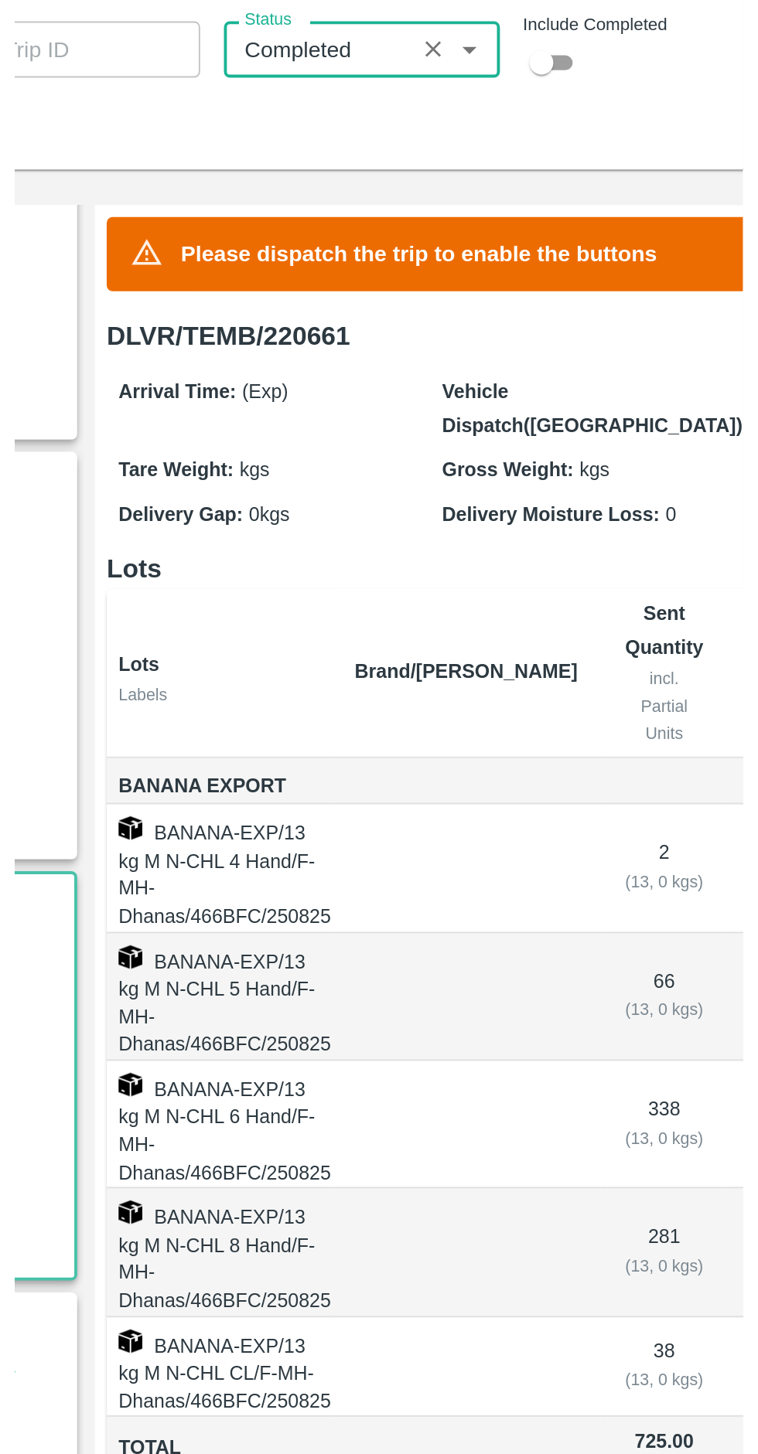
scroll to position [94, 0]
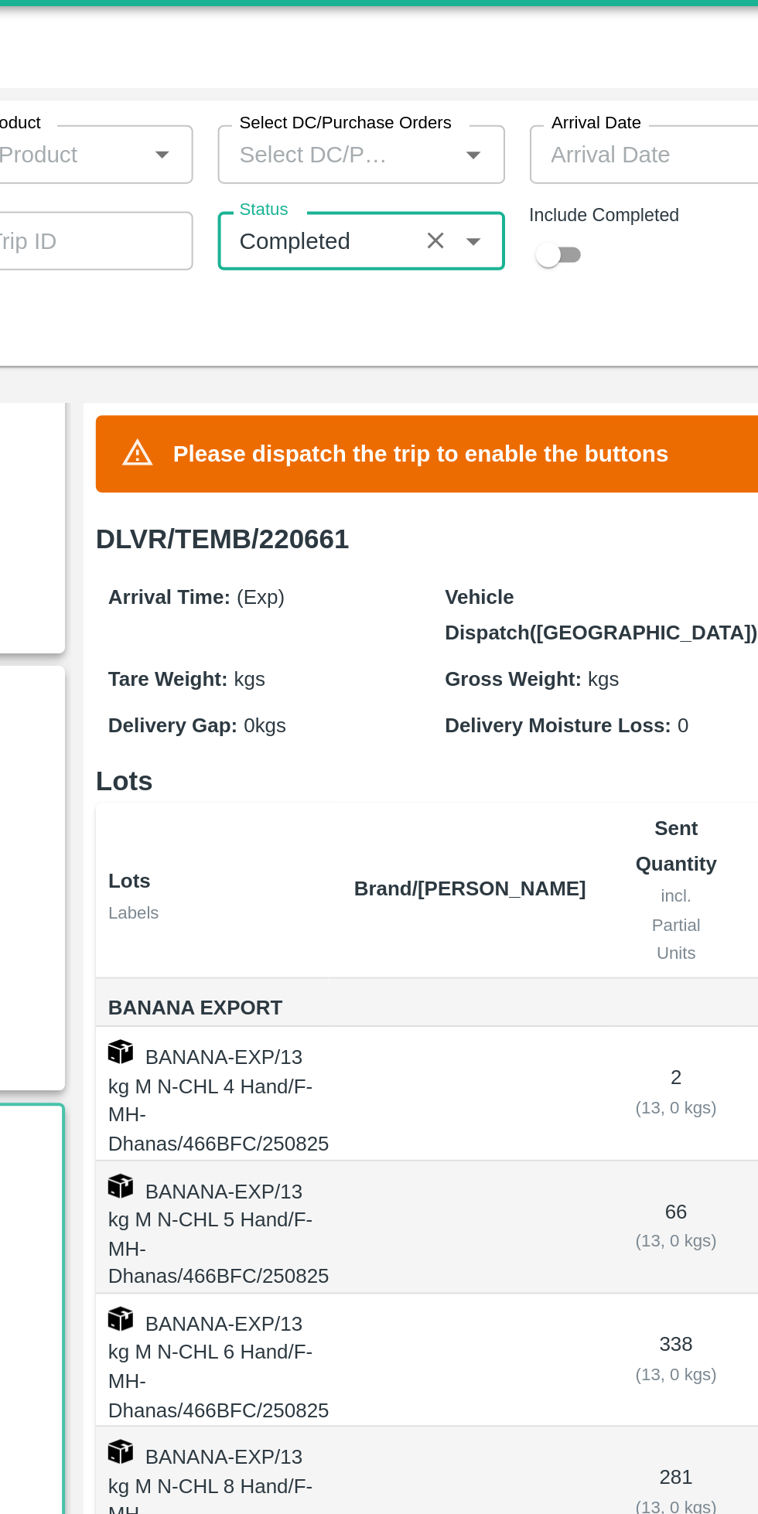
click at [512, 168] on div "Include Completed" at bounding box center [552, 156] width 144 height 32
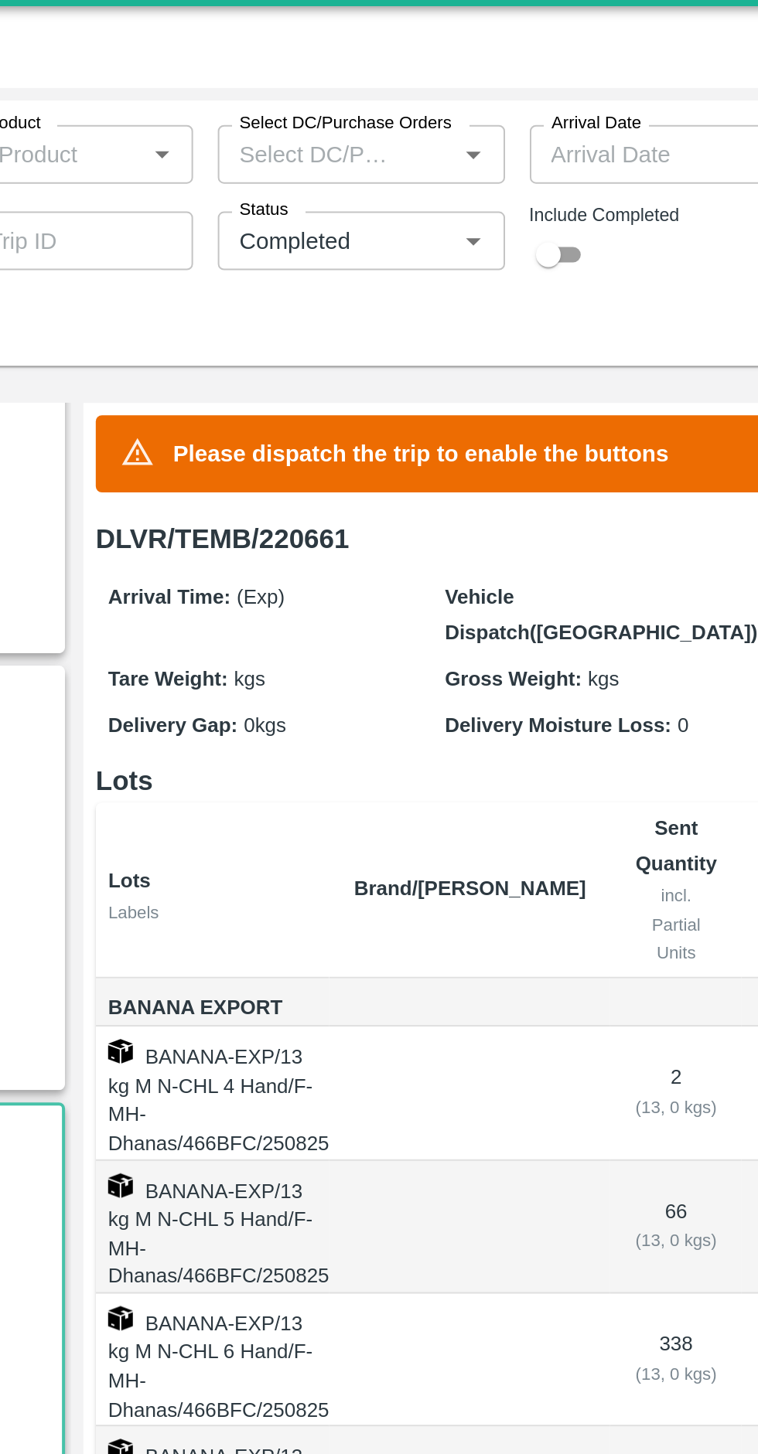
click at [508, 169] on input "checkbox" at bounding box center [490, 163] width 56 height 19
checkbox input "true"
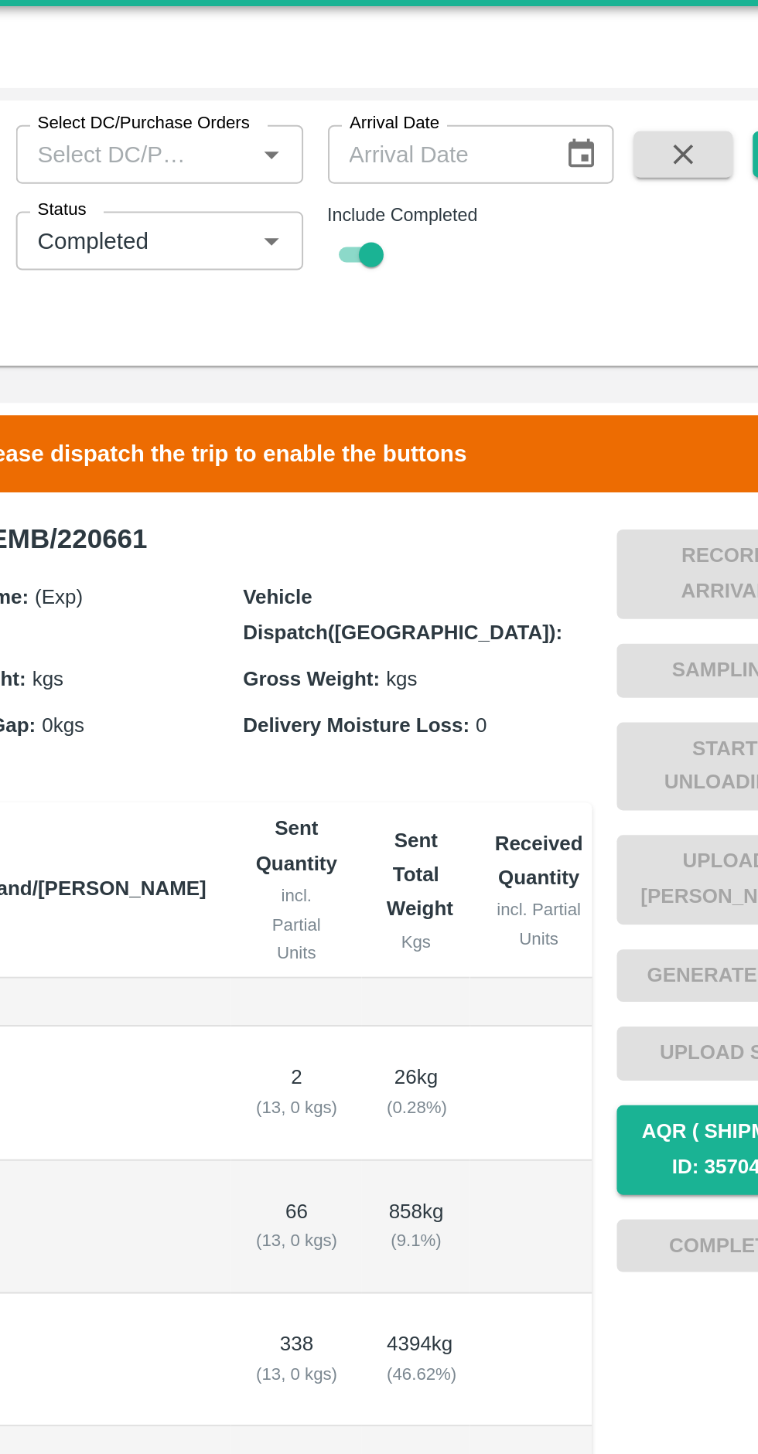
scroll to position [0, 0]
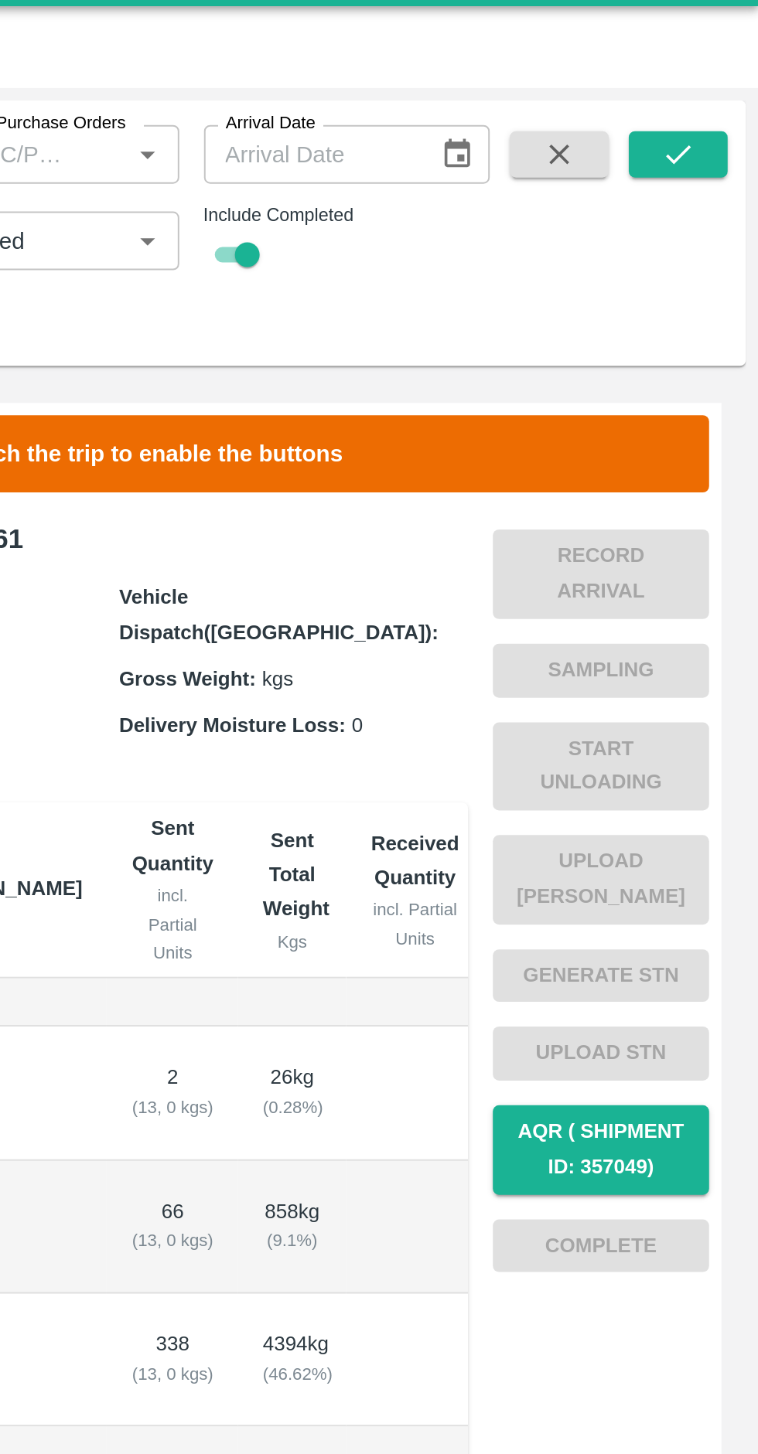
click at [718, 115] on icon "submit" at bounding box center [717, 112] width 17 height 17
